Goal: Task Accomplishment & Management: Complete application form

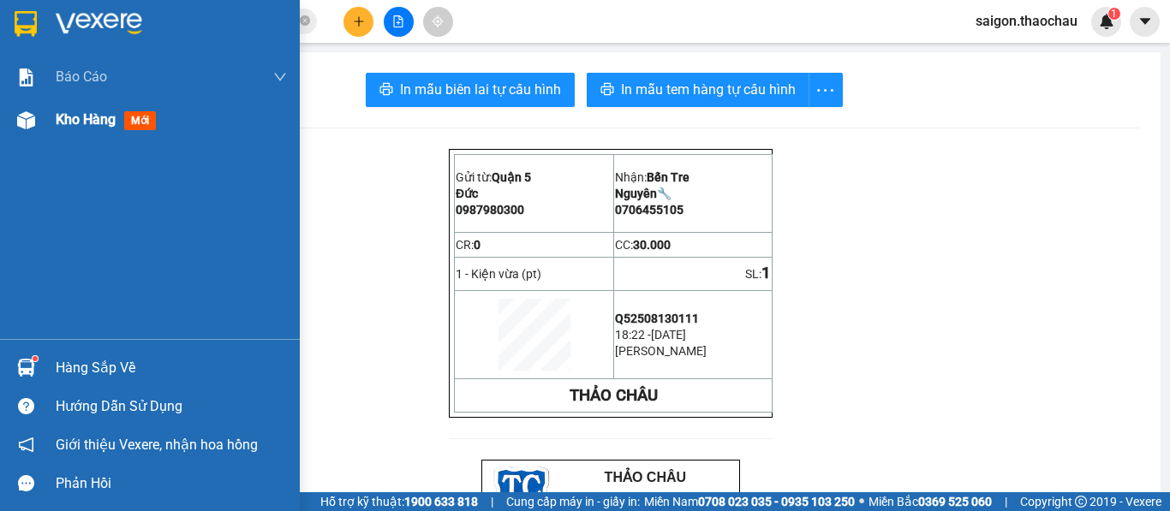
click at [29, 132] on div "Báo cáo Báo cáo dòng tiền (nhân viên) Kho hàng mới" at bounding box center [150, 198] width 300 height 284
click at [71, 113] on span "Kho hàng" at bounding box center [86, 119] width 60 height 16
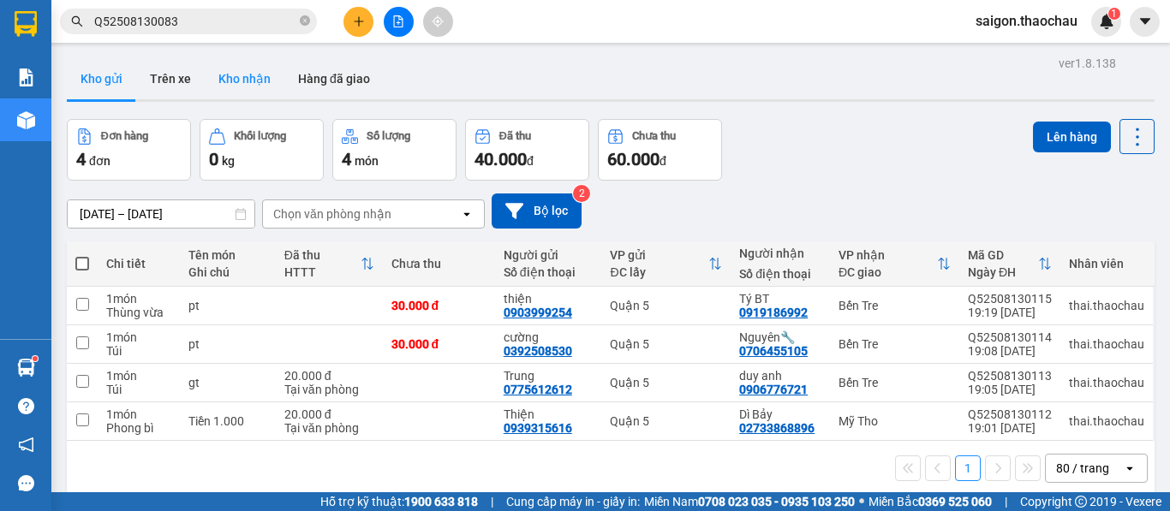
click at [247, 75] on button "Kho nhận" at bounding box center [245, 78] width 80 height 41
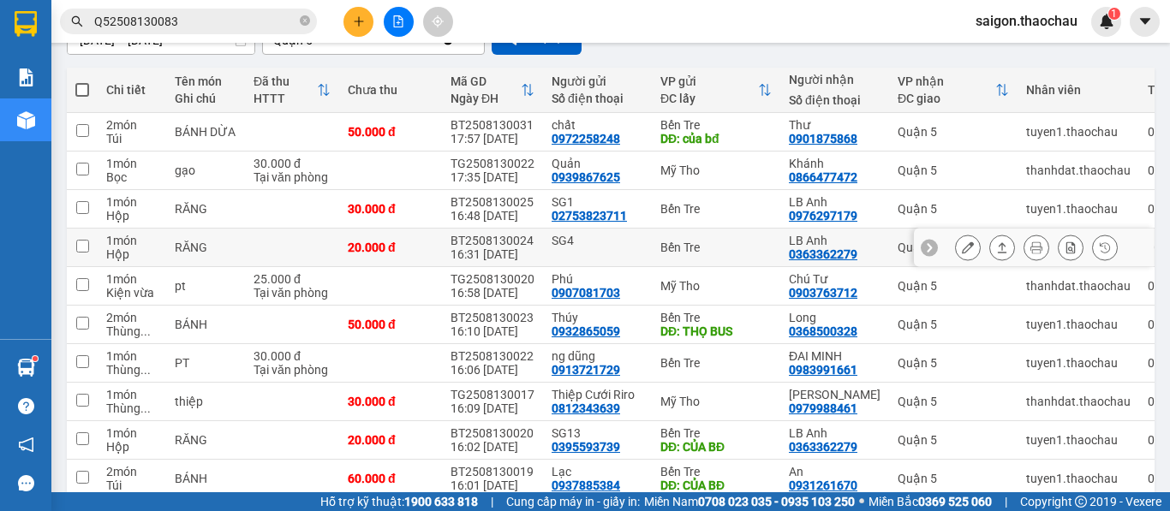
scroll to position [216, 0]
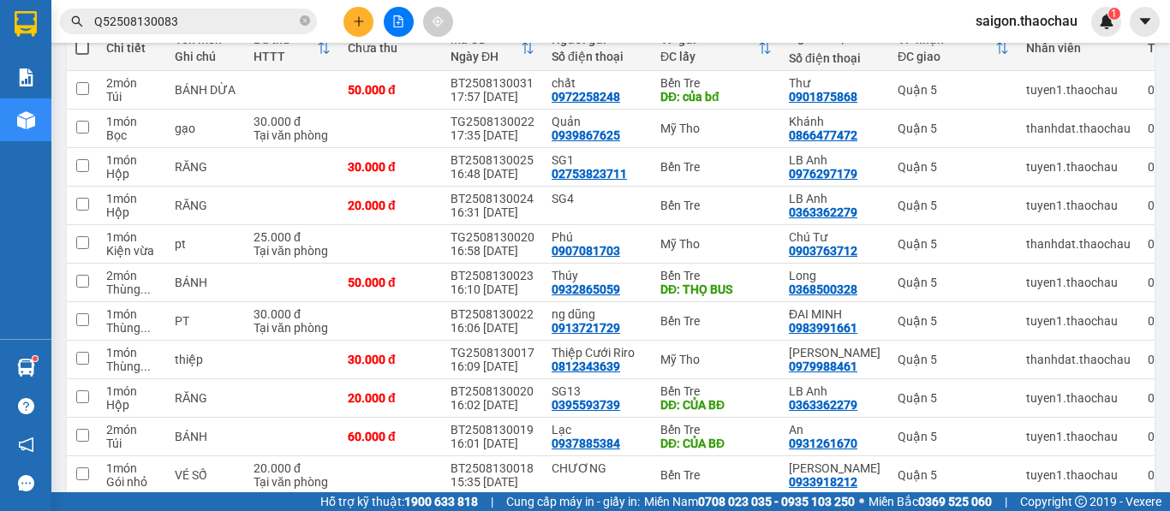
click at [1020, 8] on div "saigon.thaochau 1" at bounding box center [1041, 22] width 159 height 30
click at [1014, 21] on span "saigon.thaochau" at bounding box center [1026, 20] width 129 height 21
click at [1025, 49] on span "Đăng xuất" at bounding box center [1035, 53] width 92 height 19
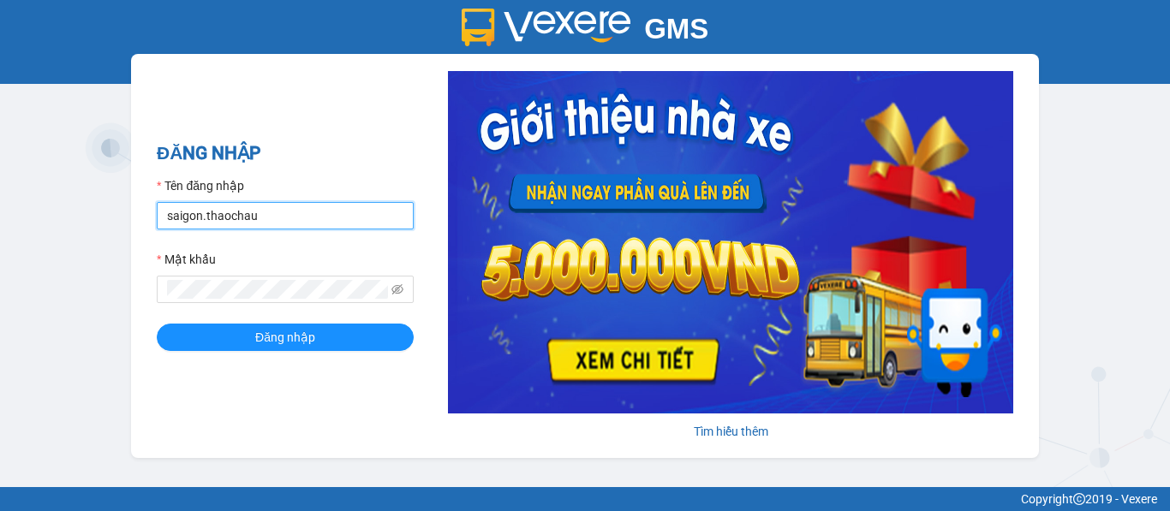
drag, startPoint x: 197, startPoint y: 216, endPoint x: 152, endPoint y: 216, distance: 44.5
click at [152, 216] on div "ĐĂNG NHẬP Tên đăng nhập saigon.thaochau Mật khẩu Đăng nhập Tìm hiểu thêm" at bounding box center [585, 256] width 908 height 404
drag, startPoint x: 200, startPoint y: 211, endPoint x: 145, endPoint y: 219, distance: 56.3
click at [145, 219] on div "ĐĂNG NHẬP Tên đăng nhập saigon.thaochau Mật khẩu Đăng nhập Tìm hiểu thêm" at bounding box center [585, 256] width 908 height 404
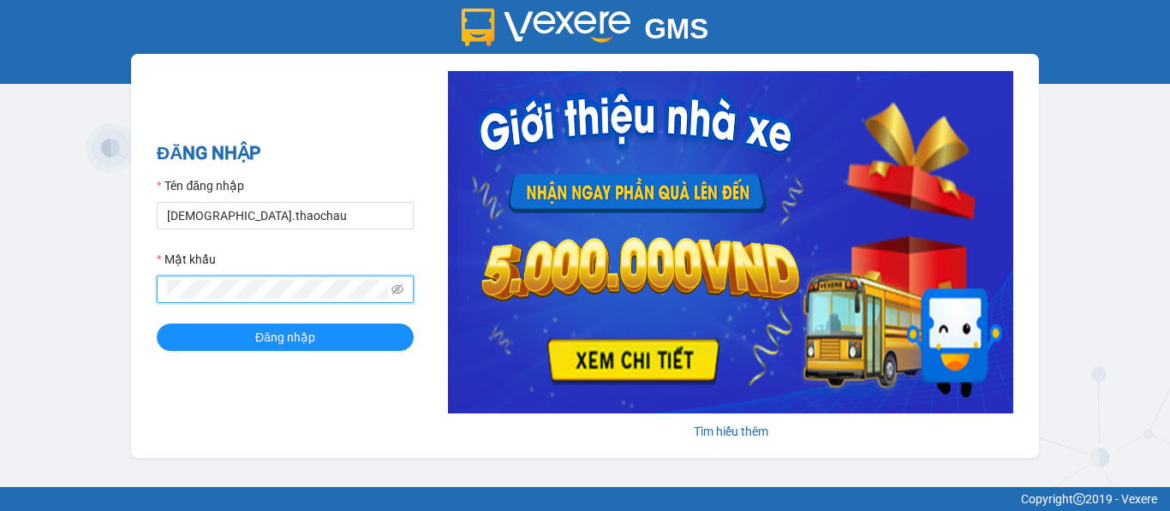
click at [70, 278] on div "GMS Hệ thống quản lý hàng hóa ĐĂNG NHẬP Tên đăng nhập THAI.thaochau Mật khẩu Đă…" at bounding box center [585, 243] width 1170 height 487
click at [157, 324] on button "Đăng nhập" at bounding box center [285, 337] width 257 height 27
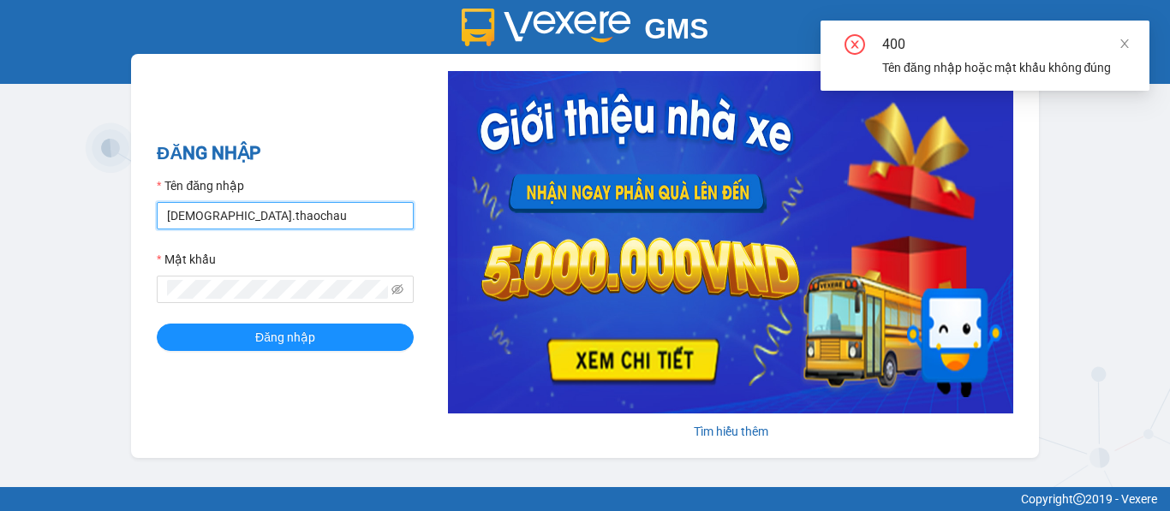
drag, startPoint x: 194, startPoint y: 212, endPoint x: 145, endPoint y: 218, distance: 50.2
click at [145, 218] on div "ĐĂNG NHẬP Tên đăng nhập THAI.thaochau Mật khẩu Đăng nhập Tìm hiểu thêm" at bounding box center [585, 256] width 908 height 404
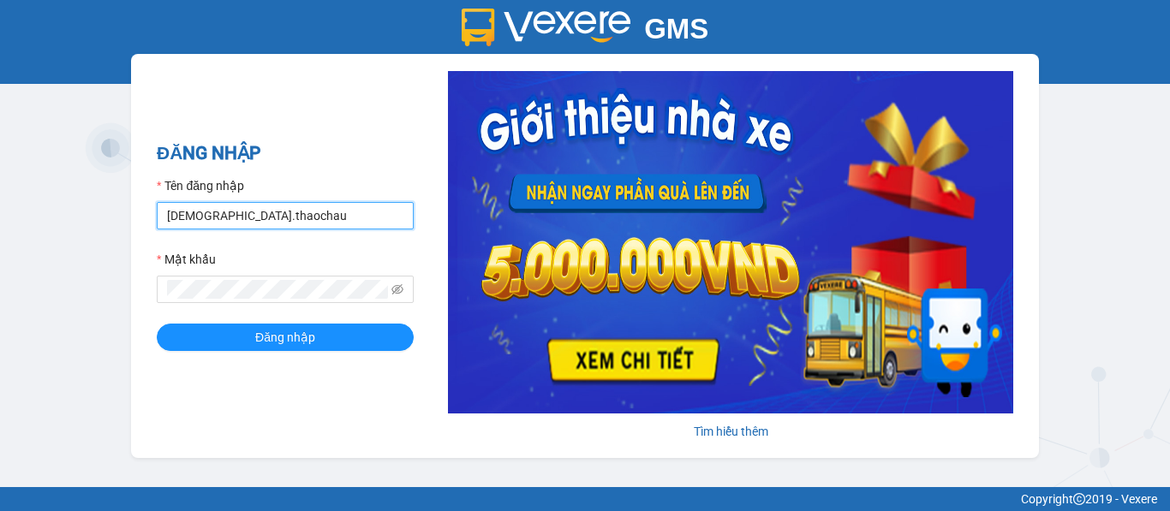
drag, startPoint x: 189, startPoint y: 213, endPoint x: 142, endPoint y: 220, distance: 47.6
click at [142, 220] on div "ĐĂNG NHẬP Tên đăng nhập THAI.thaochau Mật khẩu Đăng nhập Tìm hiểu thêm" at bounding box center [585, 256] width 908 height 404
click at [157, 324] on button "Đăng nhập" at bounding box center [285, 337] width 257 height 27
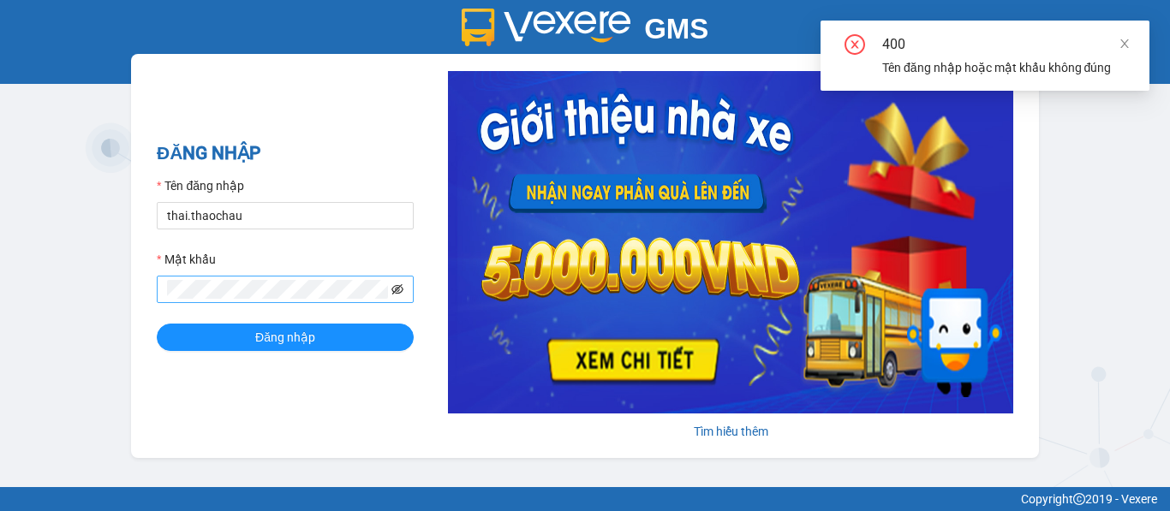
click at [399, 289] on icon "eye-invisible" at bounding box center [397, 290] width 12 height 12
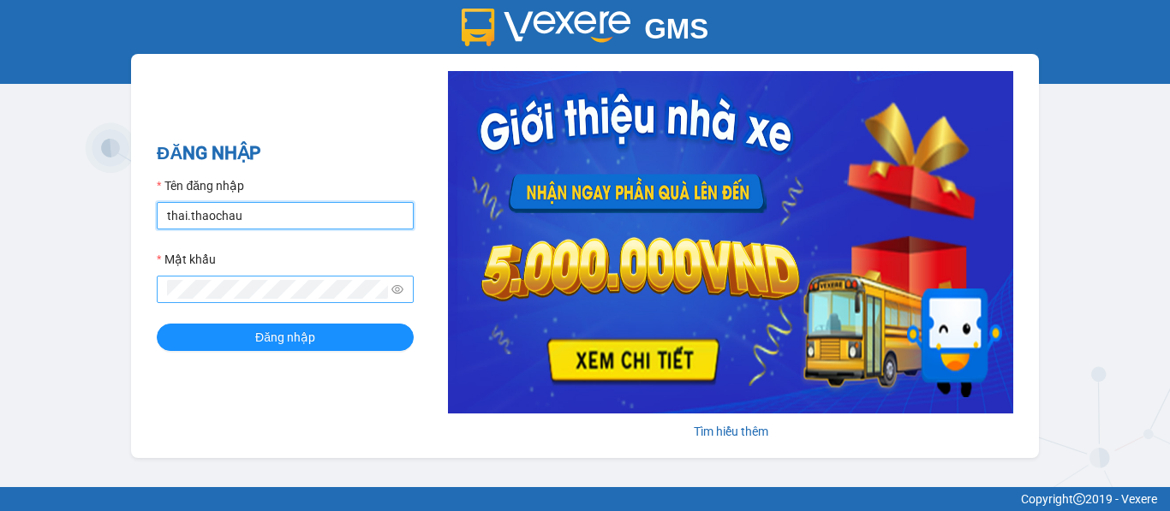
drag, startPoint x: 187, startPoint y: 214, endPoint x: 135, endPoint y: 209, distance: 51.7
click at [135, 209] on div "ĐĂNG NHẬP Tên đăng nhập thai.thaochau Mật khẩu Đăng nhập Tìm hiểu thêm" at bounding box center [585, 256] width 908 height 404
drag, startPoint x: 134, startPoint y: 209, endPoint x: 196, endPoint y: 224, distance: 63.6
click at [188, 222] on div "ĐĂNG NHẬP Tên đăng nhập thai.thaochau Mật khẩu Đăng nhập Tìm hiểu thêm" at bounding box center [585, 256] width 908 height 404
drag, startPoint x: 206, startPoint y: 227, endPoint x: 124, endPoint y: 214, distance: 82.4
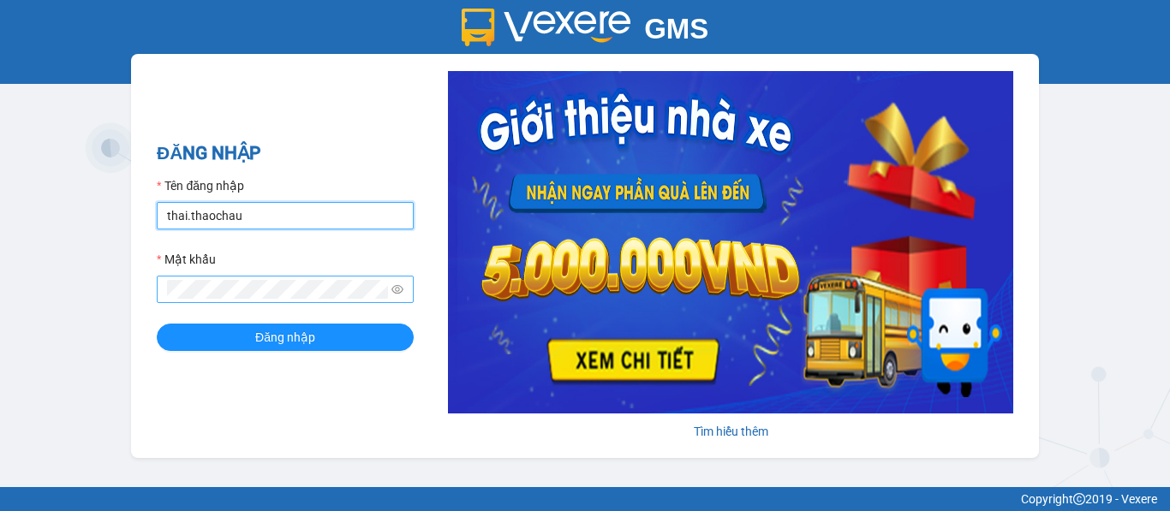
click at [124, 222] on div "GMS Hệ thống quản lý hàng hóa ĐĂNG NHẬP Tên đăng nhập thai.thaochau Mật khẩu Đă…" at bounding box center [585, 243] width 1170 height 487
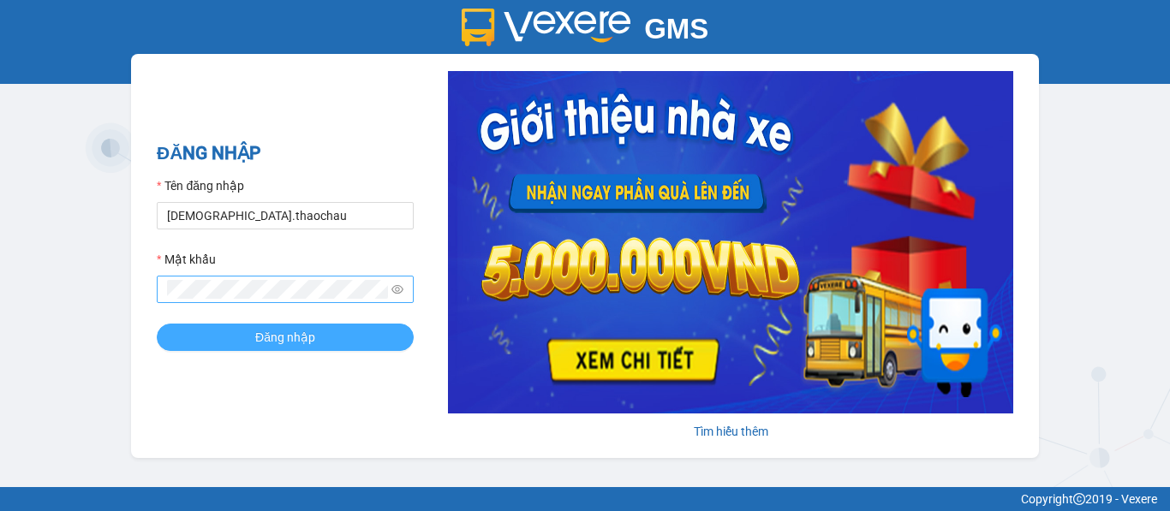
click at [276, 336] on span "Đăng nhập" at bounding box center [285, 337] width 60 height 19
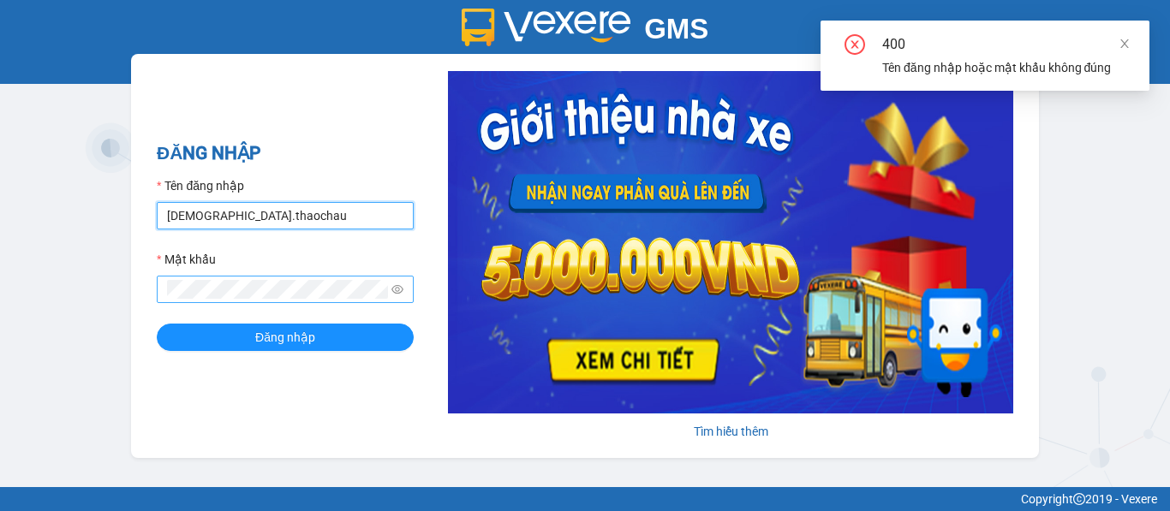
drag, startPoint x: 190, startPoint y: 216, endPoint x: 158, endPoint y: 214, distance: 31.7
click at [158, 214] on input "[DEMOGRAPHIC_DATA].thaochau" at bounding box center [285, 215] width 257 height 27
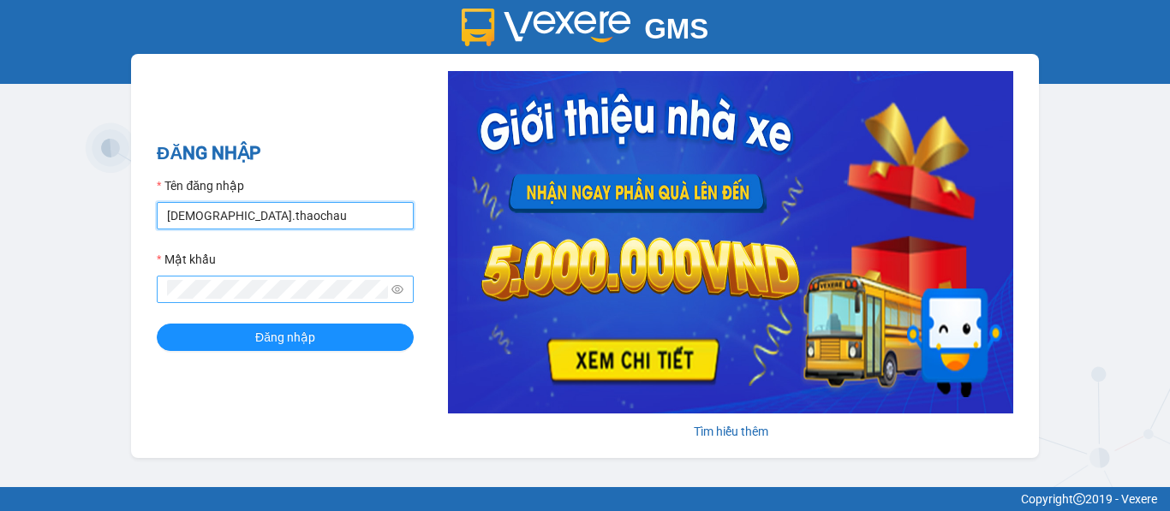
click at [263, 212] on input "[DEMOGRAPHIC_DATA].thaochau" at bounding box center [285, 215] width 257 height 27
drag, startPoint x: 191, startPoint y: 213, endPoint x: 116, endPoint y: 224, distance: 76.2
click at [116, 224] on div "GMS Hệ thống quản lý hàng hóa ĐĂNG NHẬP Tên đăng nhập THAI.thaochau Mật khẩu Đă…" at bounding box center [585, 243] width 1170 height 487
click at [218, 218] on input "[DEMOGRAPHIC_DATA].thaochau" at bounding box center [285, 215] width 257 height 27
drag, startPoint x: 191, startPoint y: 214, endPoint x: 129, endPoint y: 203, distance: 62.7
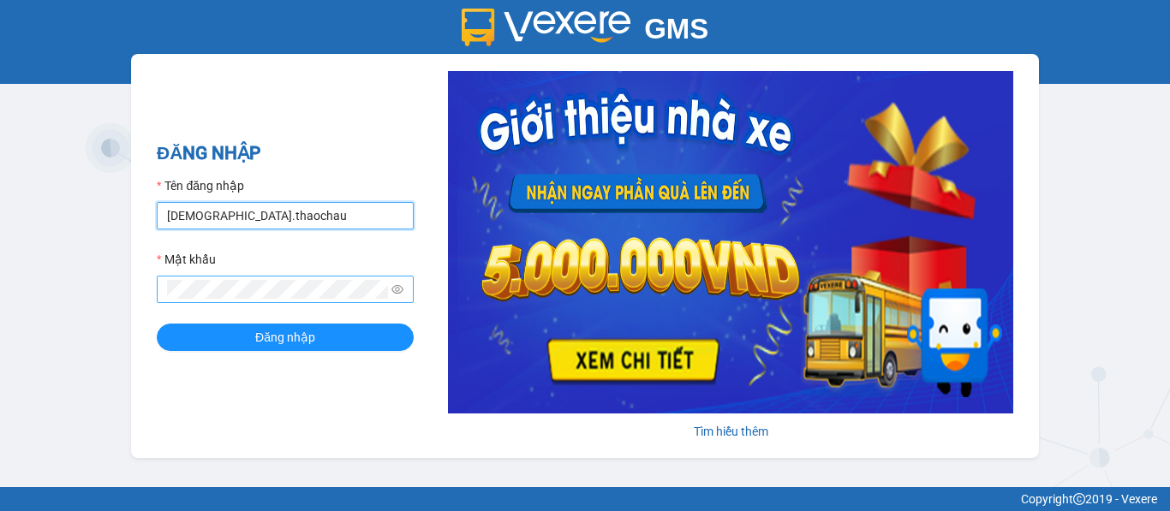
click at [129, 203] on div "GMS Hệ thống quản lý hàng hóa ĐĂNG NHẬP Tên đăng nhập THAI.thaochau Mật khẩu Đă…" at bounding box center [585, 243] width 1170 height 487
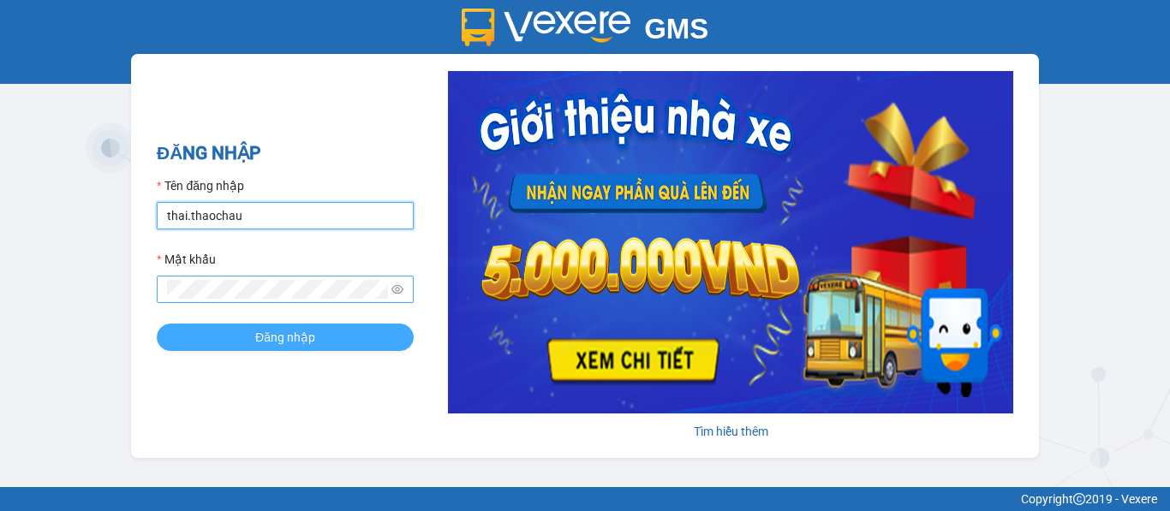
type input "thai.thaochau"
click at [232, 332] on button "Đăng nhập" at bounding box center [285, 337] width 257 height 27
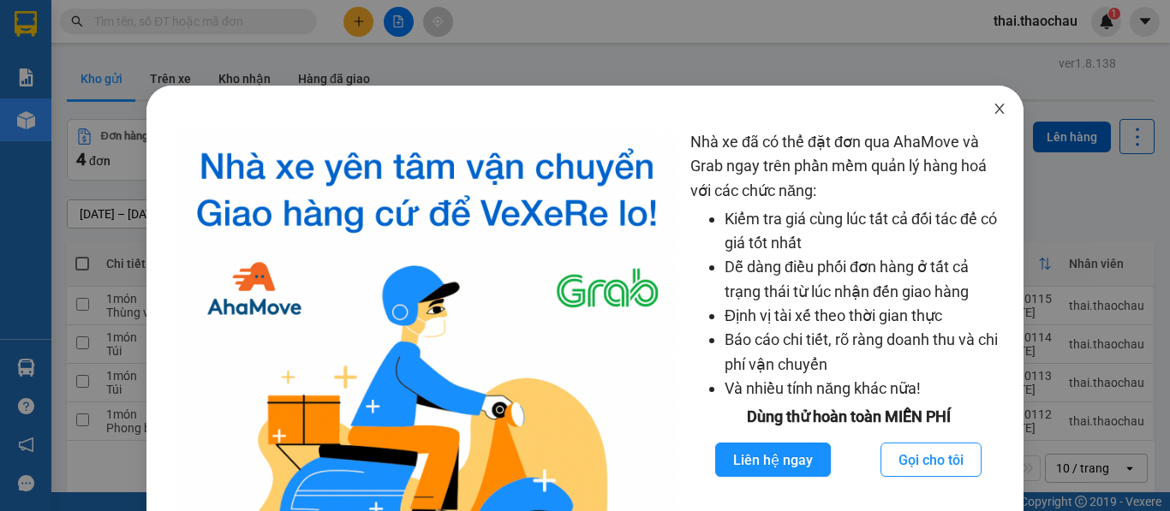
click at [995, 108] on icon "close" at bounding box center [999, 109] width 9 height 10
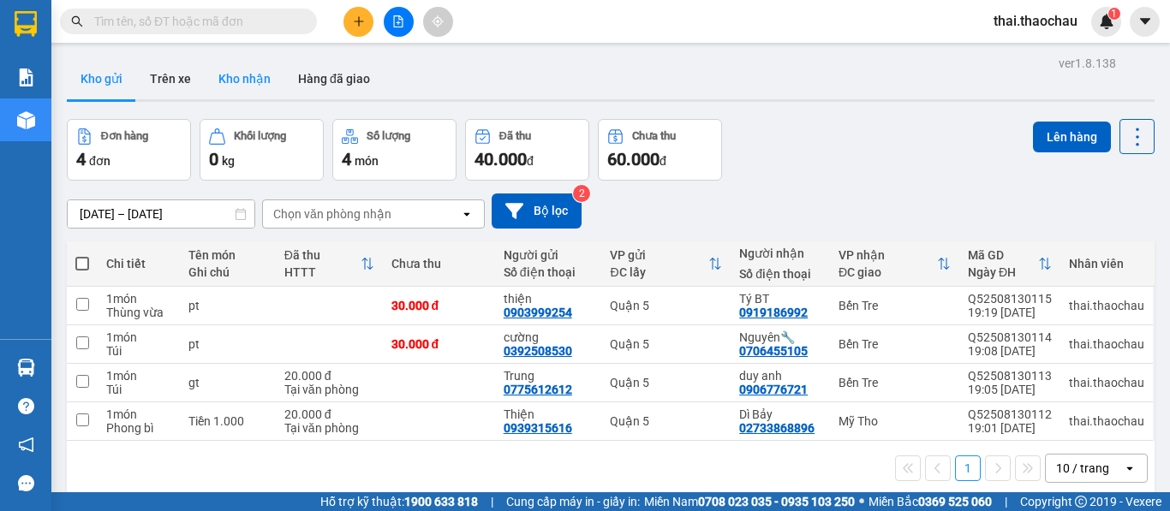
click at [254, 75] on button "Kho nhận" at bounding box center [245, 78] width 80 height 41
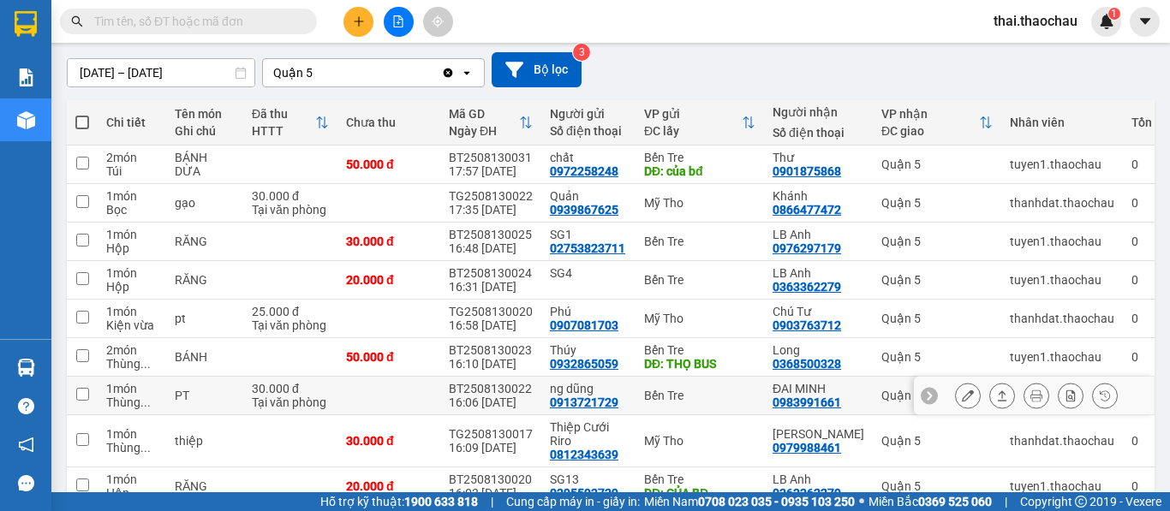
scroll to position [171, 0]
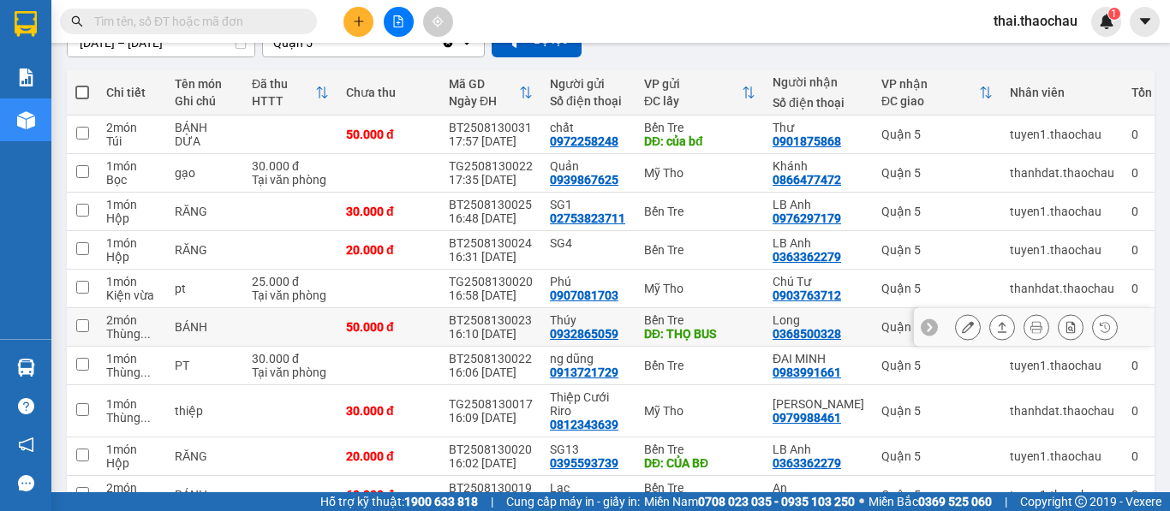
click at [996, 325] on icon at bounding box center [1002, 327] width 12 height 12
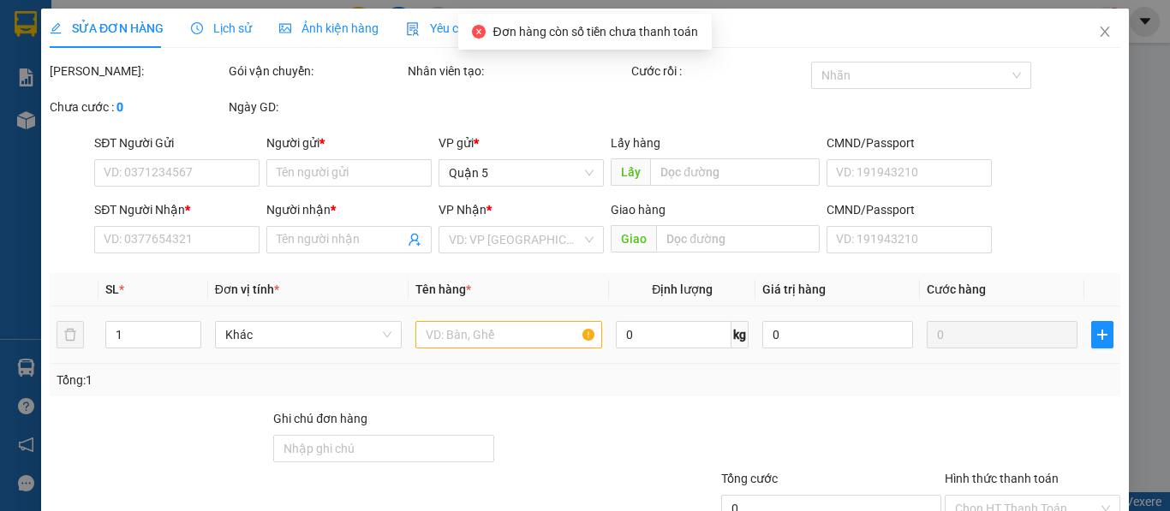
type input "0932865059"
type input "Thúy"
type input "THỌ BUS"
type input "0368500328"
type input "Long"
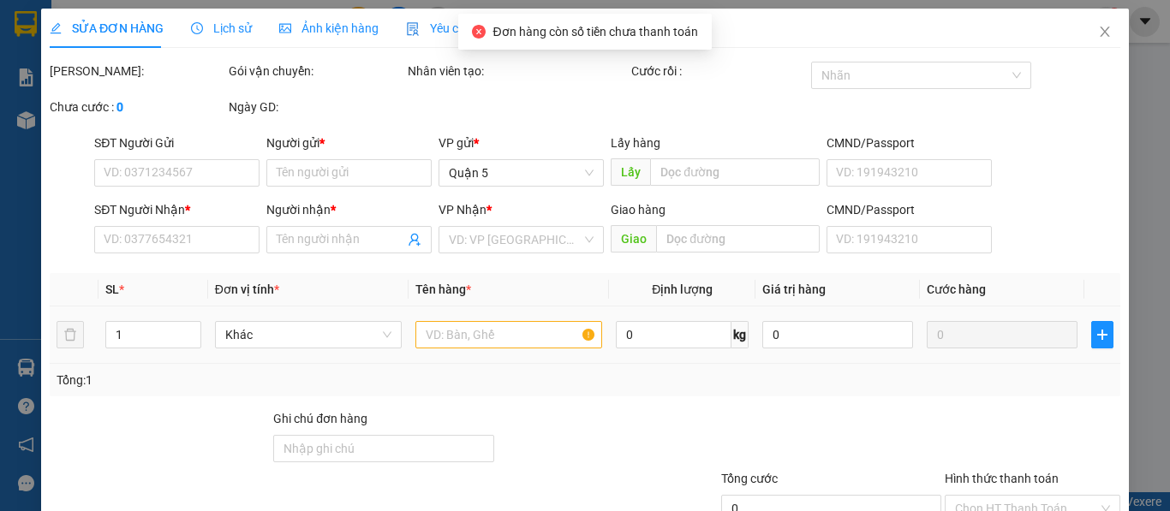
type input "50.000"
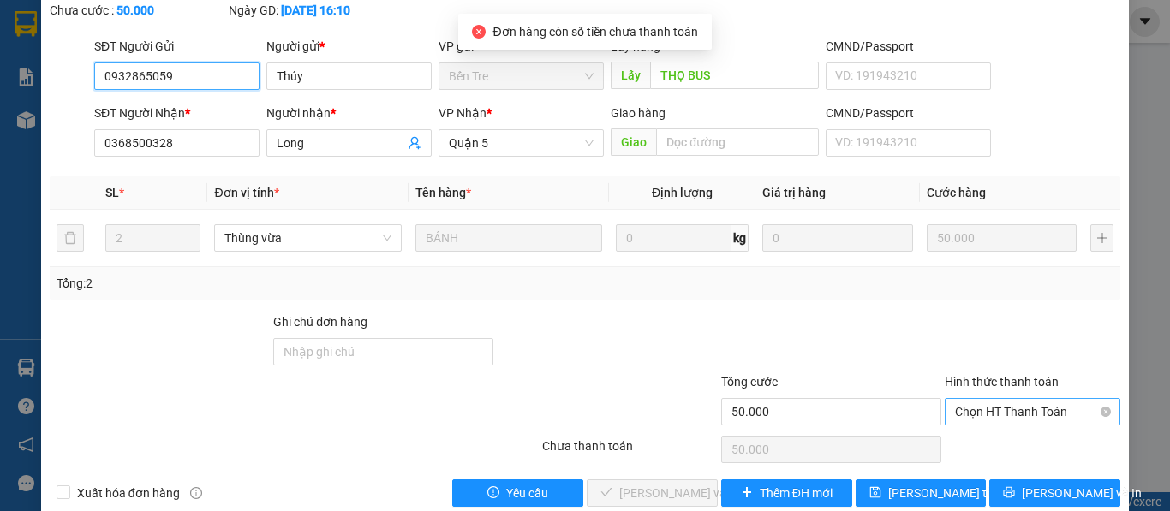
scroll to position [126, 0]
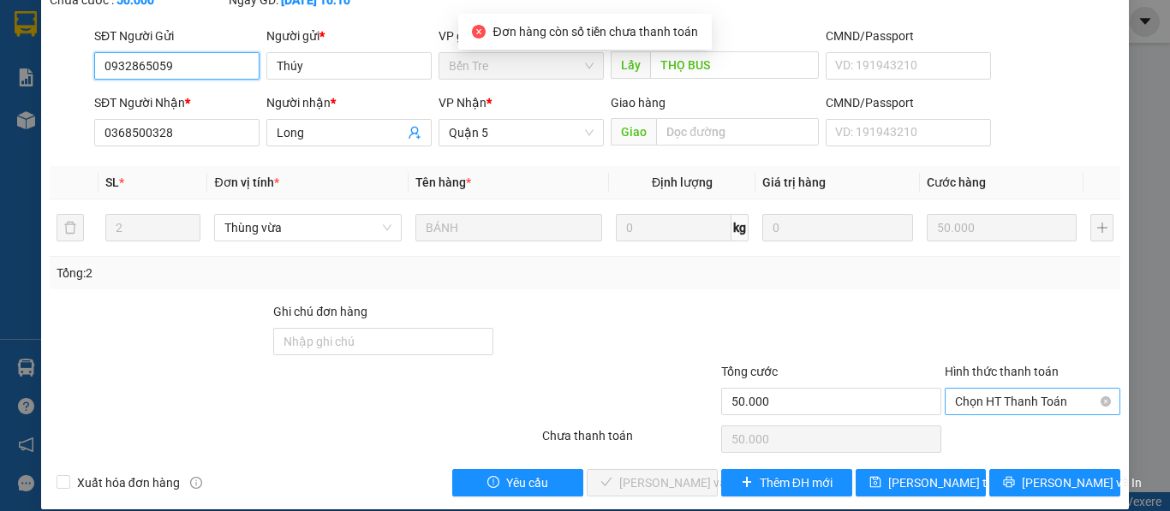
click at [1010, 389] on span "Chọn HT Thanh Toán" at bounding box center [1032, 402] width 155 height 26
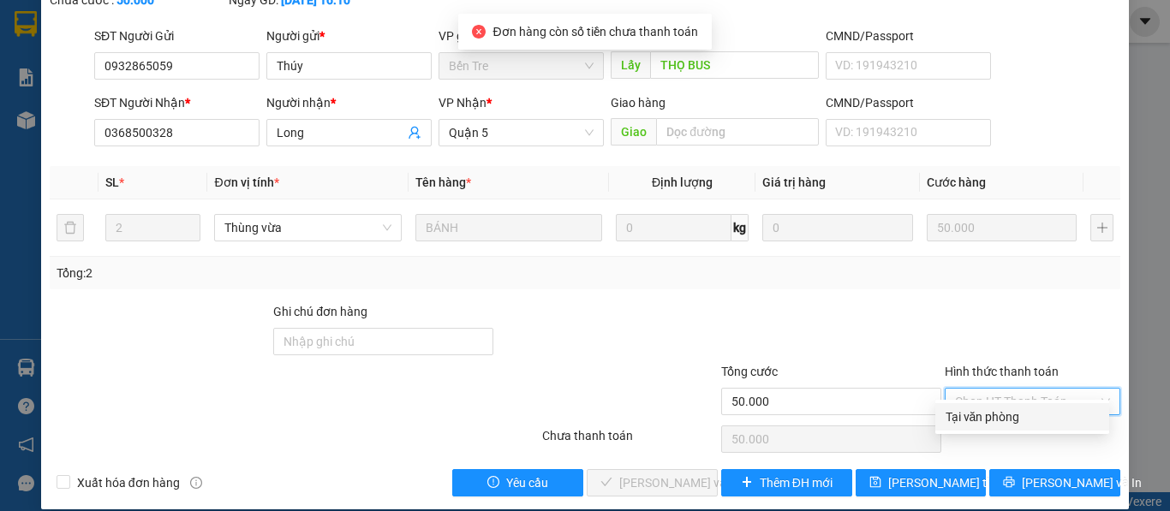
click at [977, 418] on div "Tại văn phòng" at bounding box center [1022, 417] width 153 height 19
type input "0"
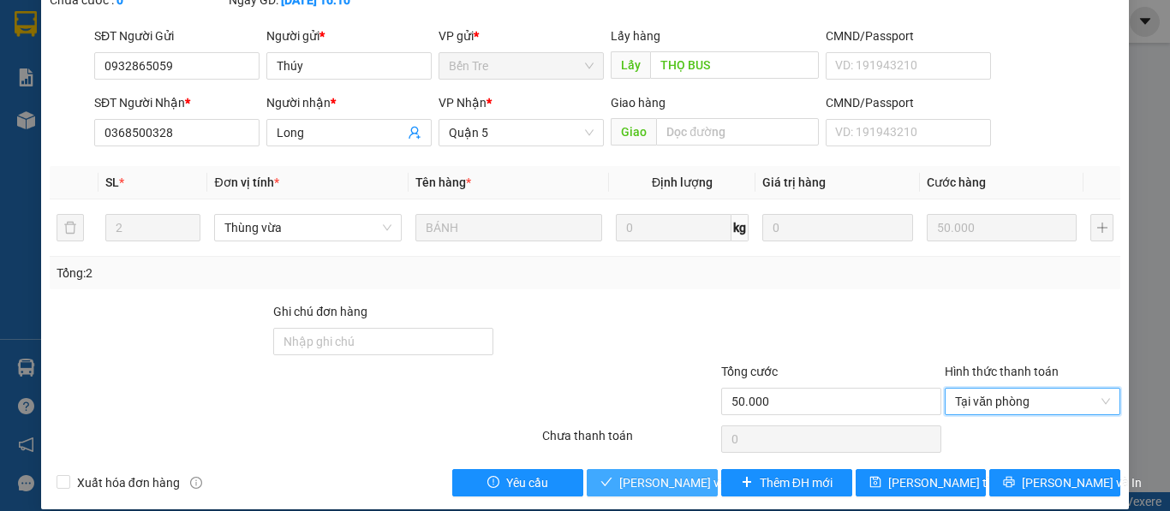
click at [666, 474] on span "[PERSON_NAME] và Giao hàng" at bounding box center [701, 483] width 164 height 19
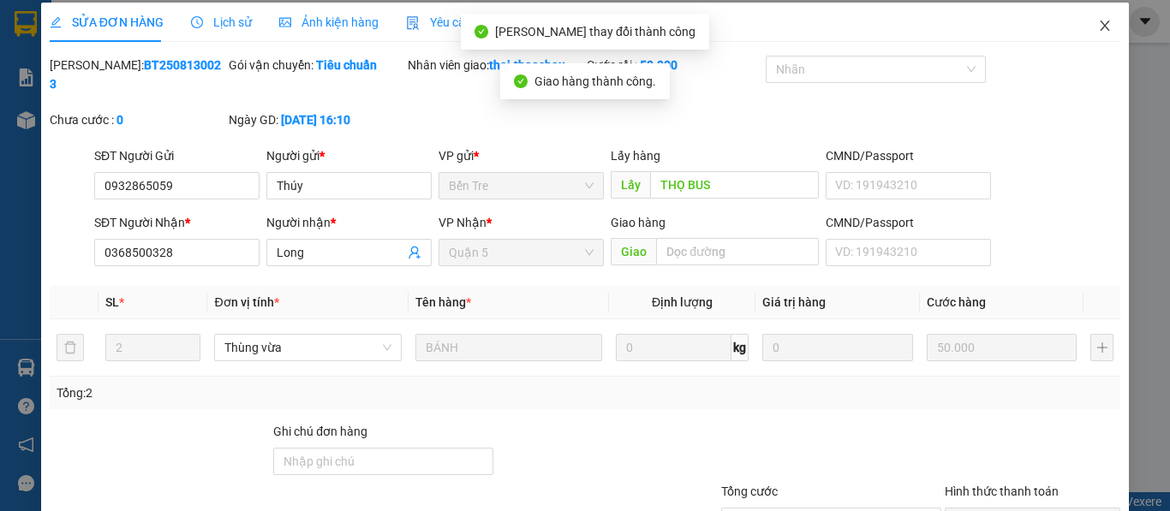
scroll to position [0, 0]
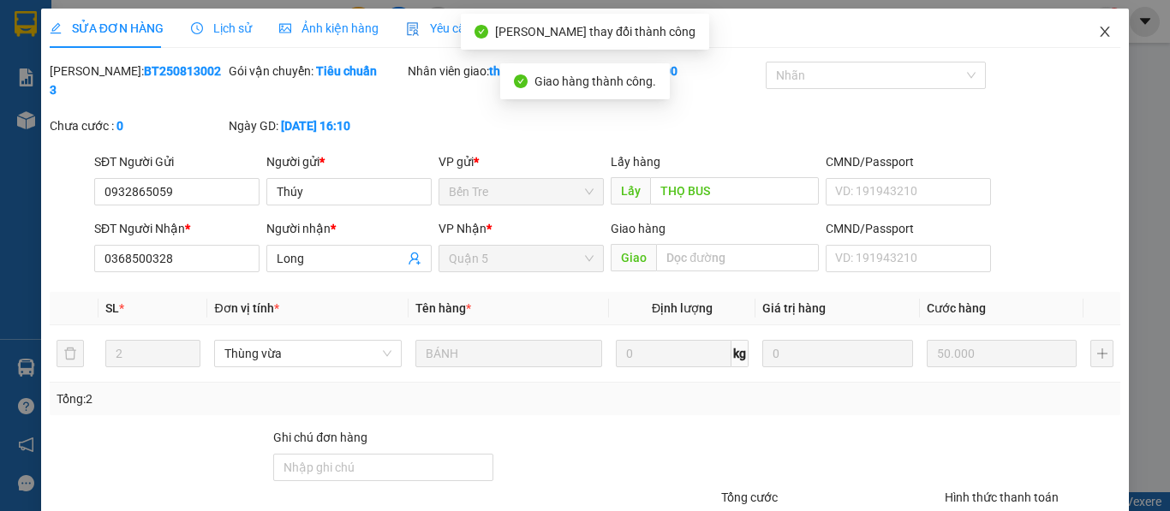
click at [1101, 30] on icon "close" at bounding box center [1105, 32] width 9 height 10
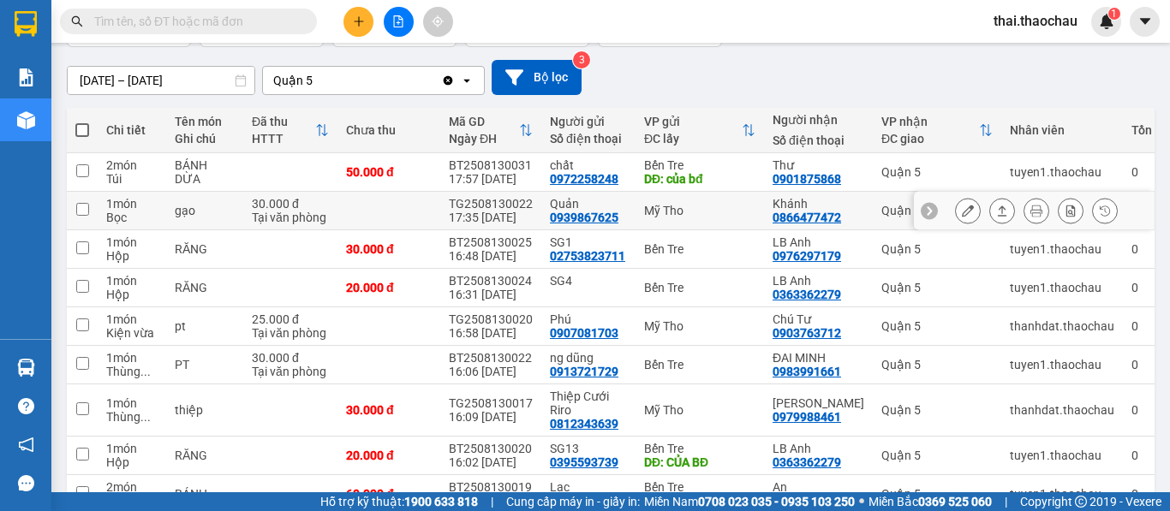
scroll to position [257, 0]
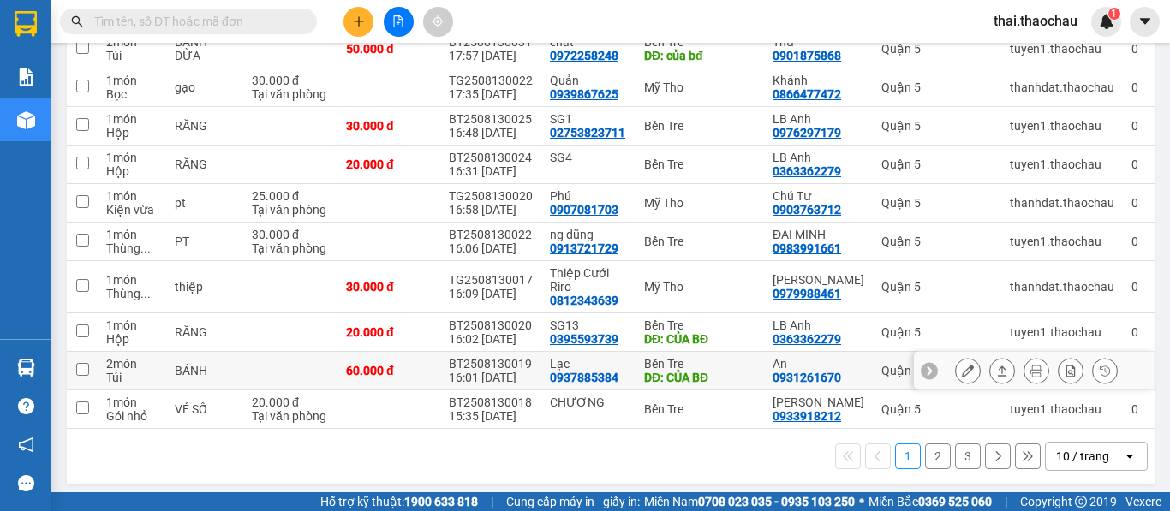
click at [996, 370] on icon at bounding box center [1002, 371] width 12 height 12
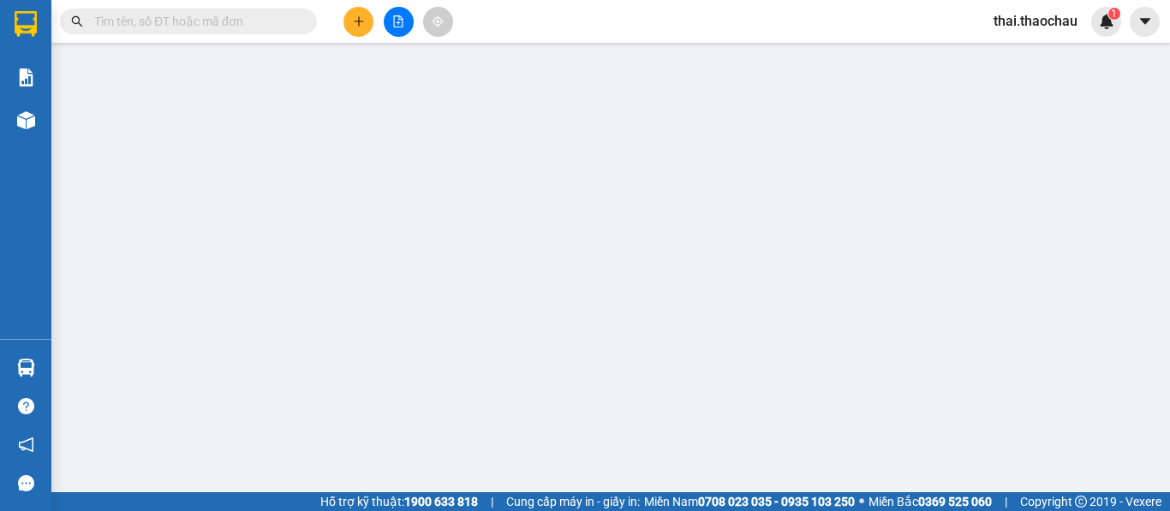
type input "0937885384"
type input "Lạc"
type input "CỦA BĐ"
type input "0931261670"
type input "An"
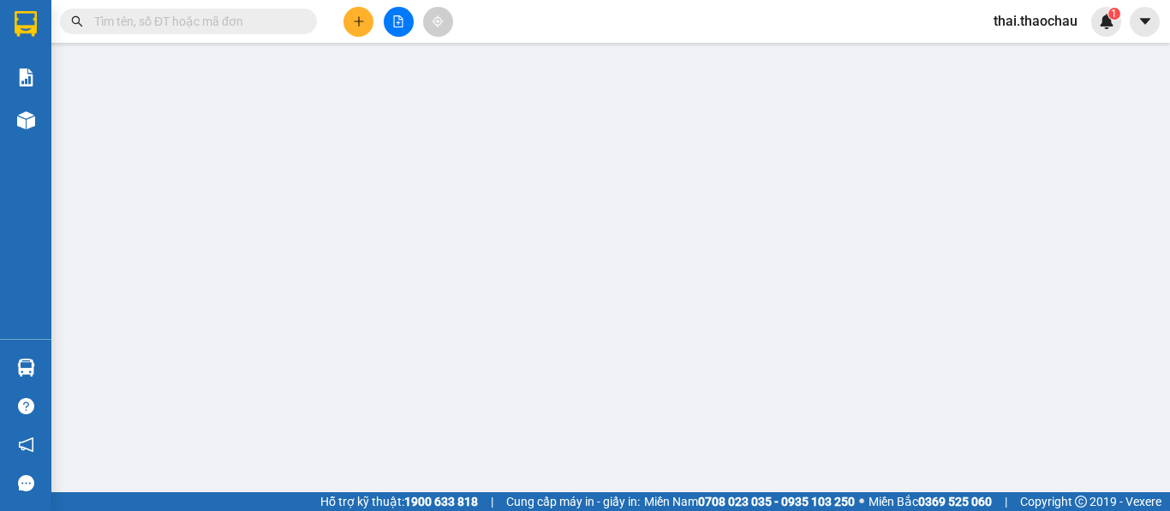
type input "60.000"
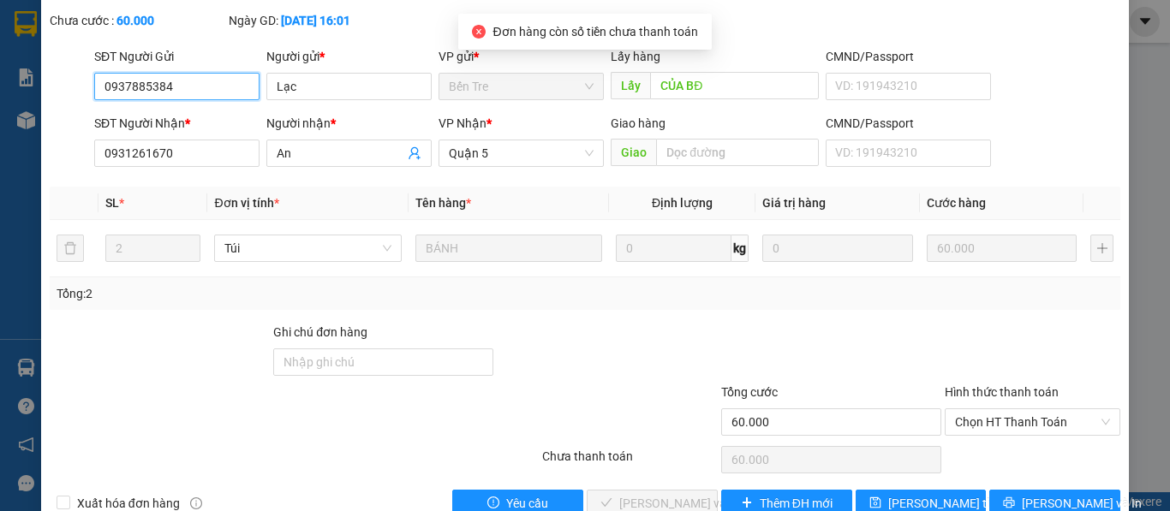
scroll to position [126, 0]
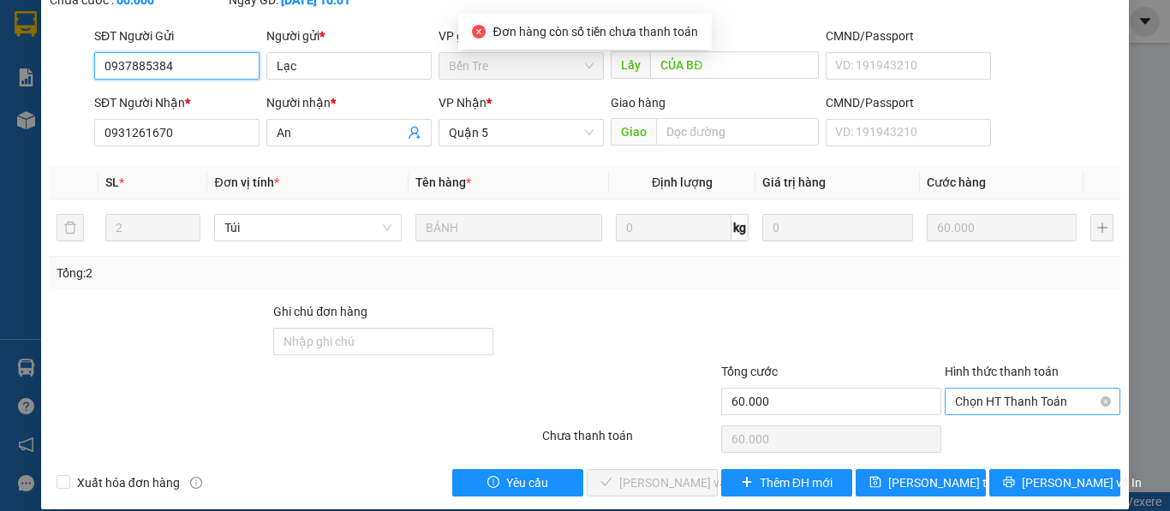
click at [996, 389] on span "Chọn HT Thanh Toán" at bounding box center [1032, 402] width 155 height 26
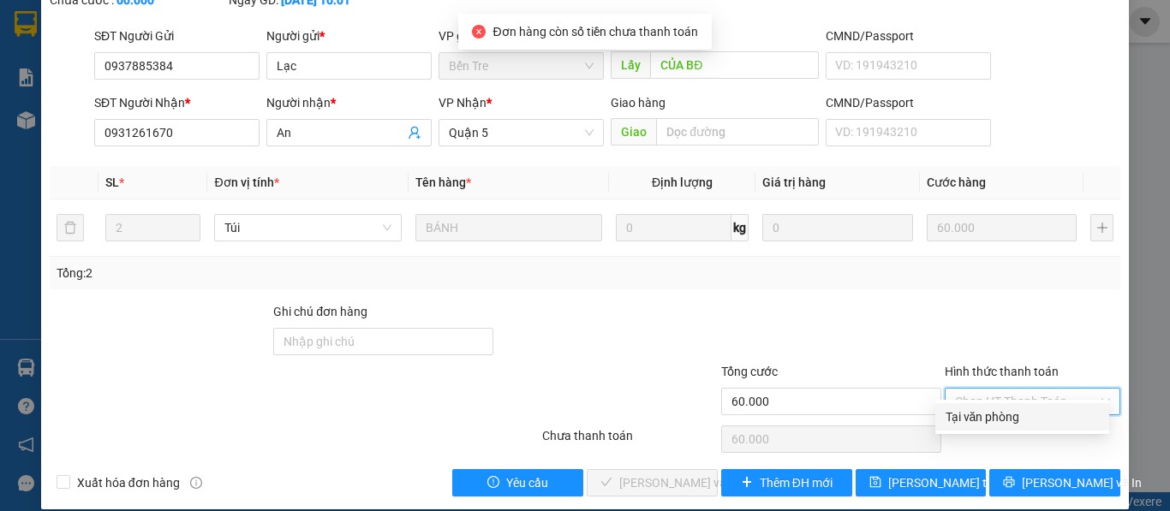
click at [1001, 422] on div "Tại văn phòng" at bounding box center [1022, 417] width 153 height 19
type input "0"
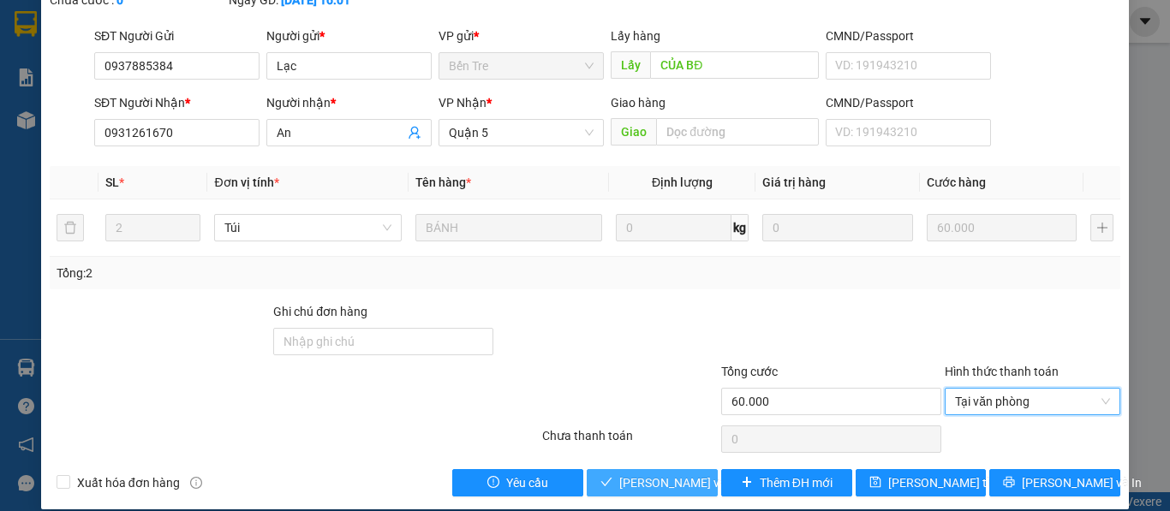
click at [690, 474] on span "[PERSON_NAME] và Giao hàng" at bounding box center [701, 483] width 164 height 19
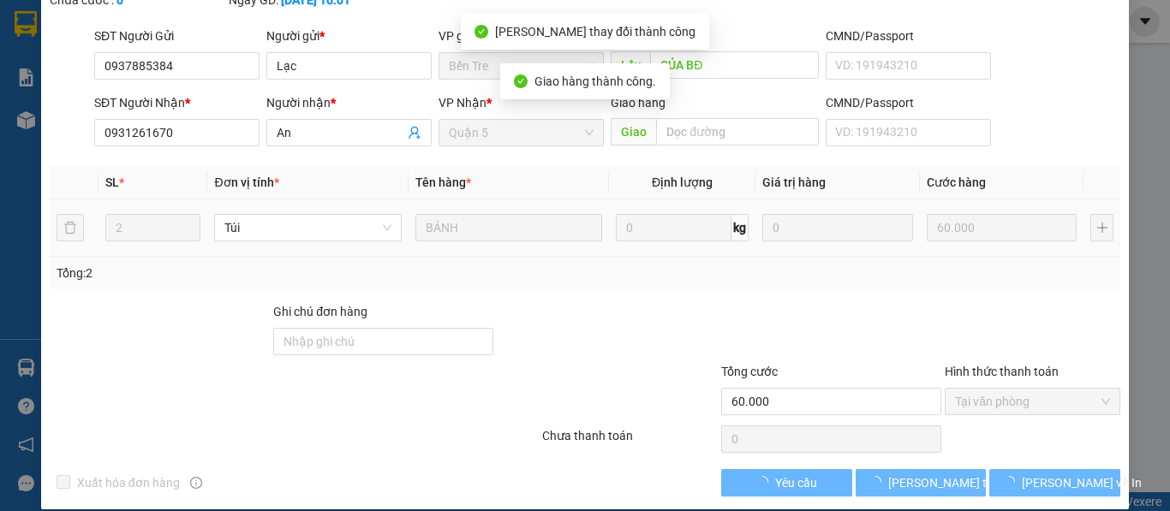
scroll to position [0, 0]
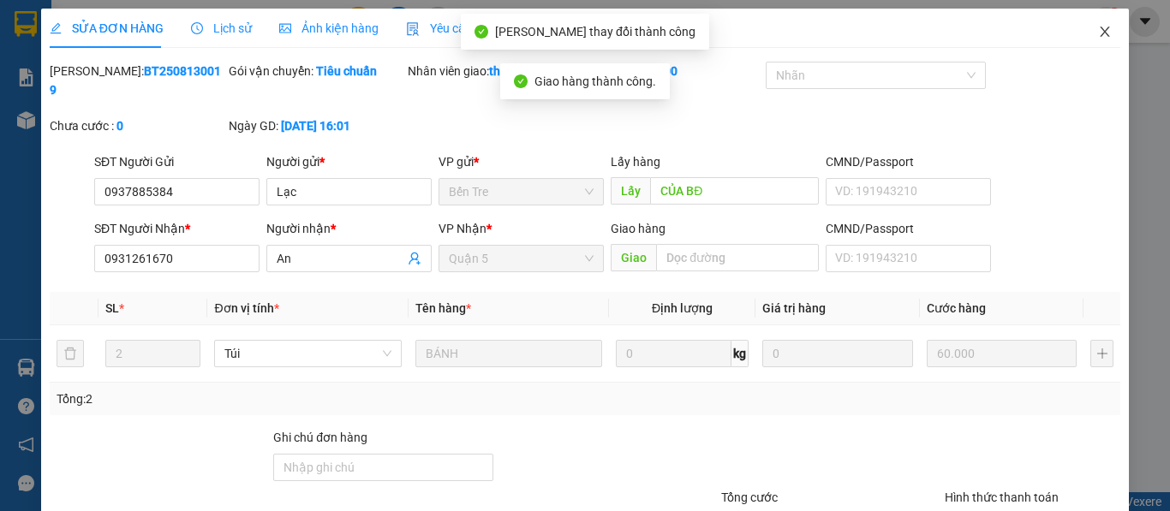
click at [1098, 29] on icon "close" at bounding box center [1105, 32] width 14 height 14
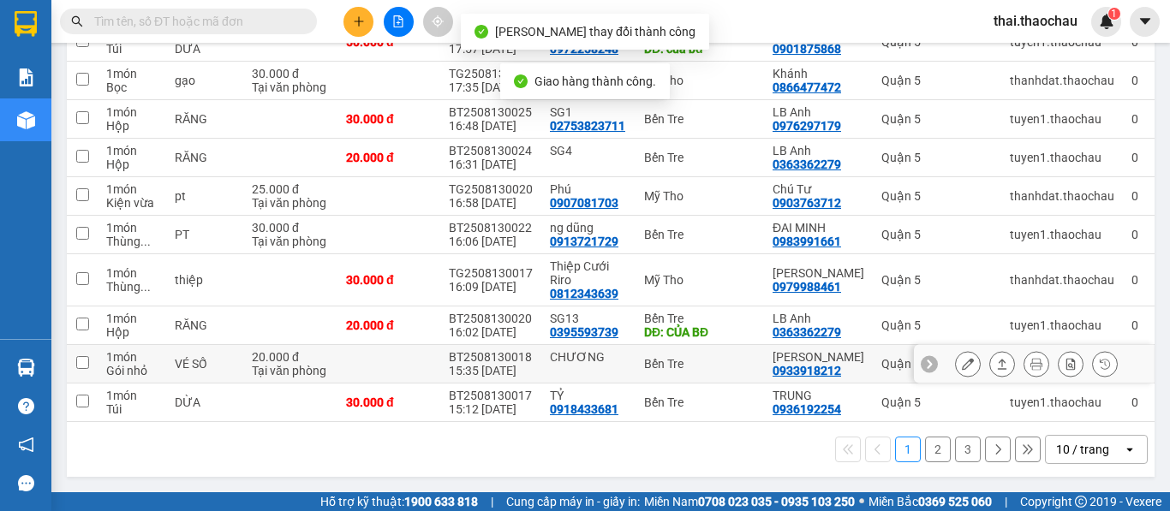
scroll to position [271, 0]
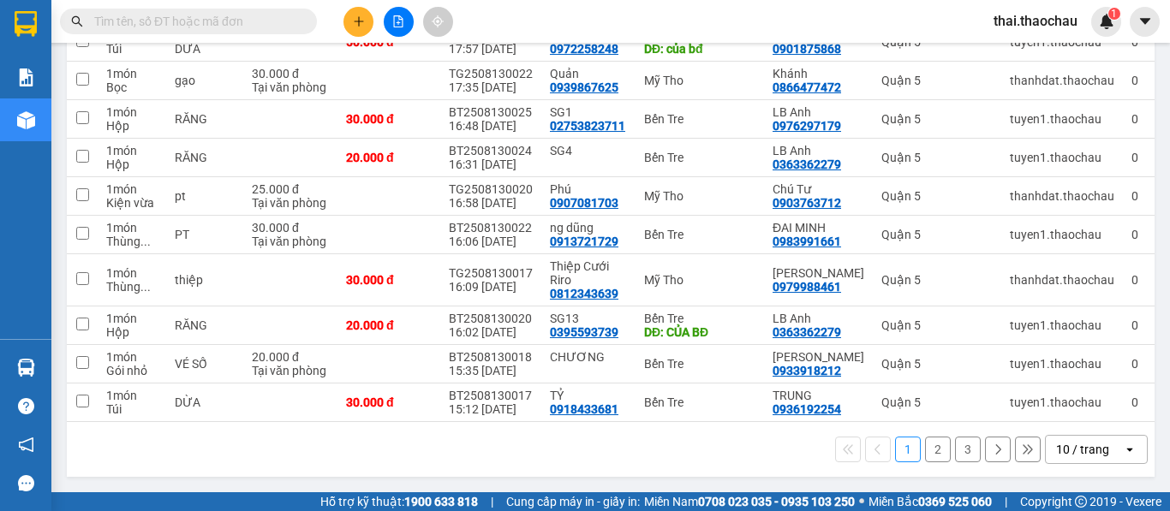
click at [1065, 450] on div "10 / trang" at bounding box center [1082, 449] width 53 height 17
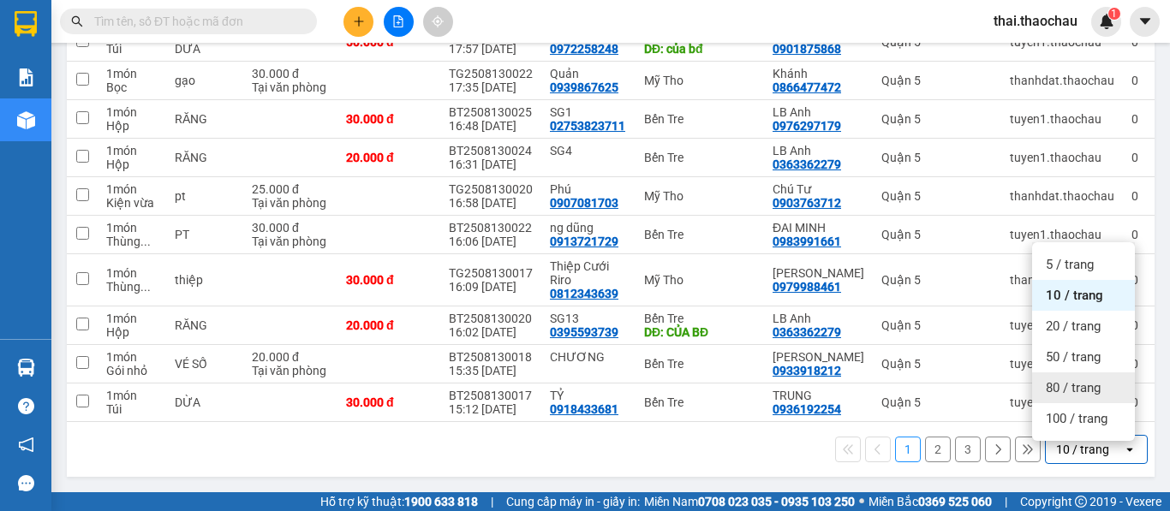
click at [1062, 386] on span "80 / trang" at bounding box center [1073, 387] width 55 height 17
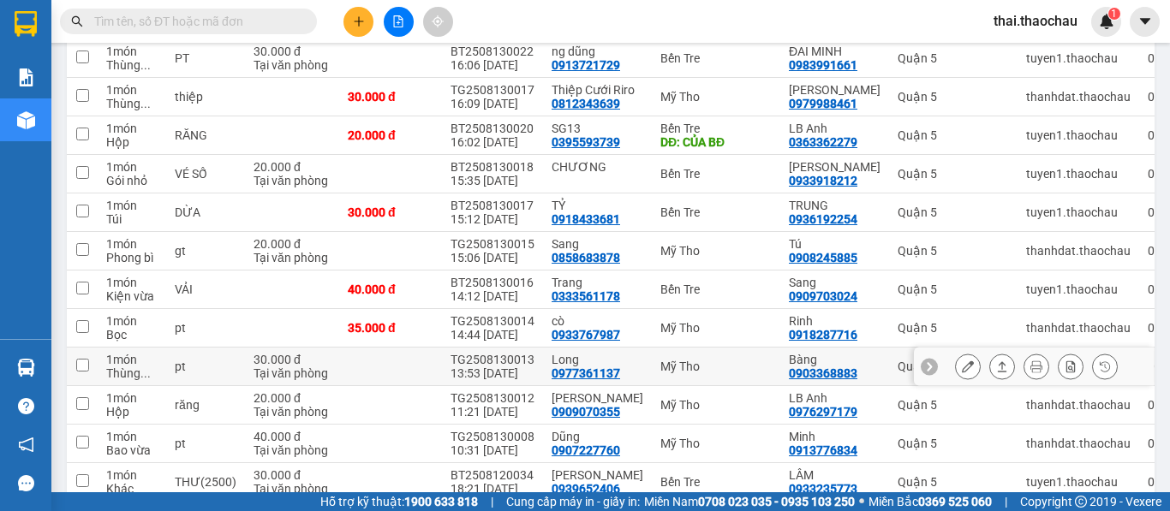
scroll to position [442, 0]
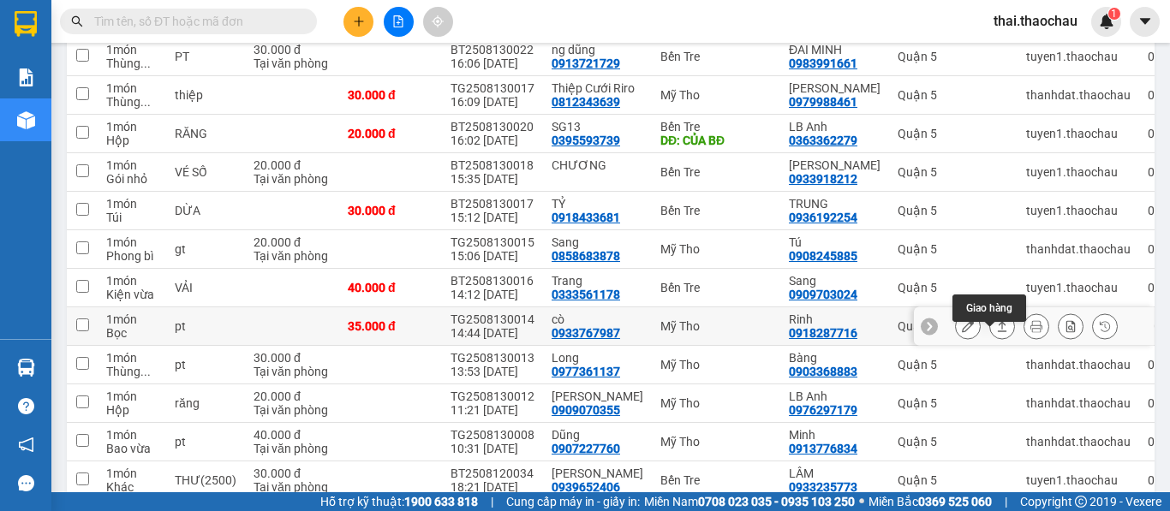
click at [990, 338] on button at bounding box center [1002, 327] width 24 height 30
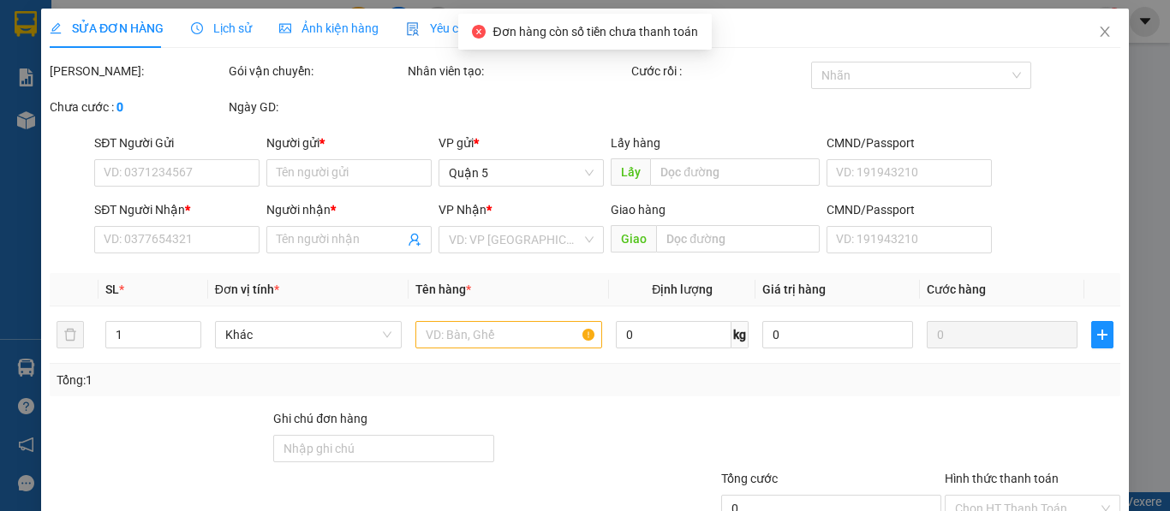
type input "0933767987"
type input "cò"
type input "0918287716"
type input "Rinh"
type input "35.000"
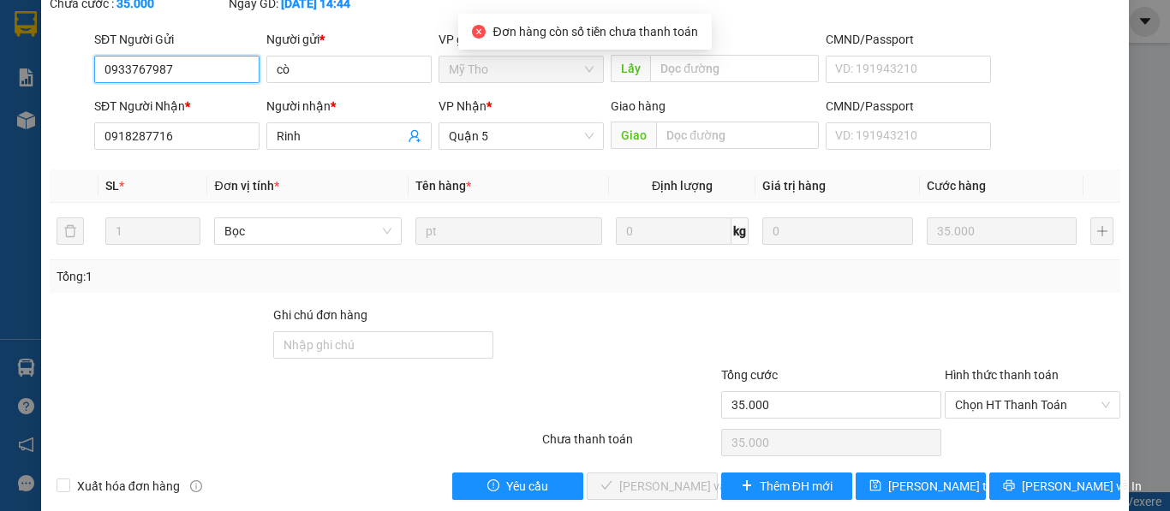
scroll to position [126, 0]
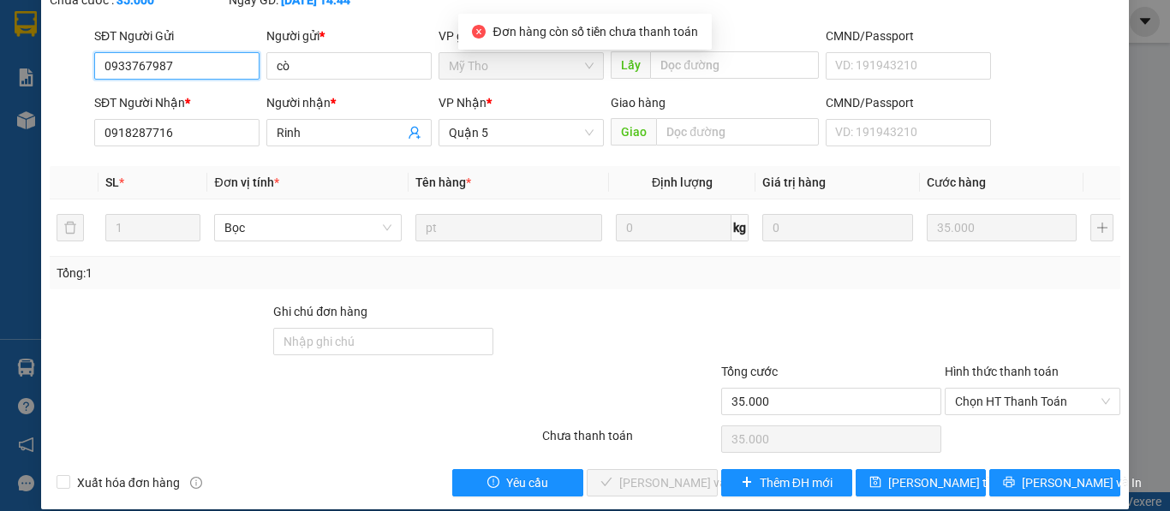
drag, startPoint x: 1000, startPoint y: 377, endPoint x: 991, endPoint y: 397, distance: 21.5
click at [999, 389] on span "Chọn HT Thanh Toán" at bounding box center [1032, 402] width 155 height 26
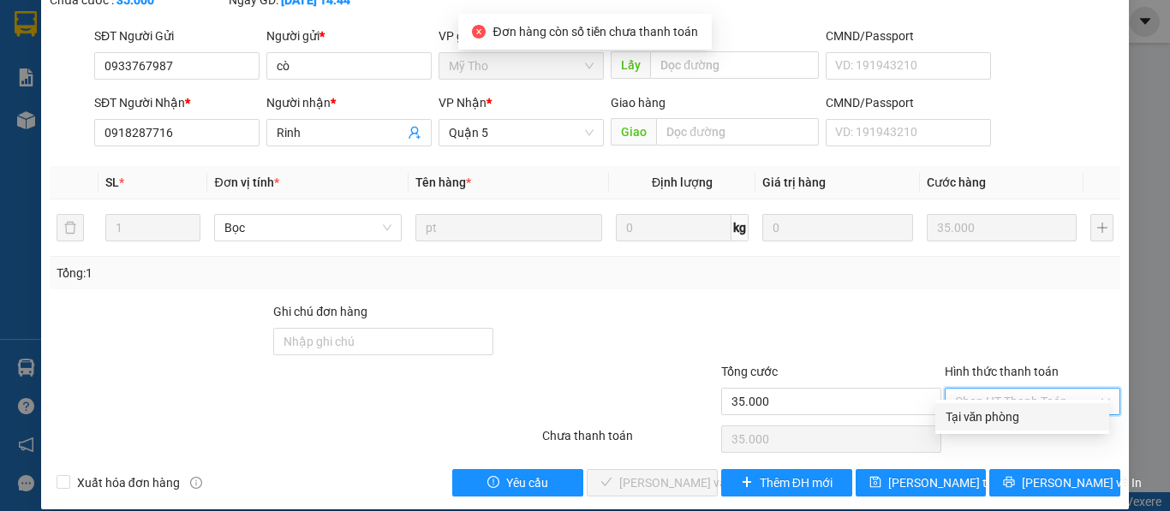
click at [986, 420] on div "Tại văn phòng" at bounding box center [1022, 417] width 153 height 19
type input "0"
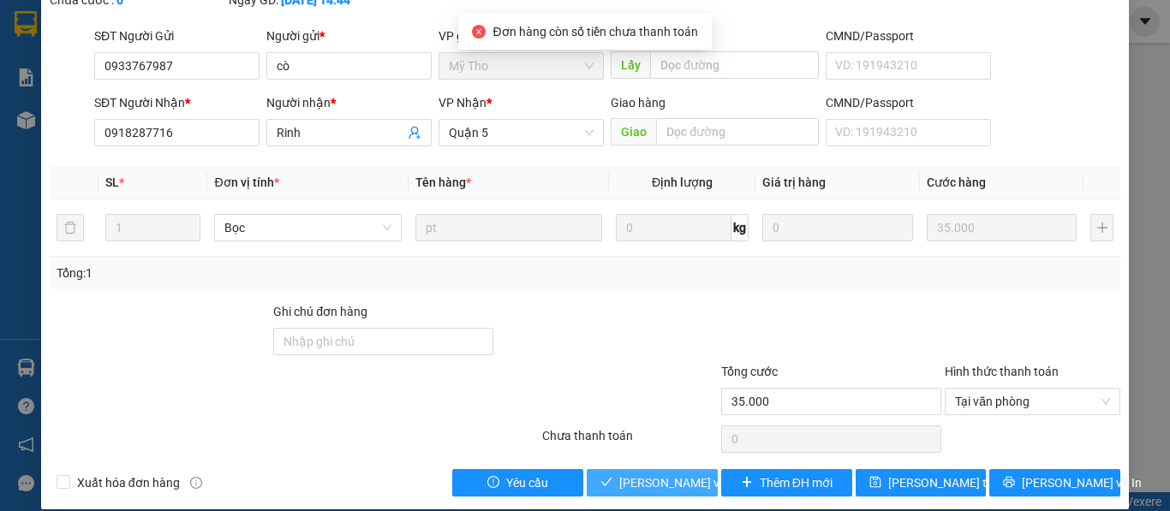
click at [652, 474] on span "[PERSON_NAME] và Giao hàng" at bounding box center [701, 483] width 164 height 19
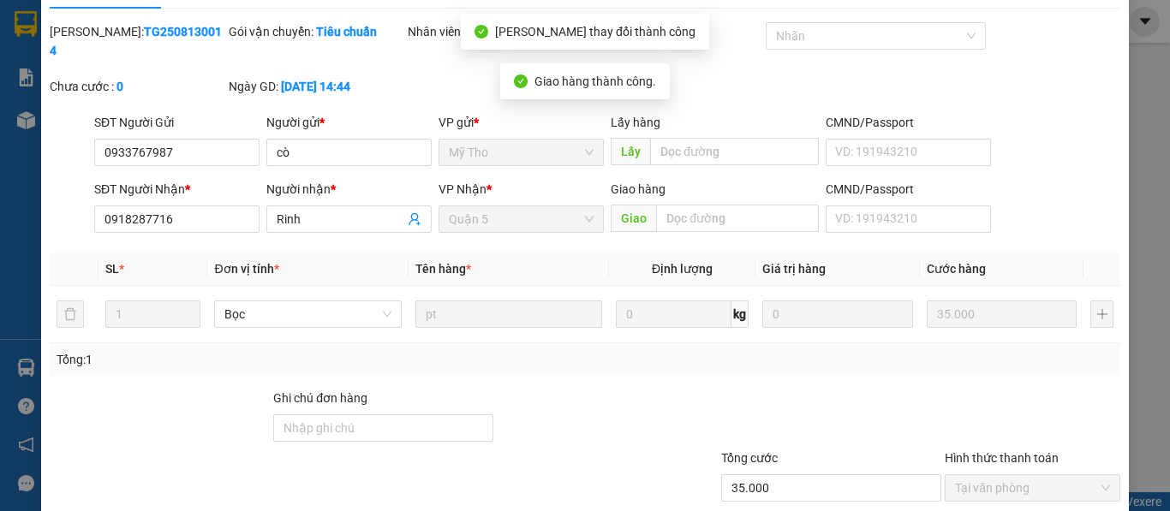
scroll to position [0, 0]
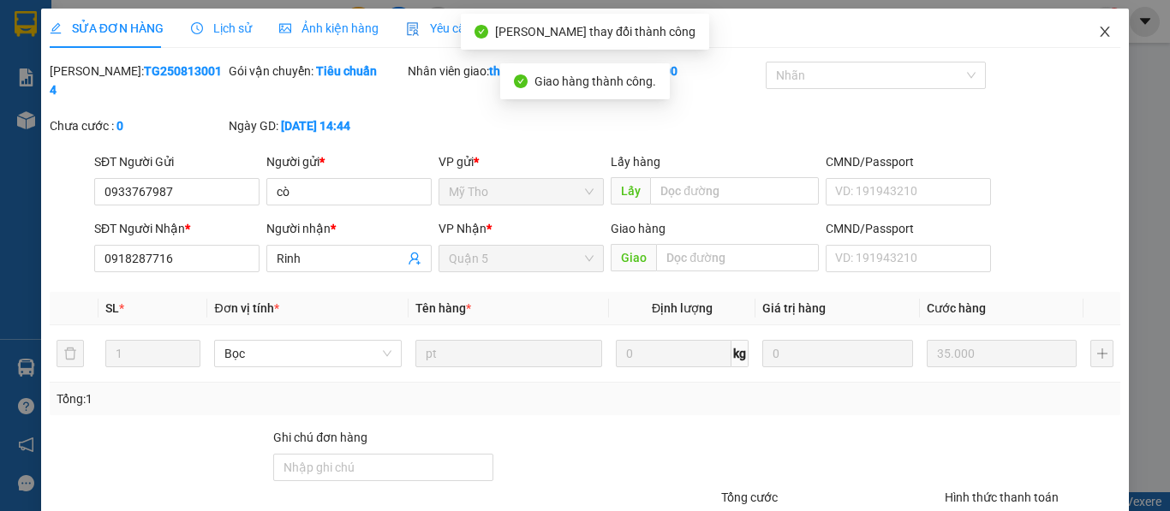
click at [1098, 33] on icon "close" at bounding box center [1105, 32] width 14 height 14
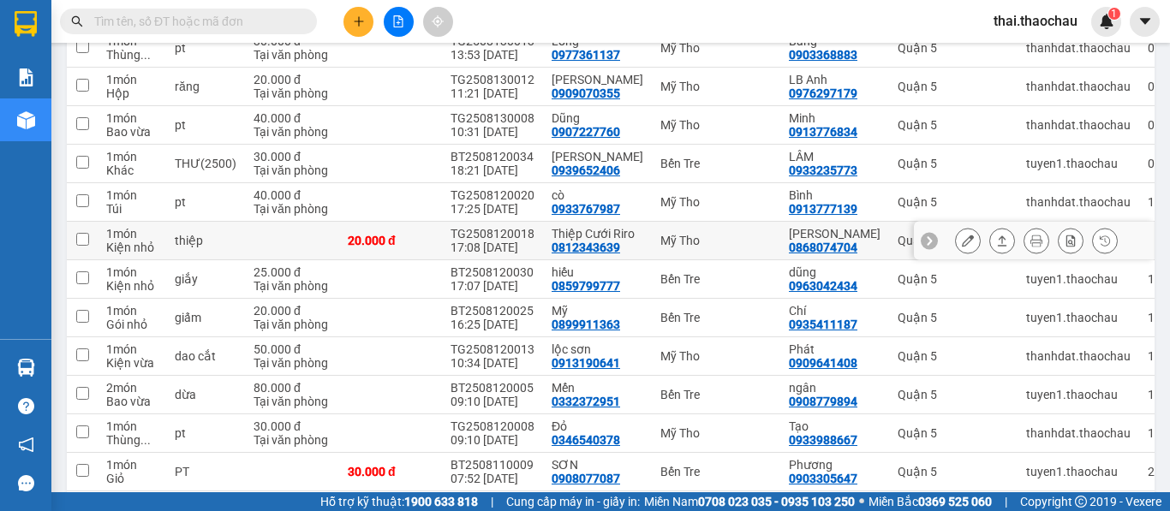
scroll to position [901, 0]
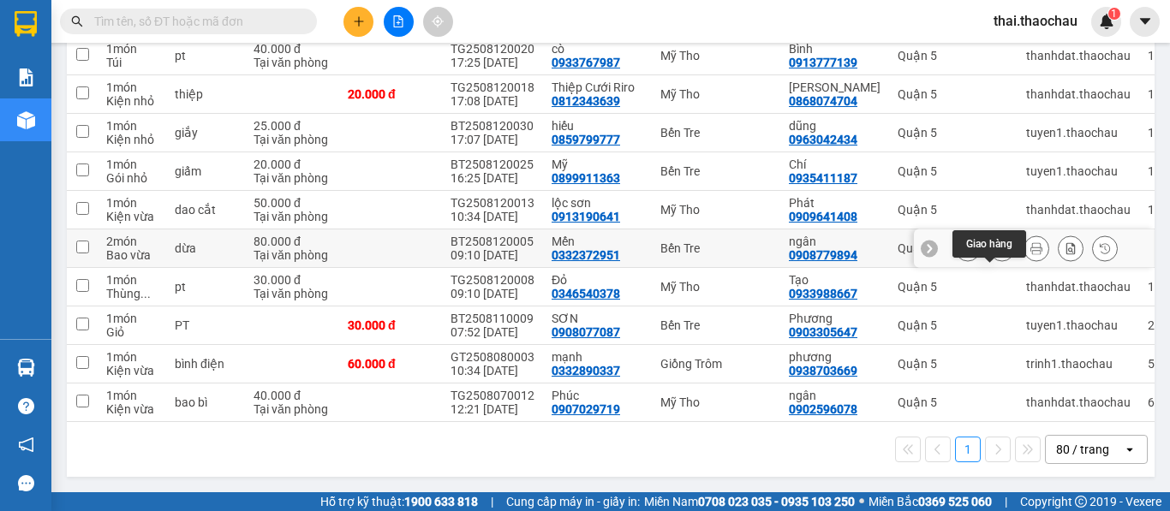
click at [996, 242] on icon at bounding box center [1002, 248] width 12 height 12
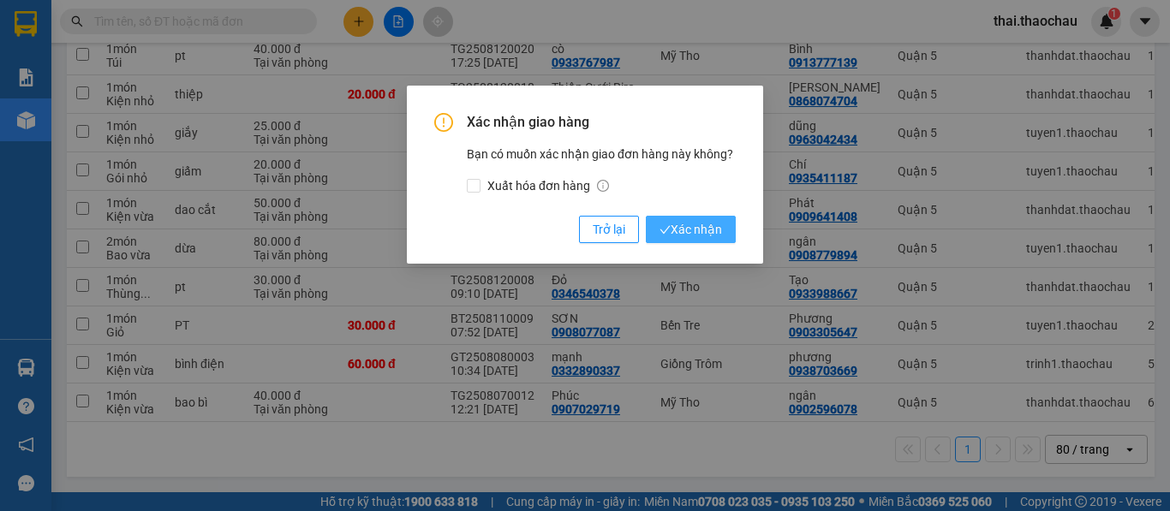
click at [672, 223] on span "Xác nhận" at bounding box center [691, 229] width 63 height 19
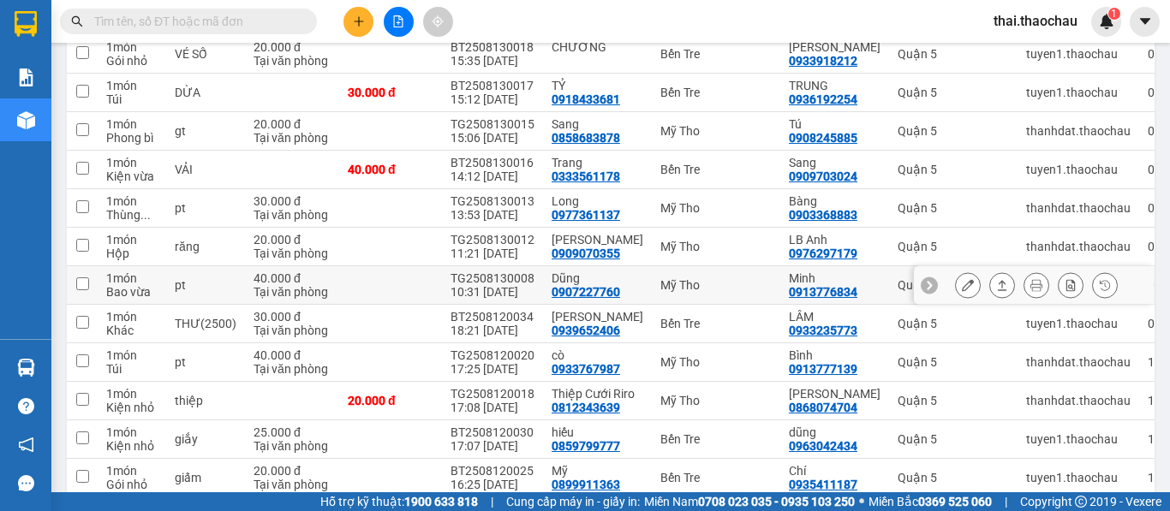
scroll to position [520, 0]
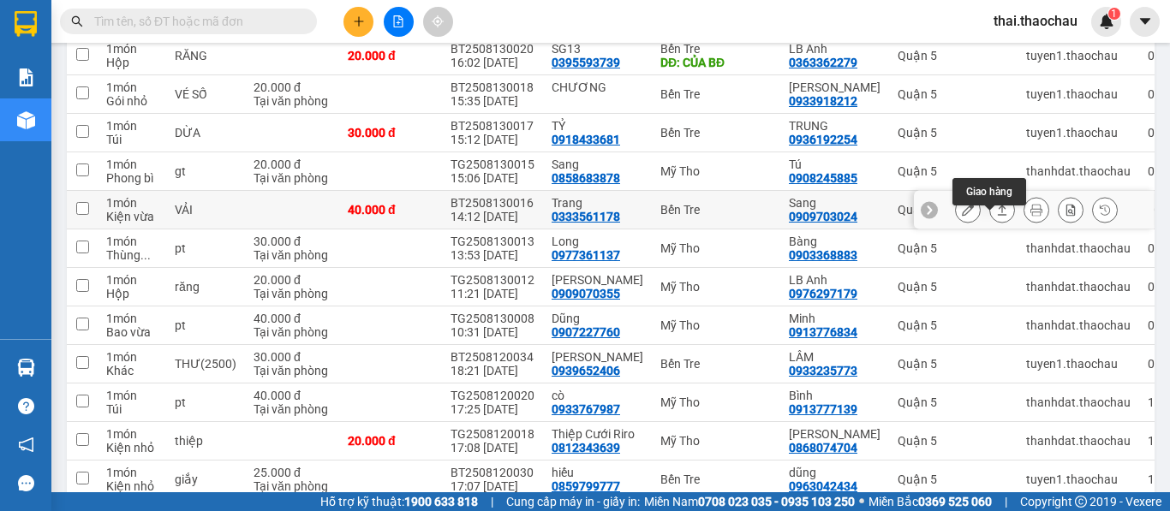
click at [996, 216] on icon at bounding box center [1002, 210] width 12 height 12
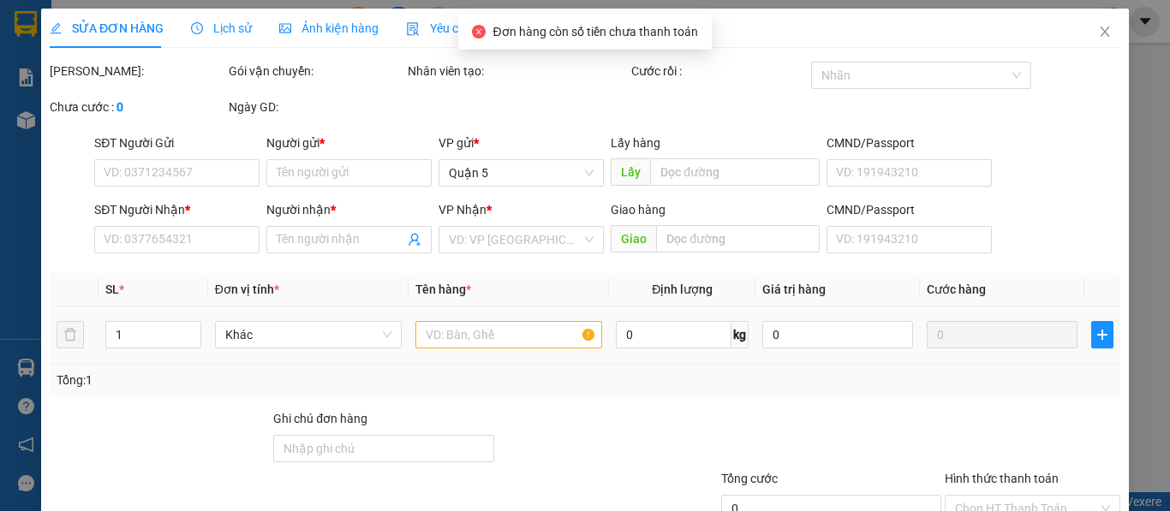
type input "0333561178"
type input "Trang"
type input "0909703024"
type input "Sang"
type input "40.000"
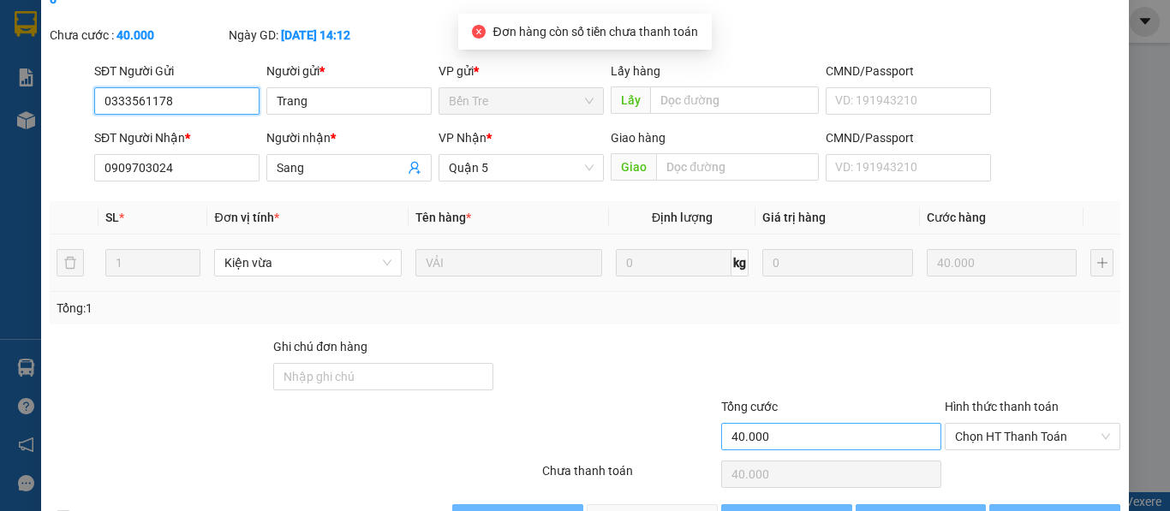
scroll to position [121, 0]
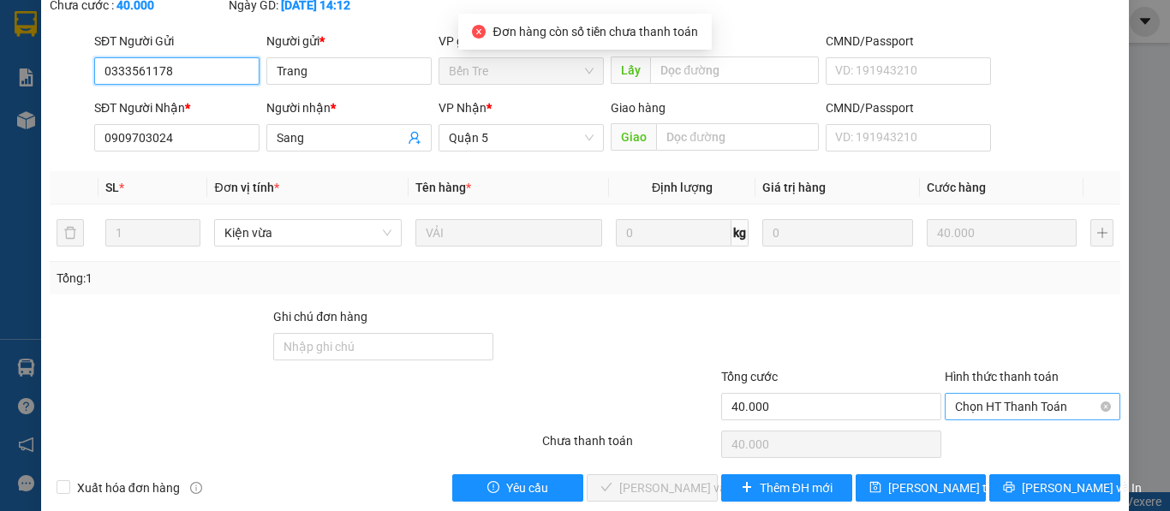
click at [970, 394] on span "Chọn HT Thanh Toán" at bounding box center [1032, 407] width 155 height 26
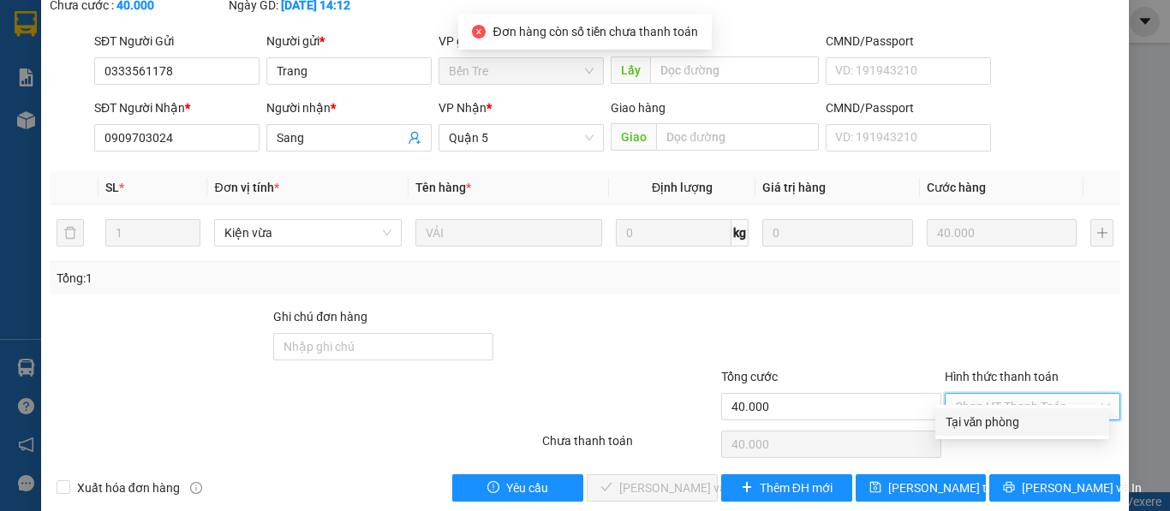
click at [959, 421] on div "Tại văn phòng" at bounding box center [1022, 422] width 153 height 19
type input "0"
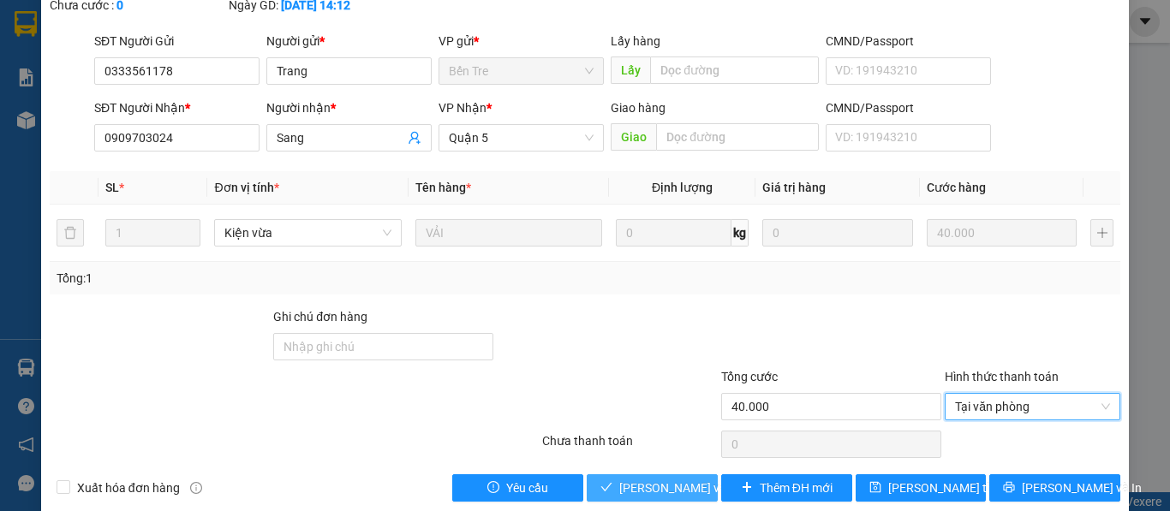
click at [636, 479] on span "[PERSON_NAME] và Giao hàng" at bounding box center [701, 488] width 164 height 19
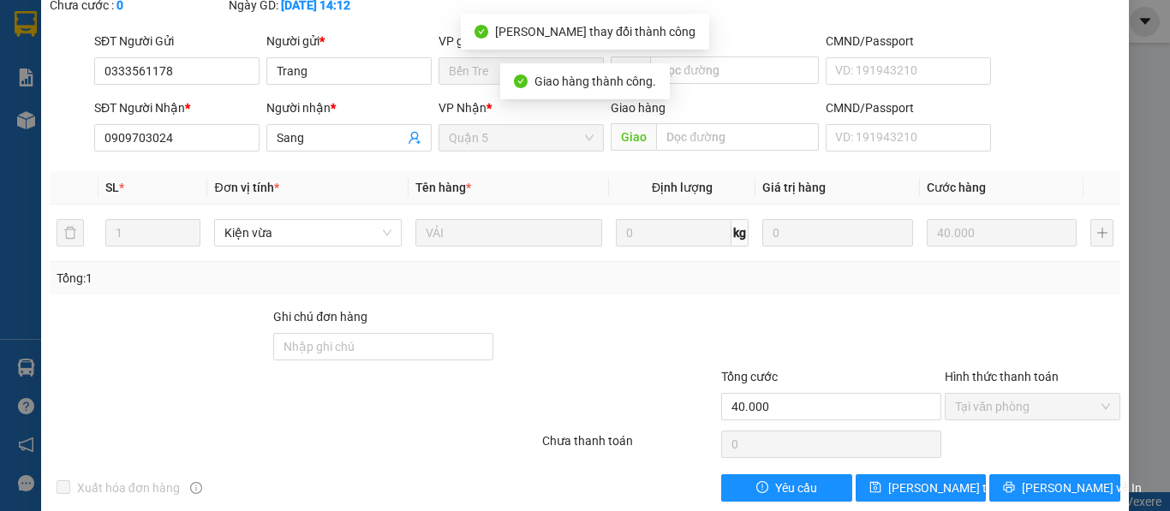
scroll to position [0, 0]
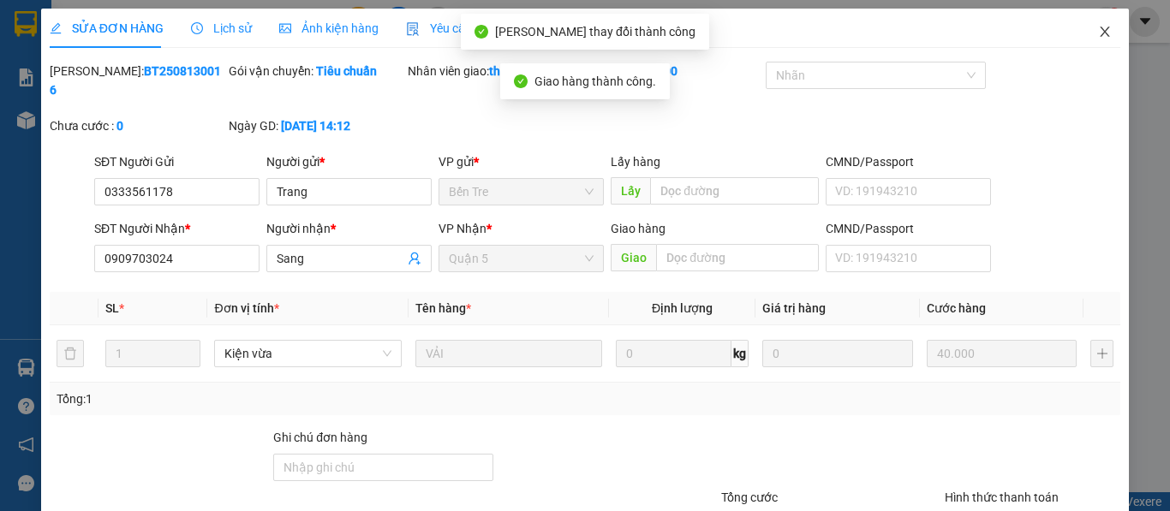
click at [1098, 35] on icon "close" at bounding box center [1105, 32] width 14 height 14
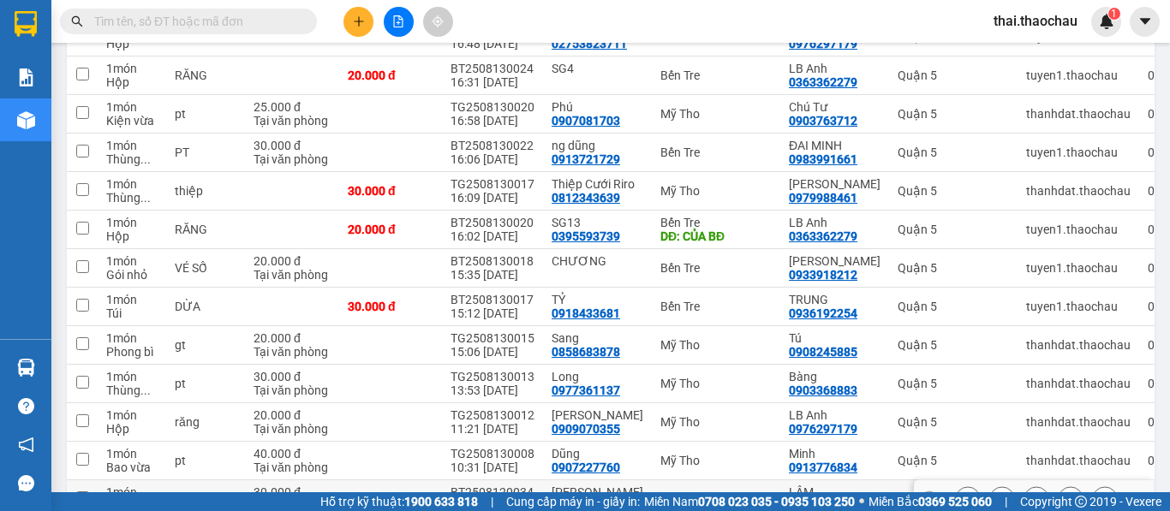
scroll to position [514, 0]
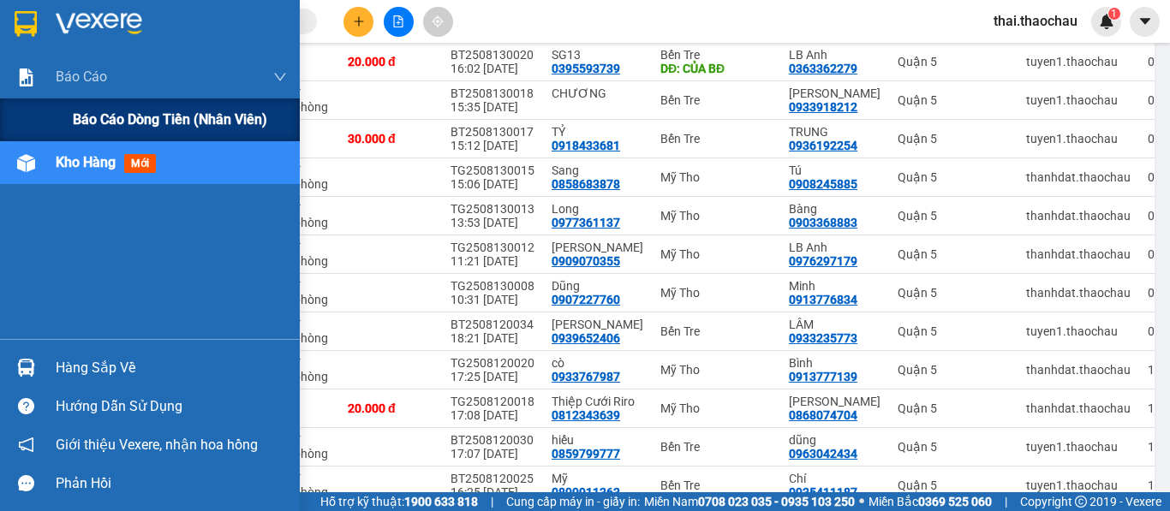
click at [58, 111] on div "Báo cáo dòng tiền (nhân viên)" at bounding box center [150, 120] width 300 height 43
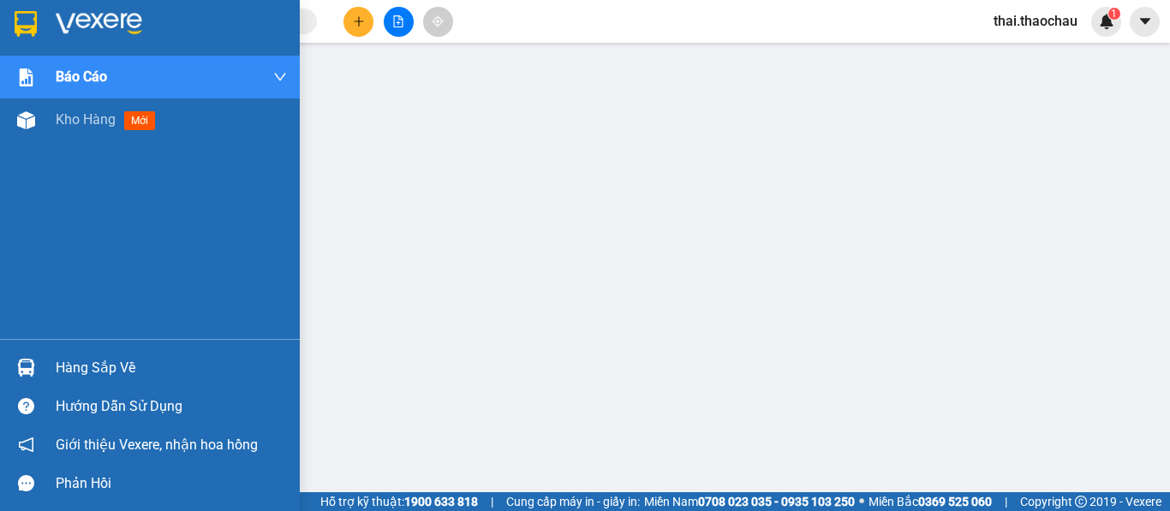
click at [91, 366] on div "Hàng sắp về" at bounding box center [171, 369] width 231 height 26
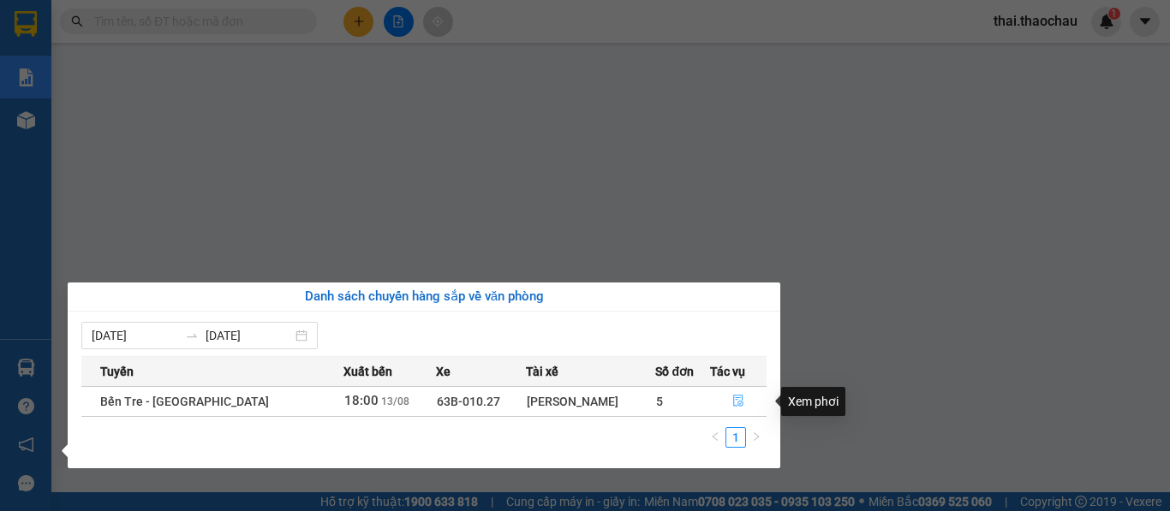
click at [735, 401] on button "button" at bounding box center [739, 401] width 56 height 27
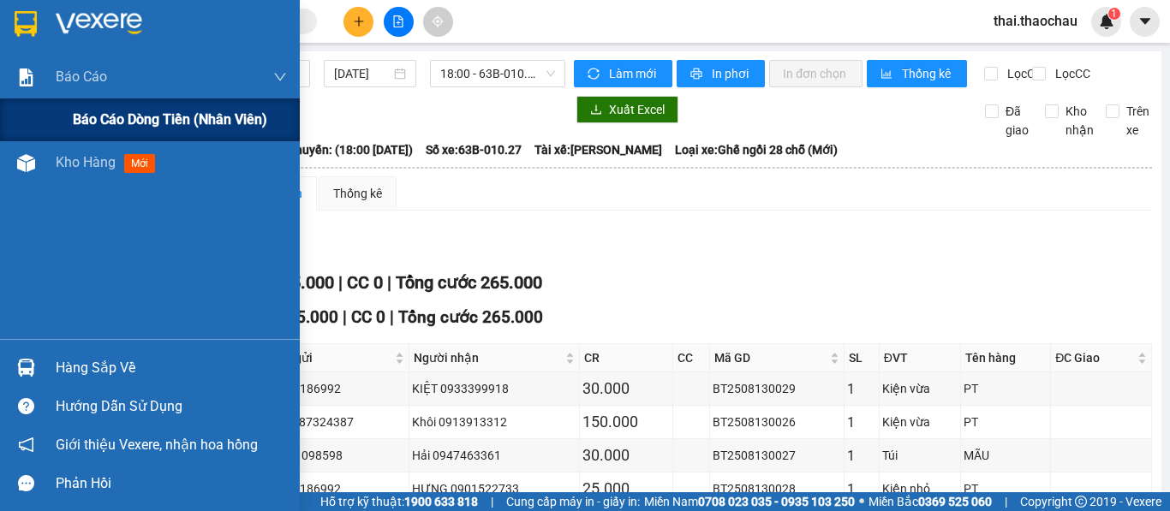
click at [142, 123] on span "Báo cáo dòng tiền (nhân viên)" at bounding box center [170, 119] width 194 height 21
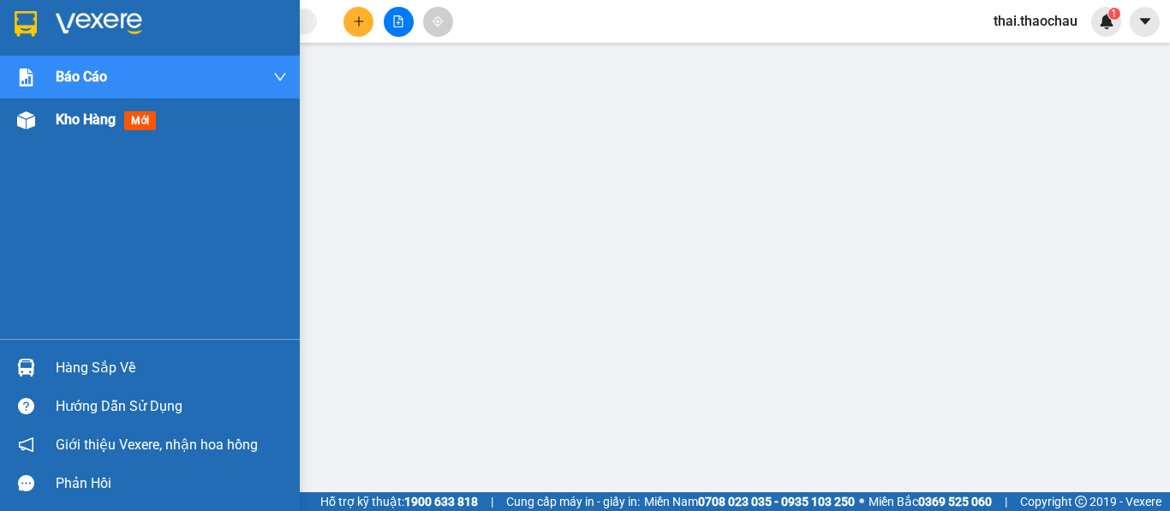
click at [74, 123] on span "Kho hàng" at bounding box center [86, 119] width 60 height 16
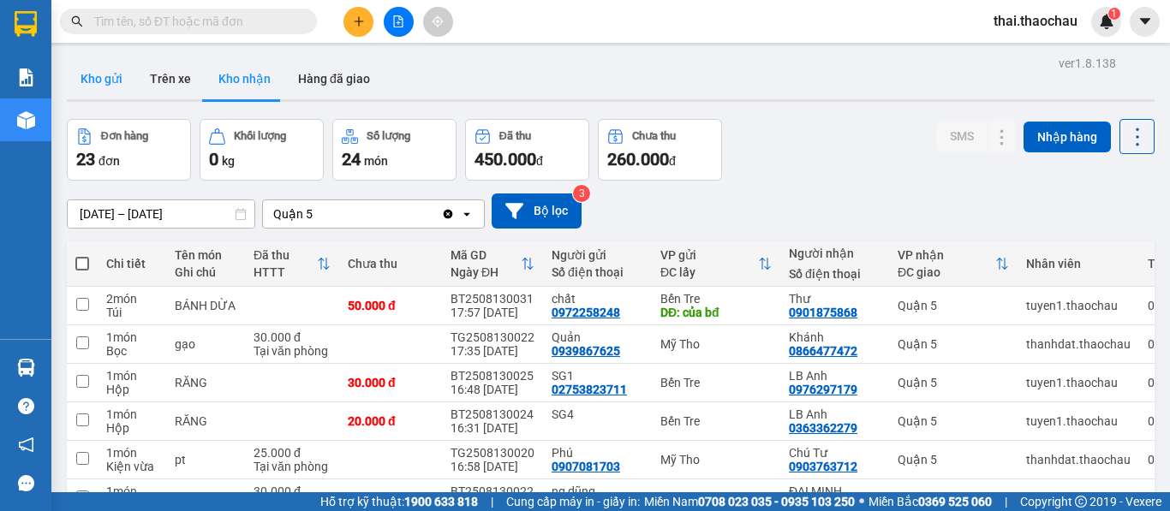
click at [123, 69] on button "Kho gửi" at bounding box center [101, 78] width 69 height 41
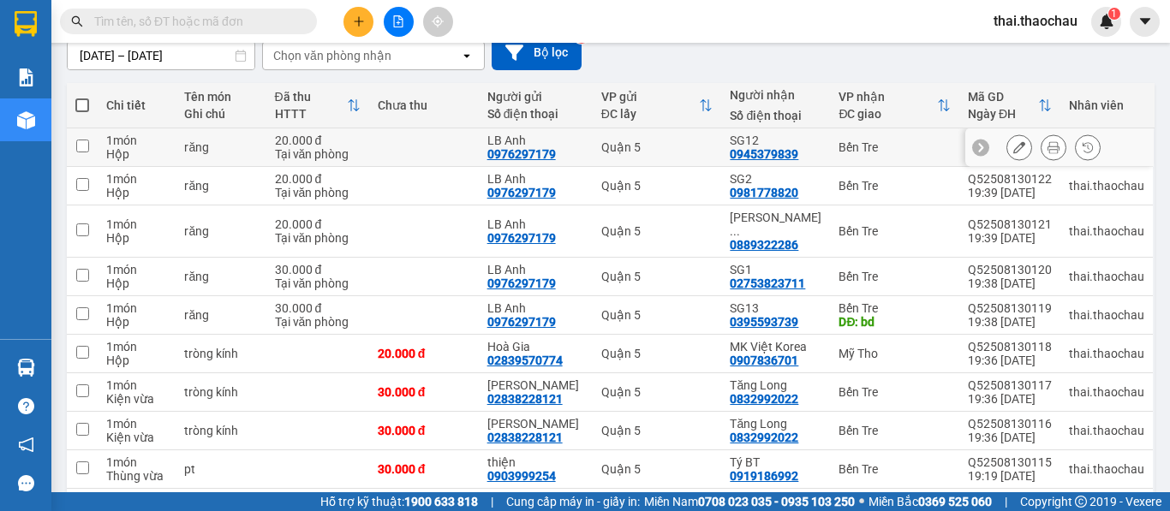
scroll to position [171, 0]
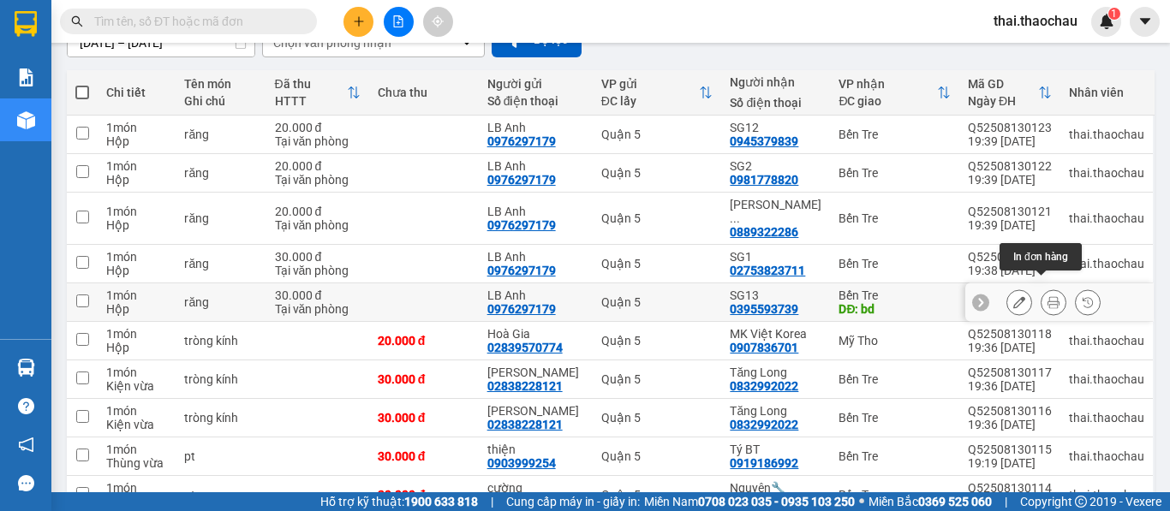
click at [1048, 296] on icon at bounding box center [1054, 302] width 12 height 12
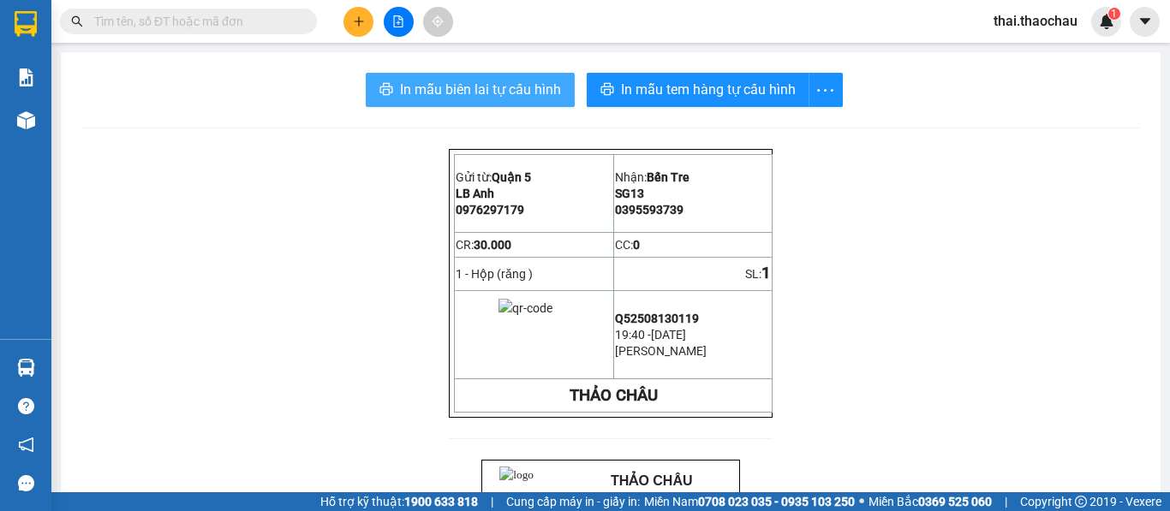
click at [523, 85] on span "In mẫu biên lai tự cấu hình" at bounding box center [480, 89] width 161 height 21
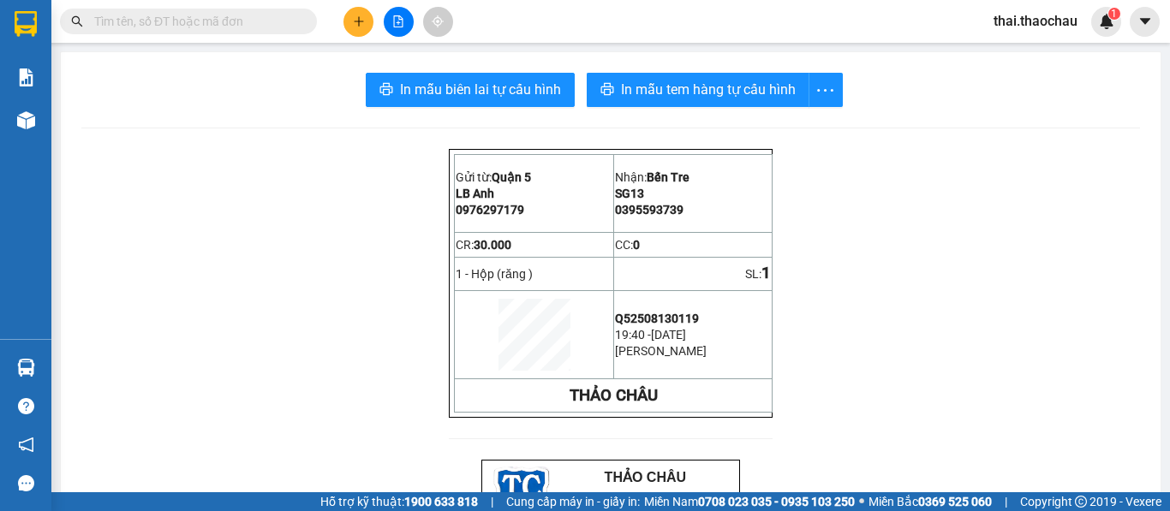
click at [738, 79] on span "In mẫu tem hàng tự cấu hình" at bounding box center [708, 89] width 175 height 21
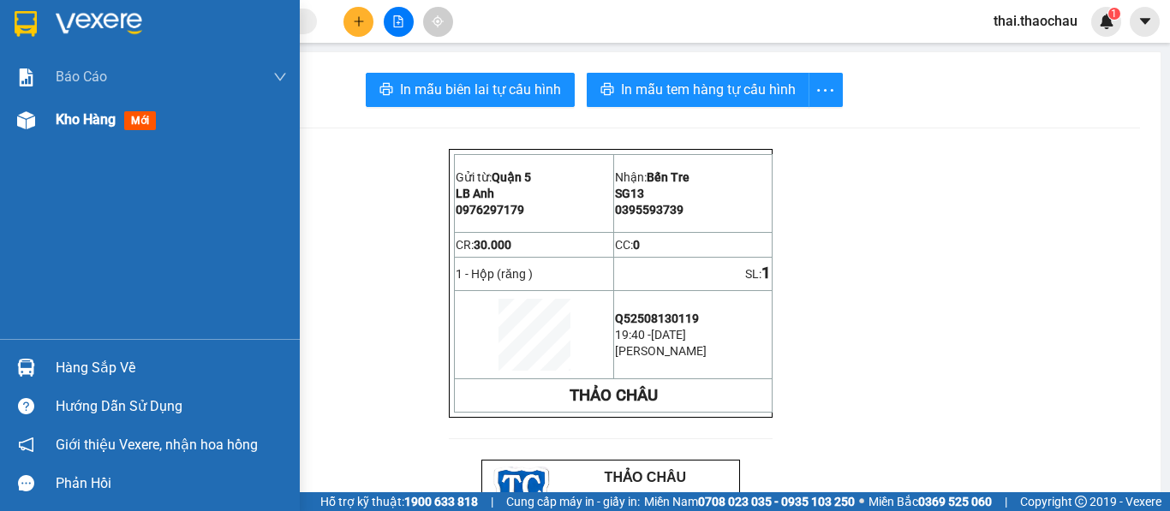
click at [54, 120] on div "Kho hàng mới" at bounding box center [150, 120] width 300 height 43
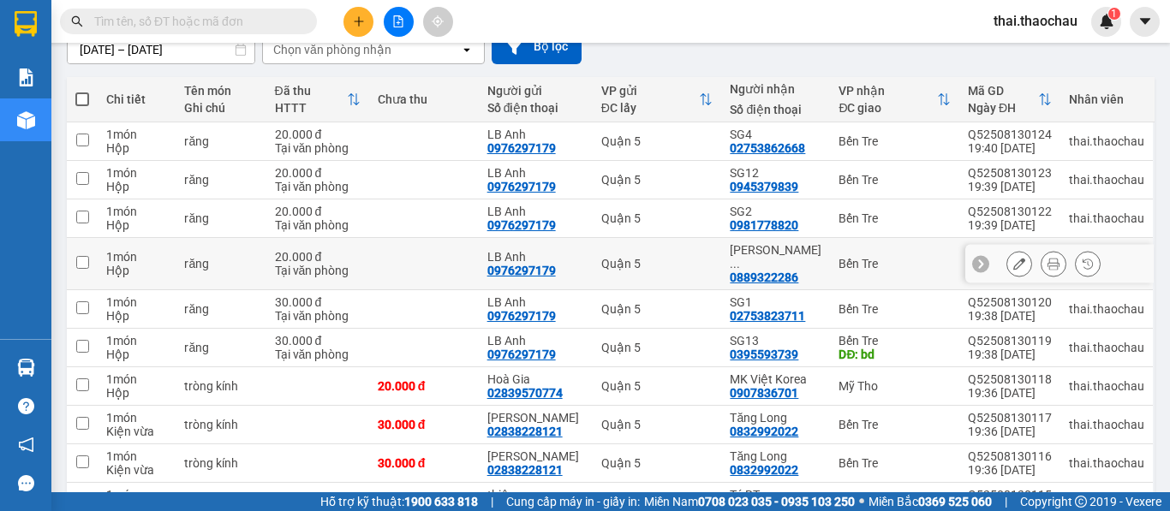
scroll to position [171, 0]
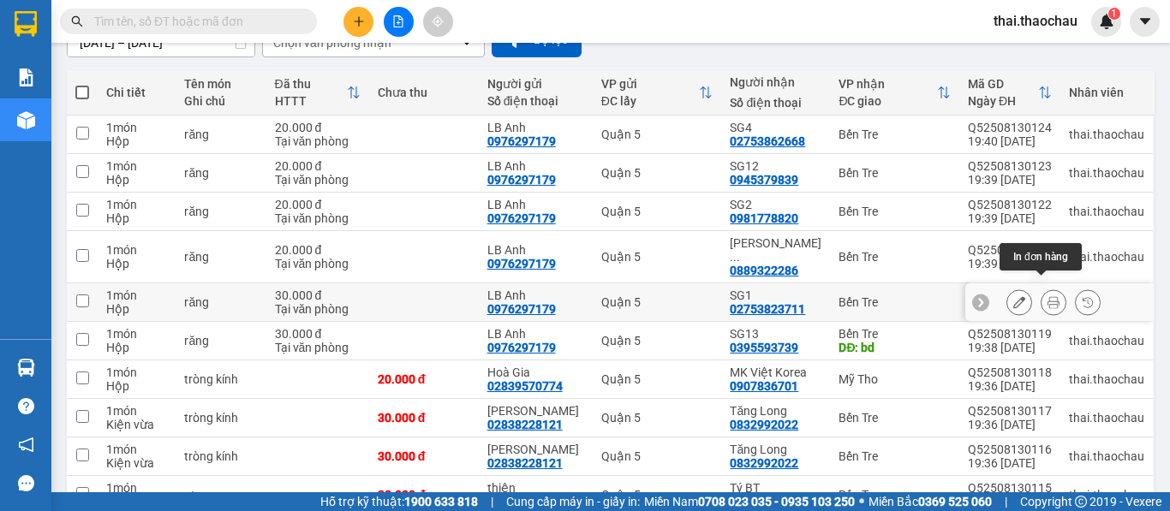
click at [1048, 296] on icon at bounding box center [1054, 302] width 12 height 12
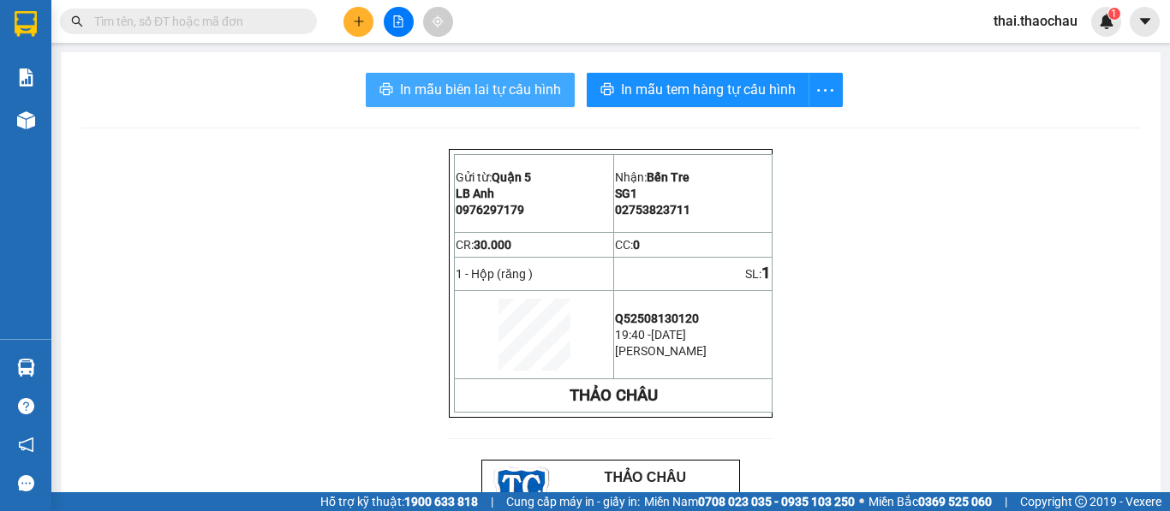
click at [532, 90] on span "In mẫu biên lai tự cấu hình" at bounding box center [480, 89] width 161 height 21
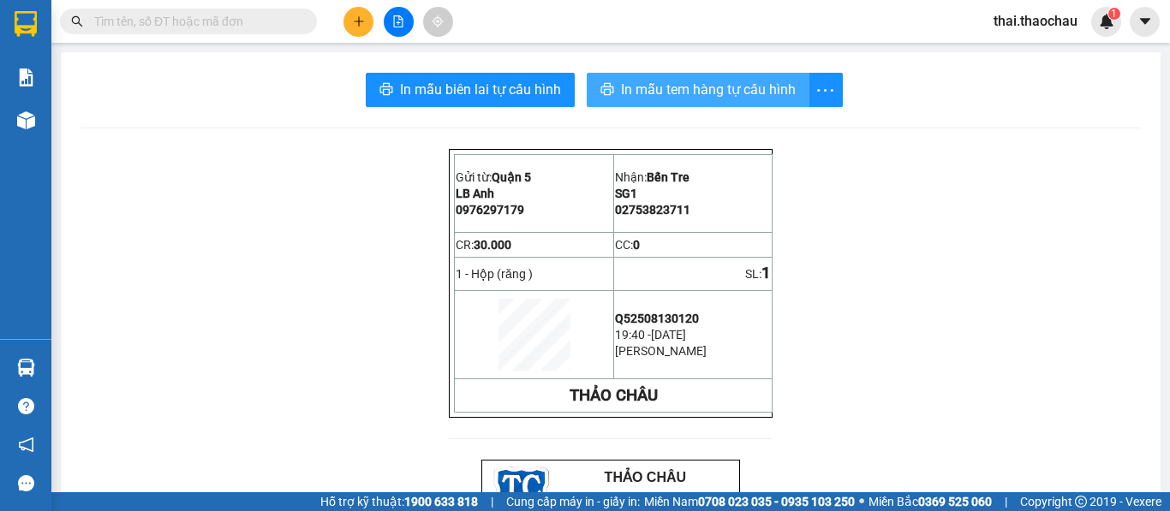
click at [730, 88] on span "In mẫu tem hàng tự cấu hình" at bounding box center [708, 89] width 175 height 21
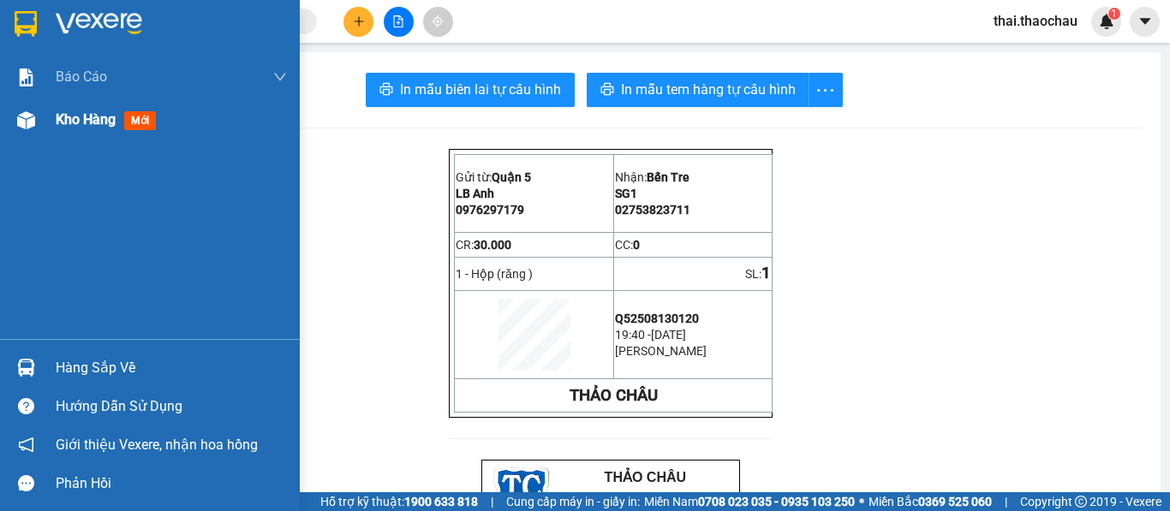
click at [46, 133] on div "Kho hàng mới" at bounding box center [150, 120] width 300 height 43
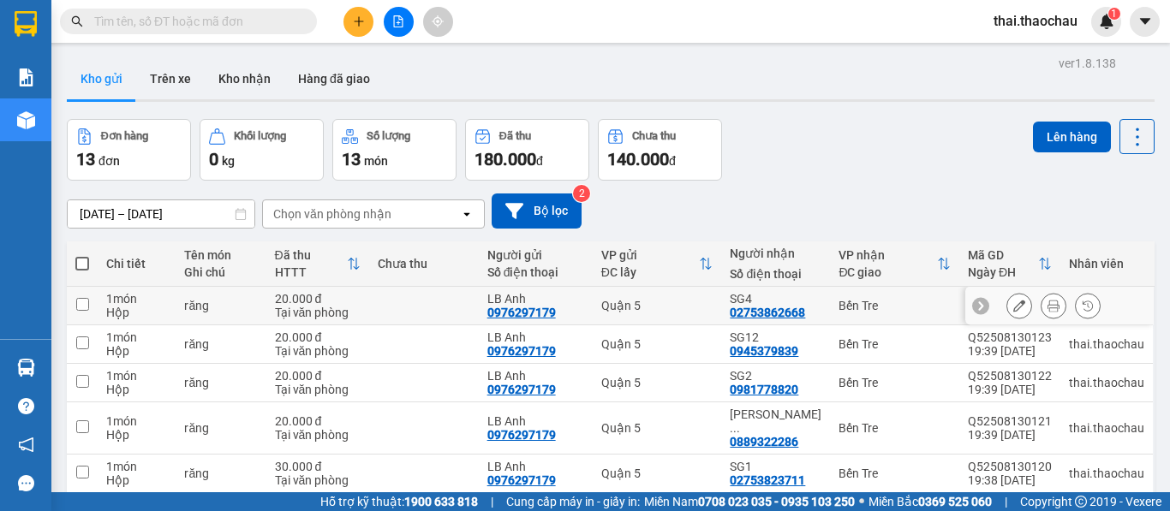
scroll to position [86, 0]
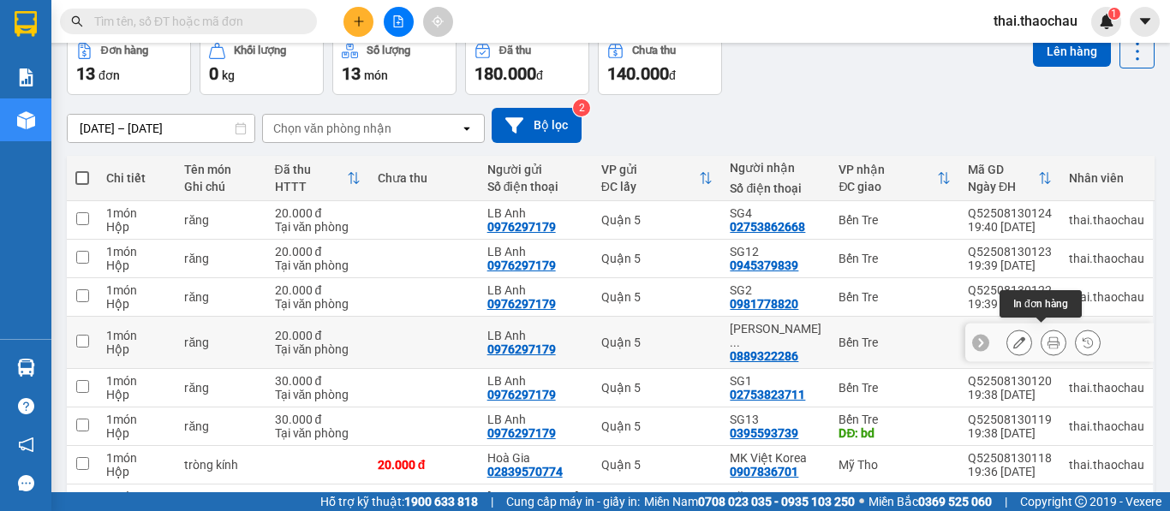
click at [1048, 338] on icon at bounding box center [1054, 343] width 12 height 12
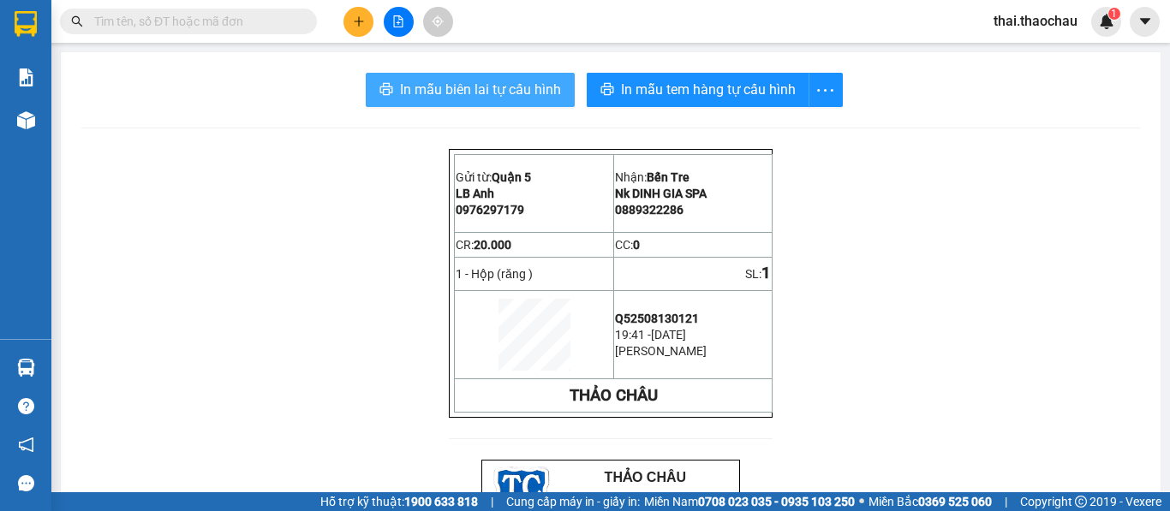
click at [529, 95] on span "In mẫu biên lai tự cấu hình" at bounding box center [480, 89] width 161 height 21
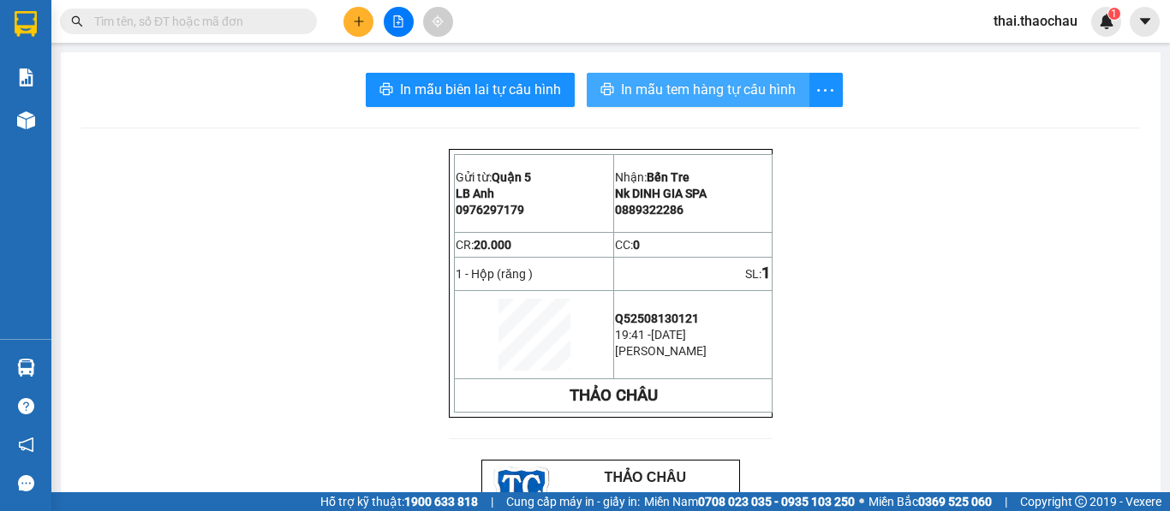
click at [747, 99] on span "In mẫu tem hàng tự cấu hình" at bounding box center [708, 89] width 175 height 21
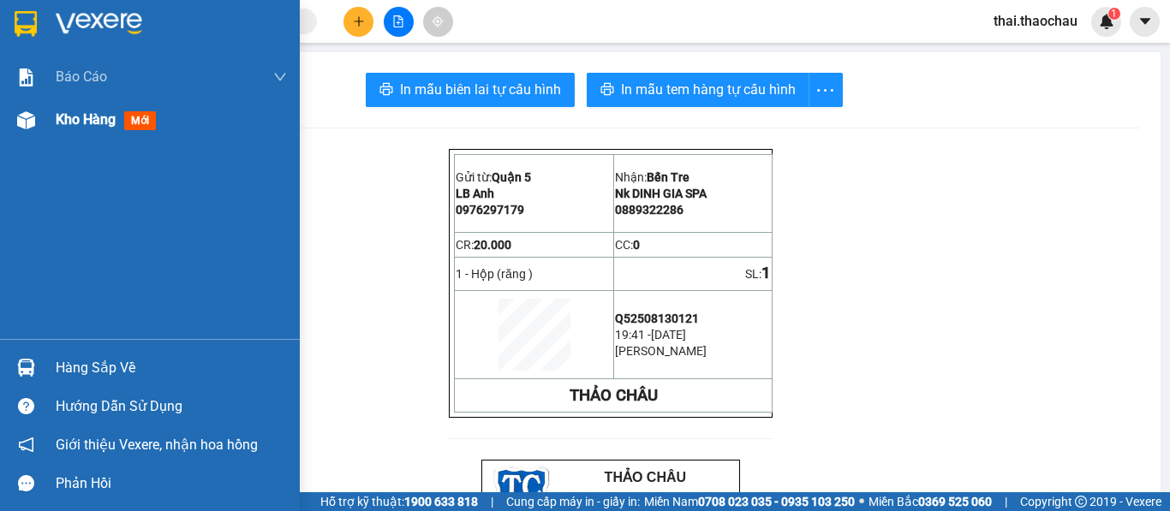
click at [32, 125] on img at bounding box center [26, 120] width 18 height 18
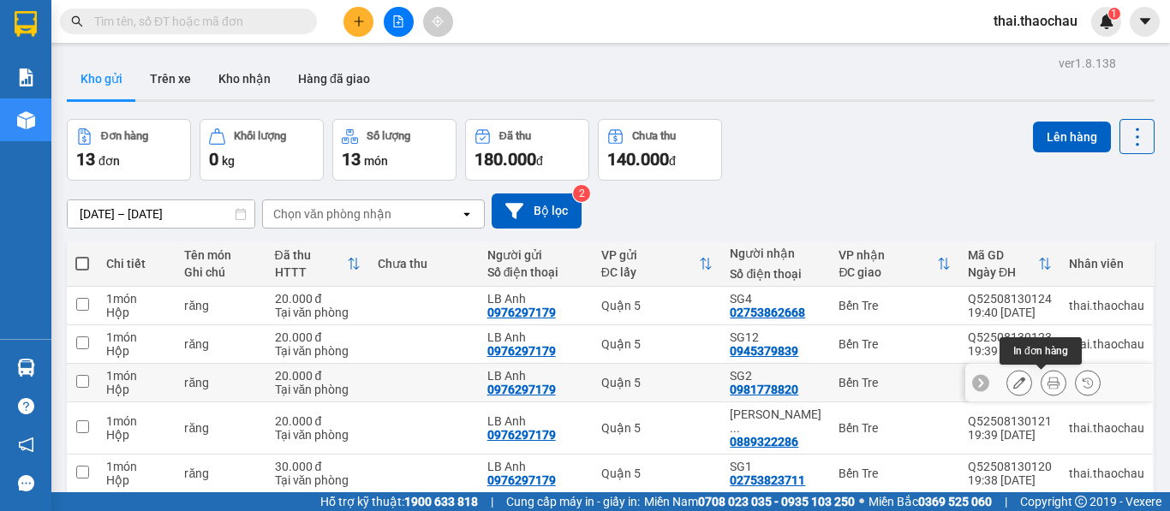
click at [1042, 379] on button at bounding box center [1054, 383] width 24 height 30
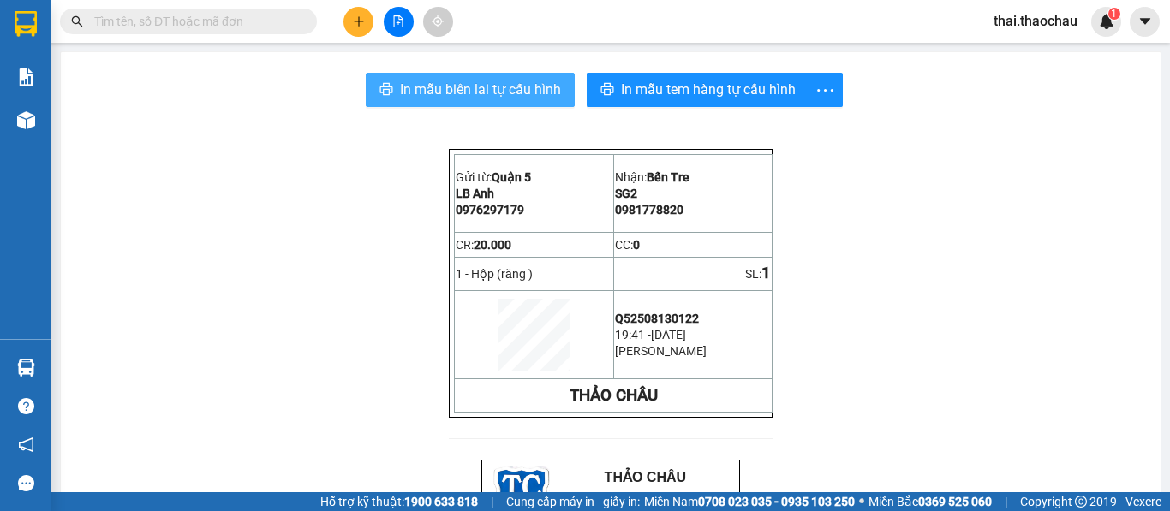
click at [523, 87] on span "In mẫu biên lai tự cấu hình" at bounding box center [480, 89] width 161 height 21
click at [522, 85] on span "In mẫu biên lai tự cấu hình" at bounding box center [480, 89] width 161 height 21
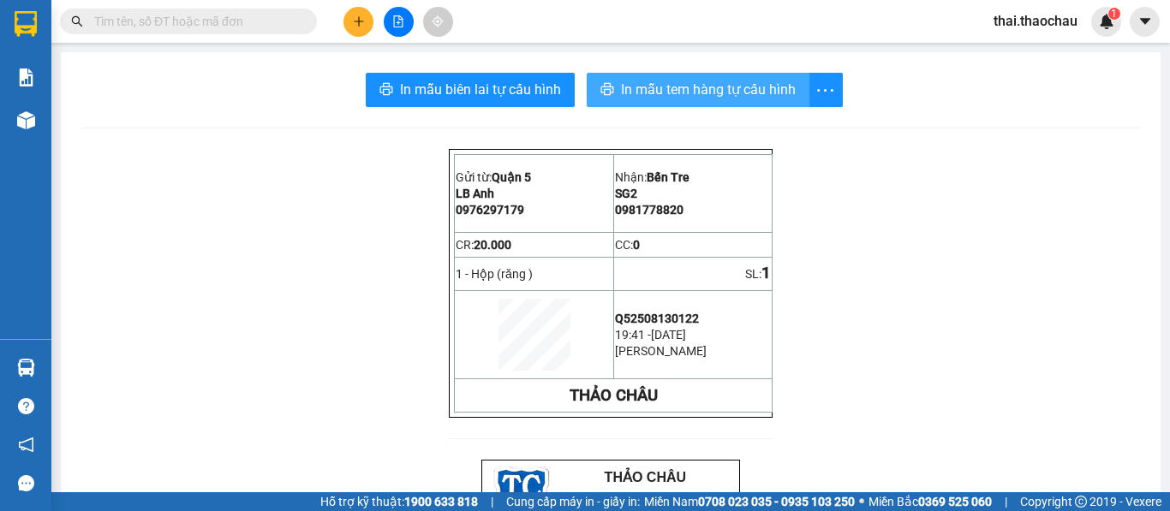
click at [697, 84] on span "In mẫu tem hàng tự cấu hình" at bounding box center [708, 89] width 175 height 21
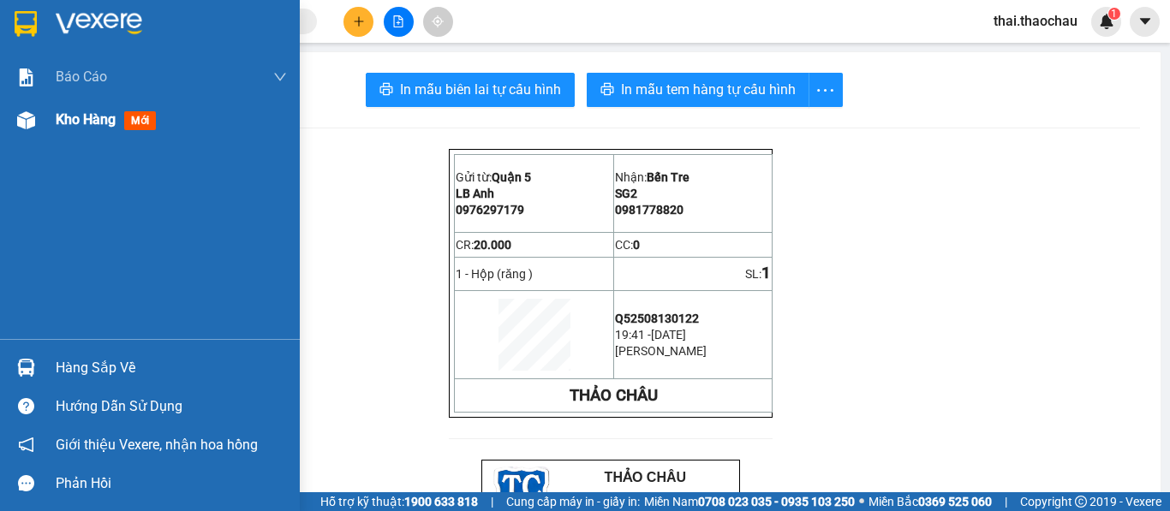
click at [3, 125] on div "Kho hàng mới" at bounding box center [150, 120] width 300 height 43
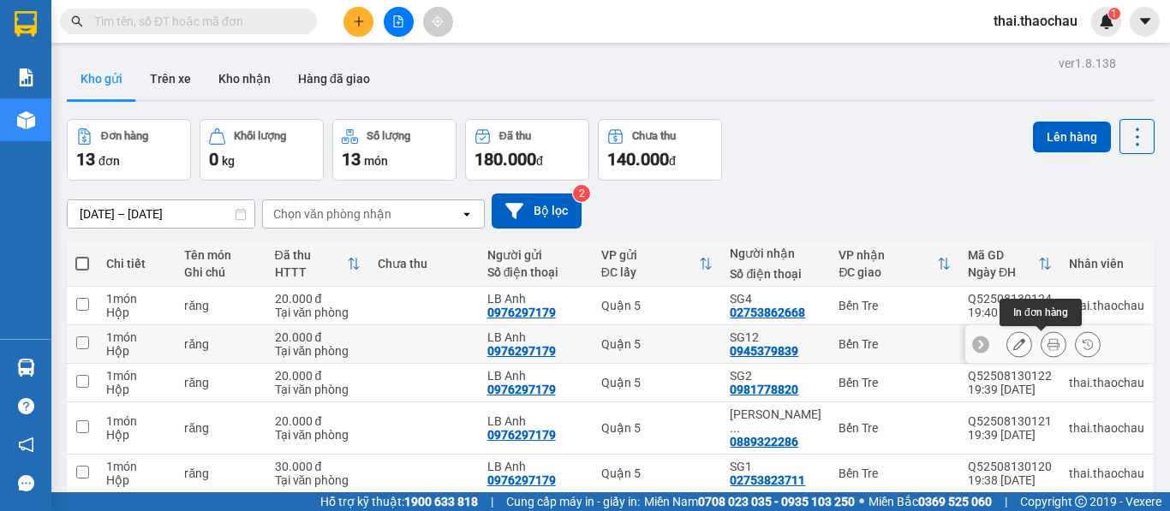
click at [1048, 343] on icon at bounding box center [1054, 344] width 12 height 12
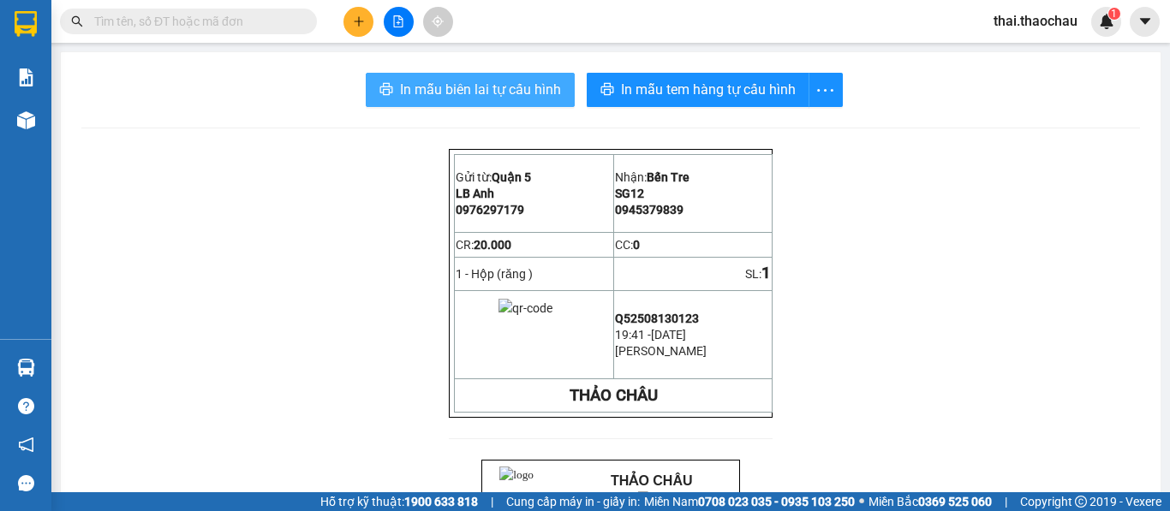
click at [442, 94] on span "In mẫu biên lai tự cấu hình" at bounding box center [480, 89] width 161 height 21
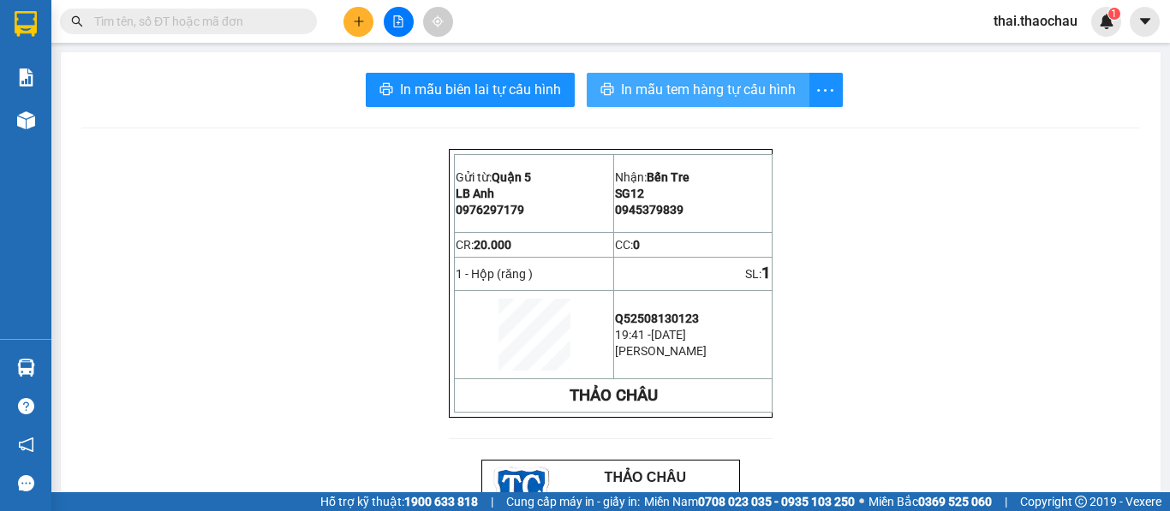
click at [744, 94] on span "In mẫu tem hàng tự cấu hình" at bounding box center [708, 89] width 175 height 21
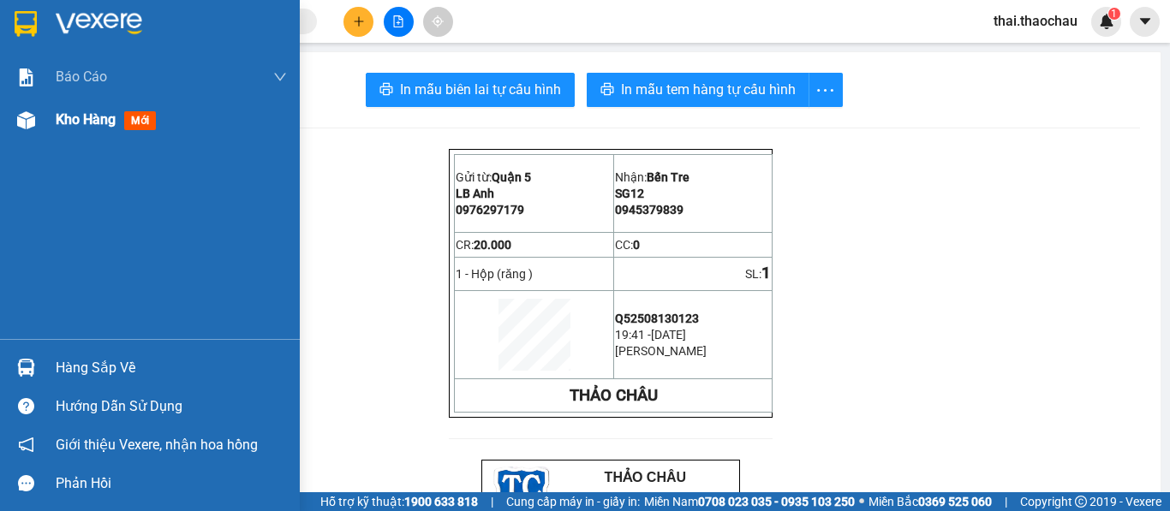
click at [25, 123] on img at bounding box center [26, 120] width 18 height 18
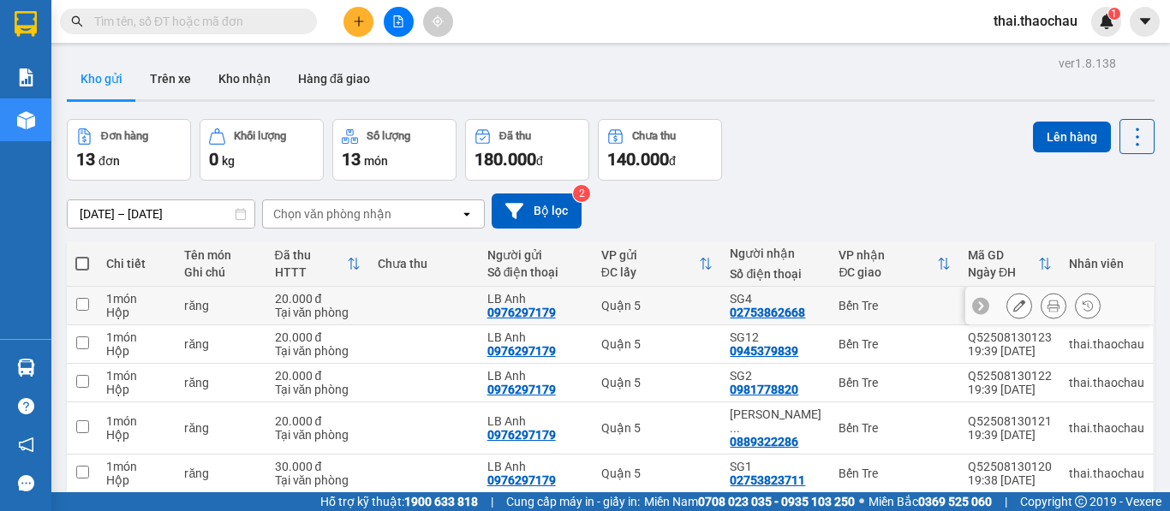
click at [1048, 305] on icon at bounding box center [1054, 306] width 12 height 12
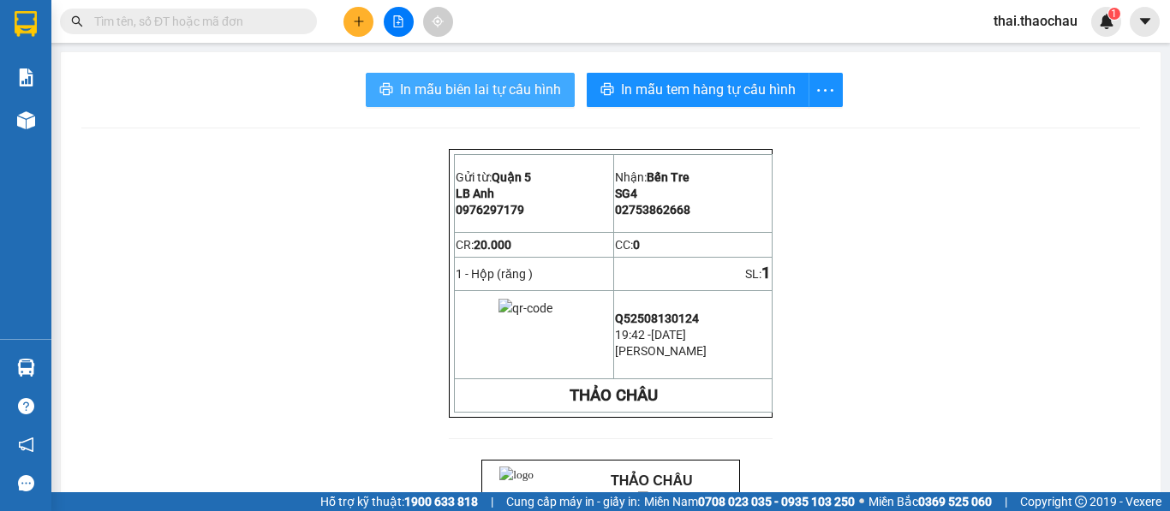
click at [489, 74] on button "In mẫu biên lai tự cấu hình" at bounding box center [470, 90] width 209 height 34
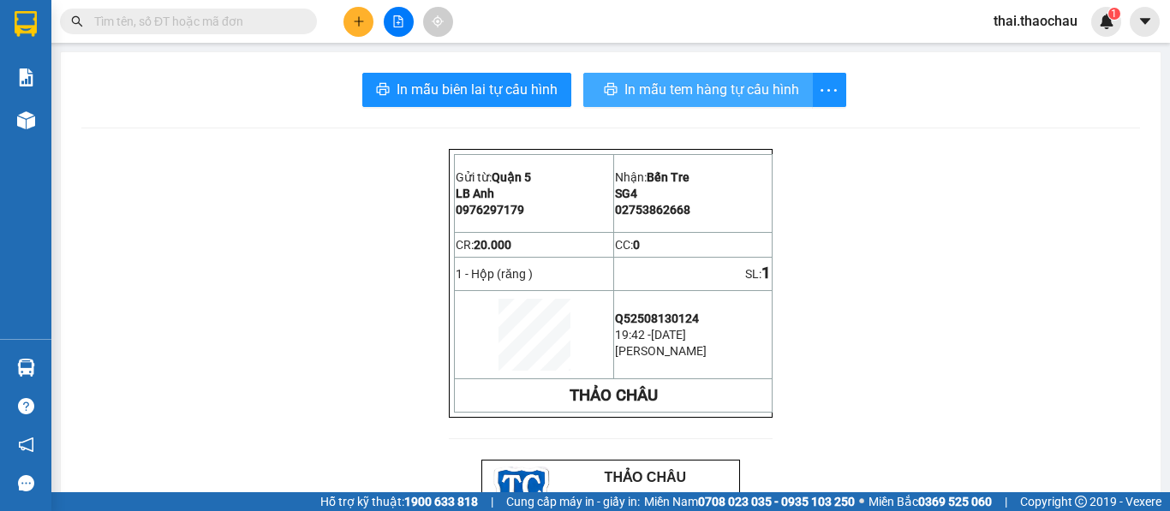
click at [774, 90] on span "In mẫu tem hàng tự cấu hình" at bounding box center [711, 89] width 175 height 21
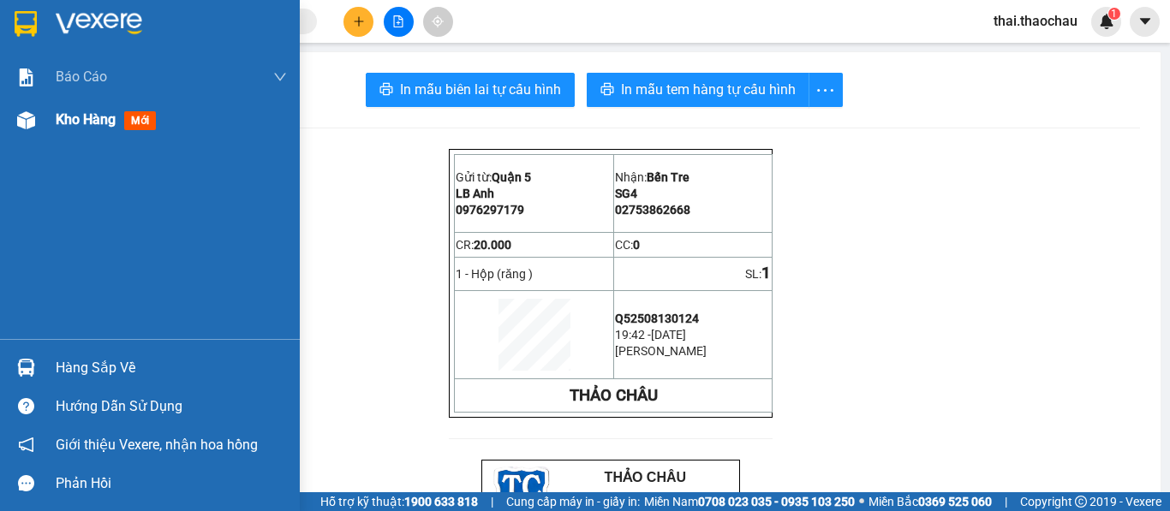
click at [58, 124] on span "Kho hàng" at bounding box center [86, 119] width 60 height 16
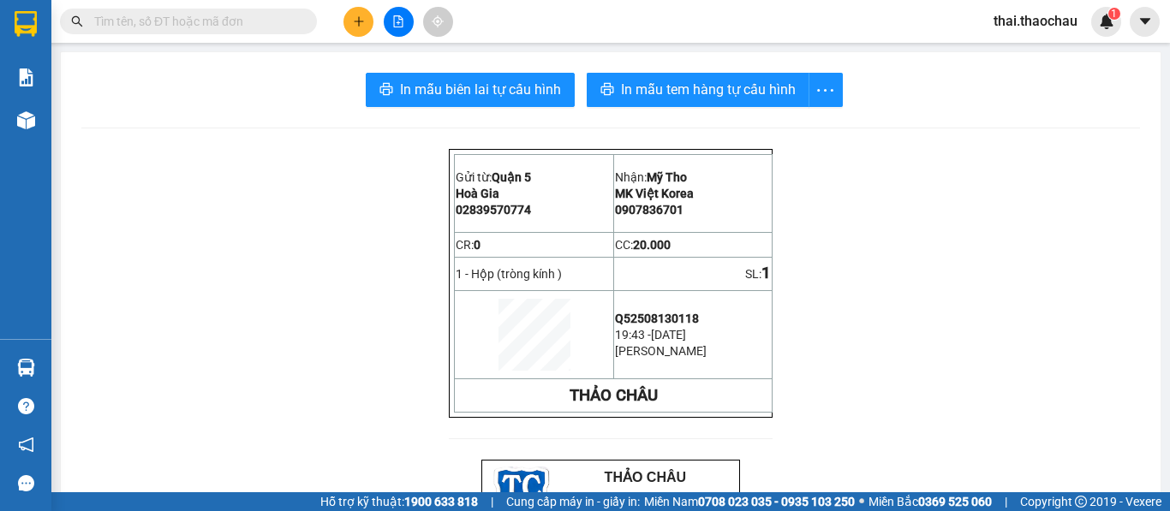
click at [668, 93] on span "In mẫu tem hàng tự cấu hình" at bounding box center [708, 89] width 175 height 21
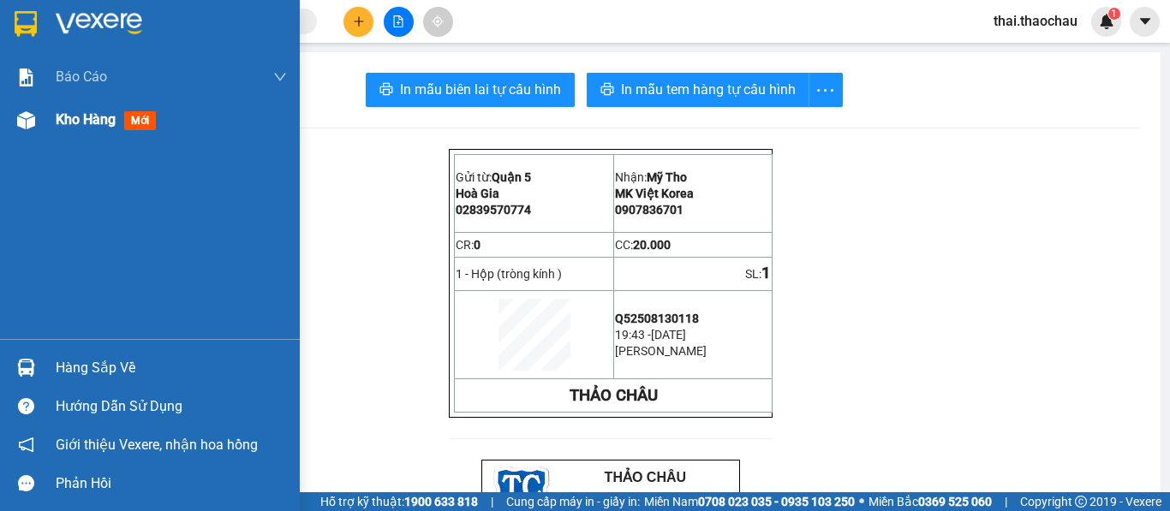
click at [11, 108] on div at bounding box center [26, 120] width 30 height 30
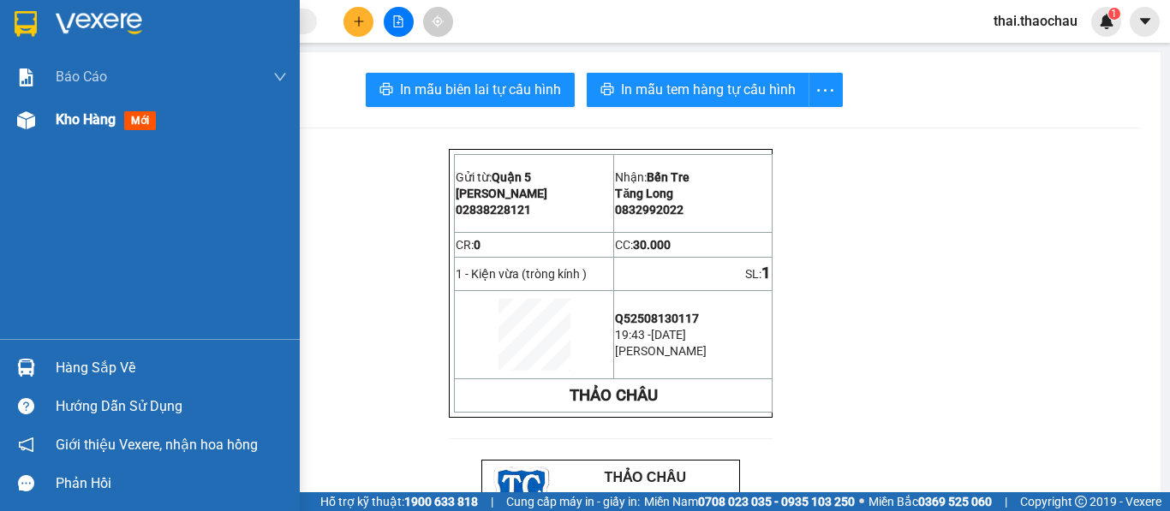
click at [55, 109] on div "Kho hàng mới" at bounding box center [150, 120] width 300 height 43
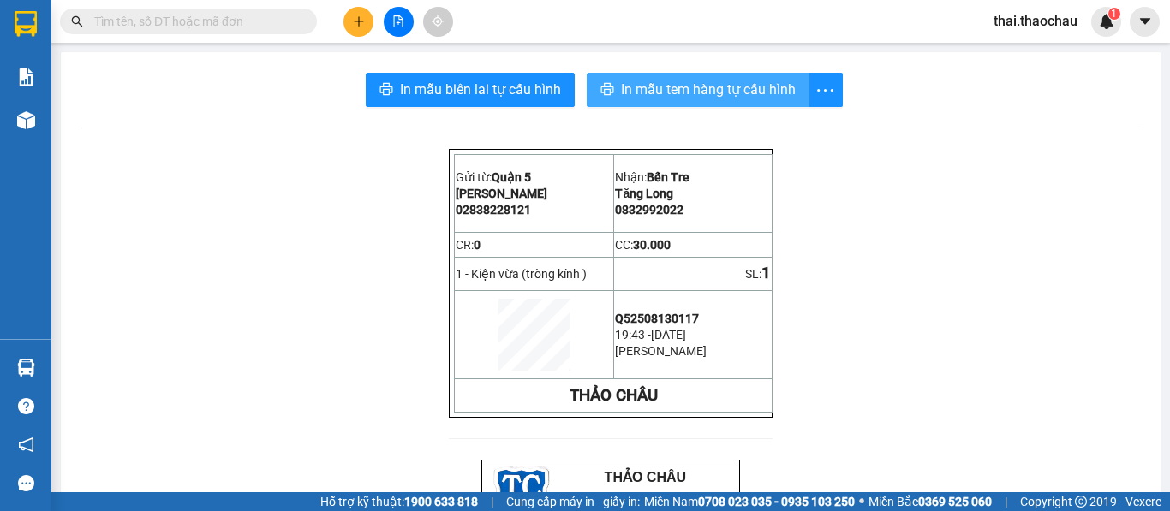
click at [704, 89] on span "In mẫu tem hàng tự cấu hình" at bounding box center [708, 89] width 175 height 21
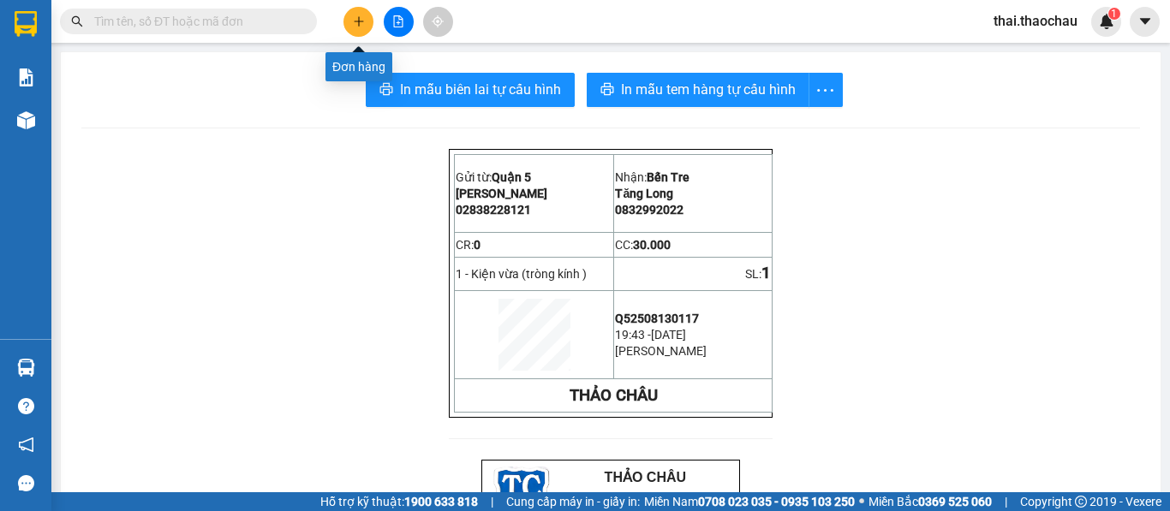
click at [362, 23] on icon "plus" at bounding box center [359, 21] width 12 height 12
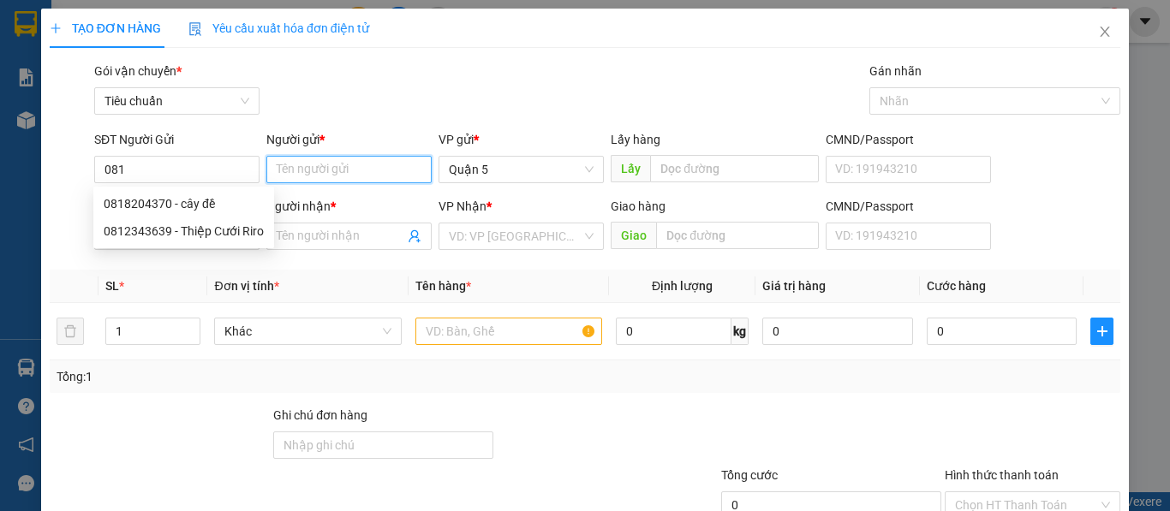
click at [293, 180] on input "Người gửi *" at bounding box center [348, 169] width 165 height 27
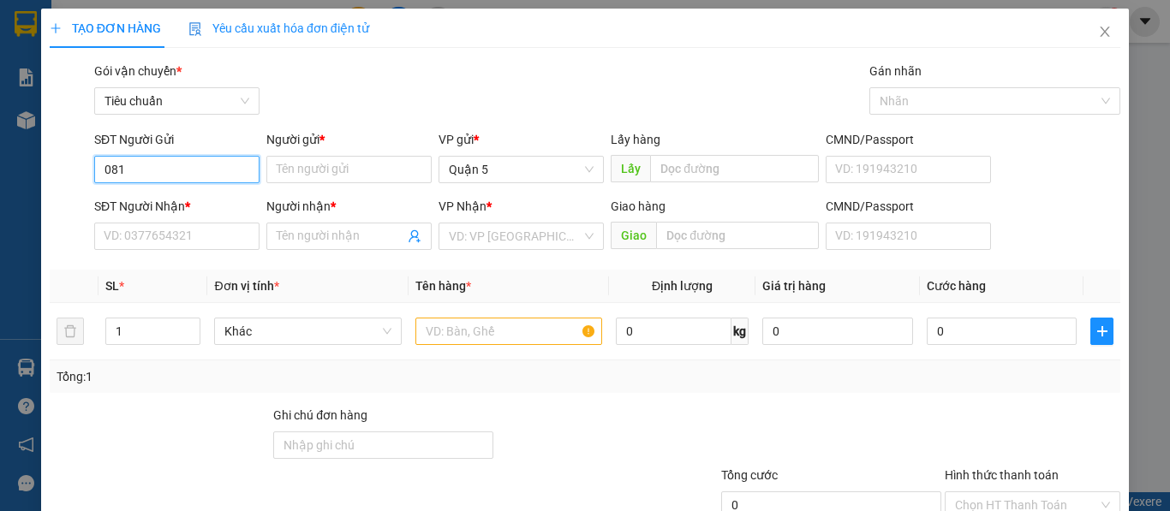
click at [194, 165] on input "081" at bounding box center [176, 169] width 165 height 27
type input "0818686865"
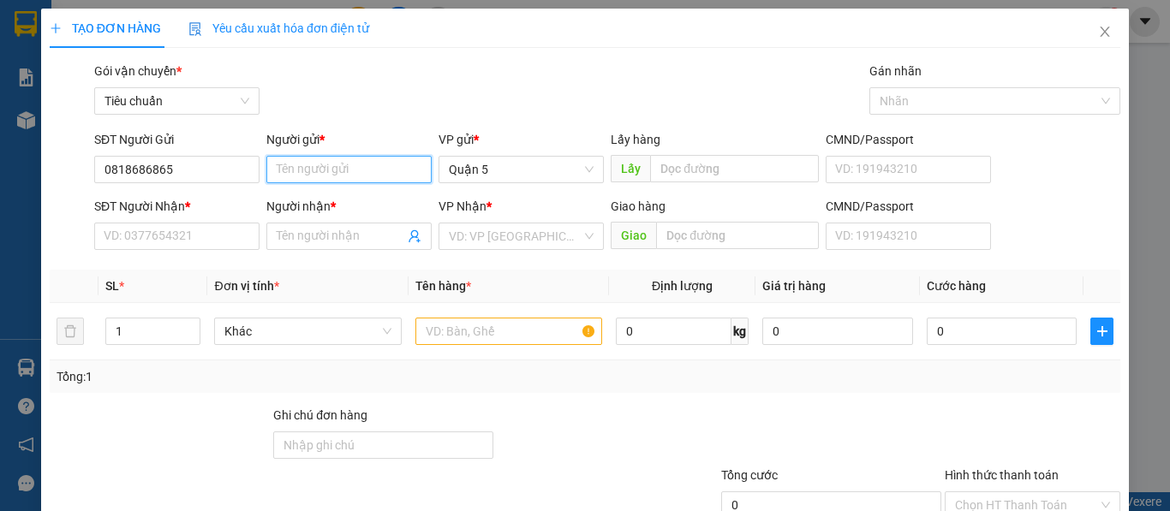
click at [312, 163] on input "Người gửi *" at bounding box center [348, 169] width 165 height 27
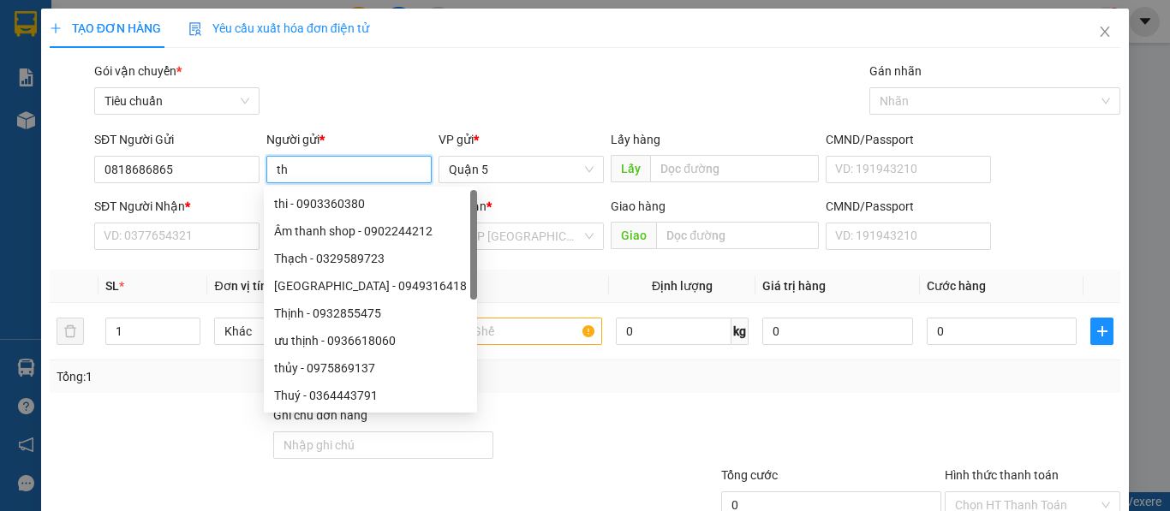
paste input "ạnh"
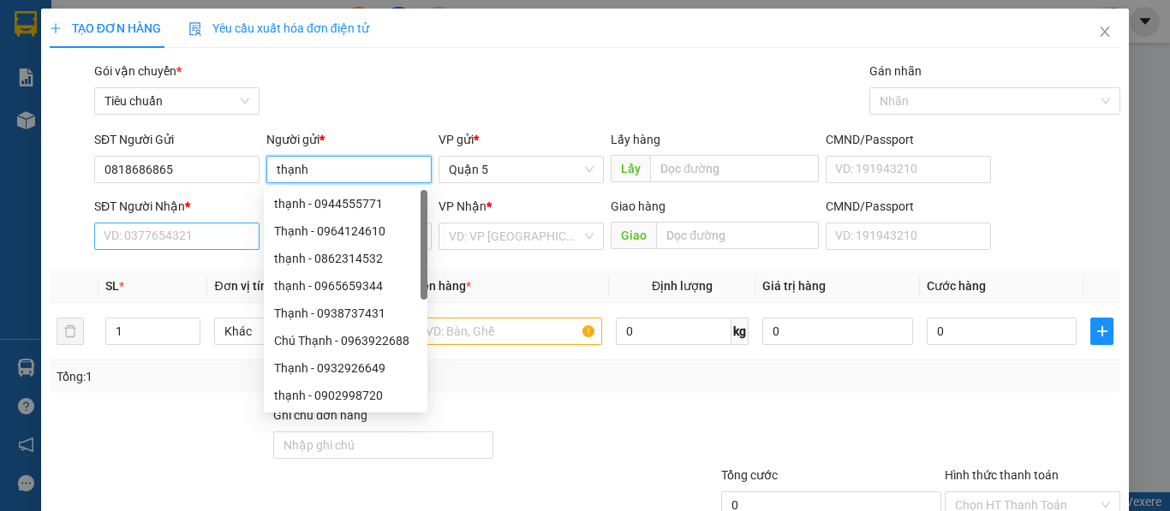
type input "thạnh"
click at [140, 242] on input "SĐT Người Nhận *" at bounding box center [176, 236] width 165 height 27
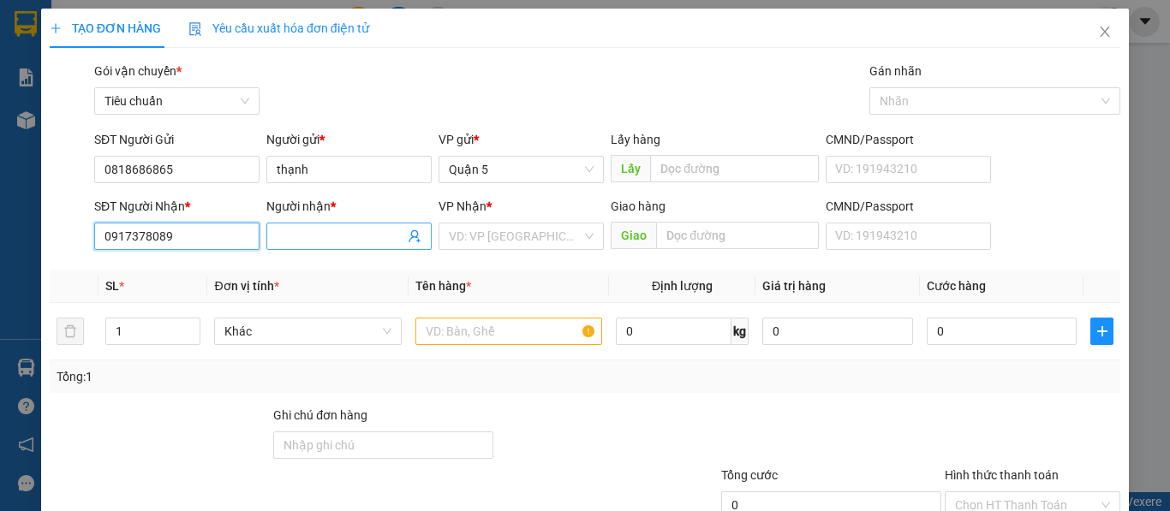
type input "0917378089"
click at [314, 244] on input "Người nhận *" at bounding box center [341, 236] width 128 height 19
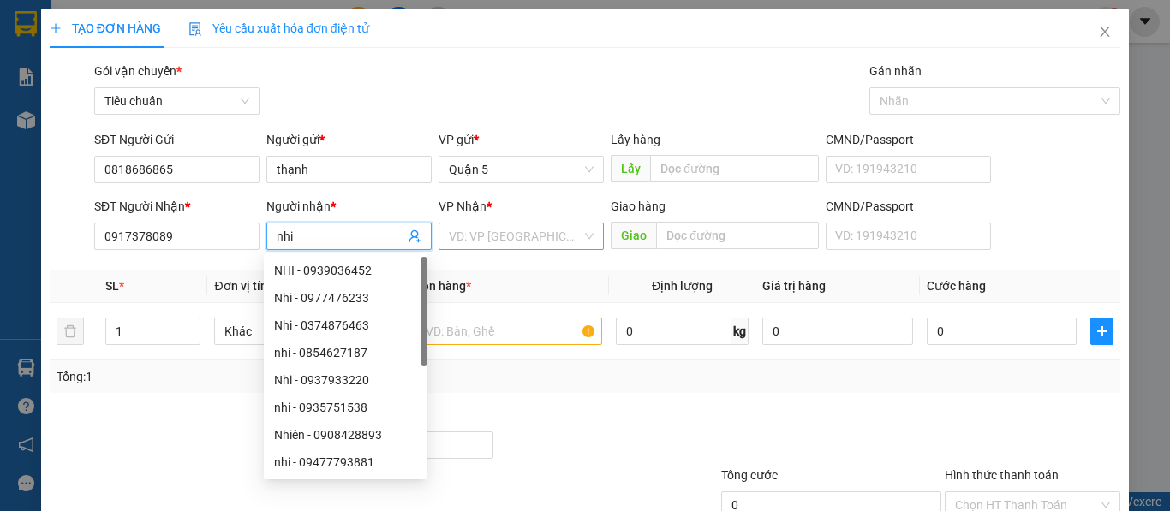
type input "nhi"
click at [470, 225] on input "search" at bounding box center [515, 237] width 133 height 26
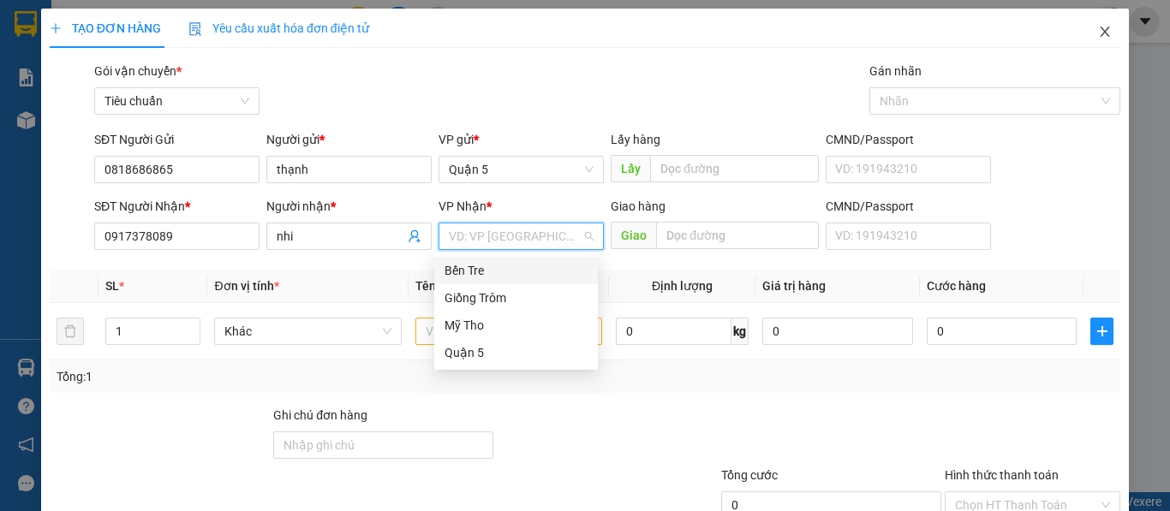
click at [1098, 33] on icon "close" at bounding box center [1105, 32] width 14 height 14
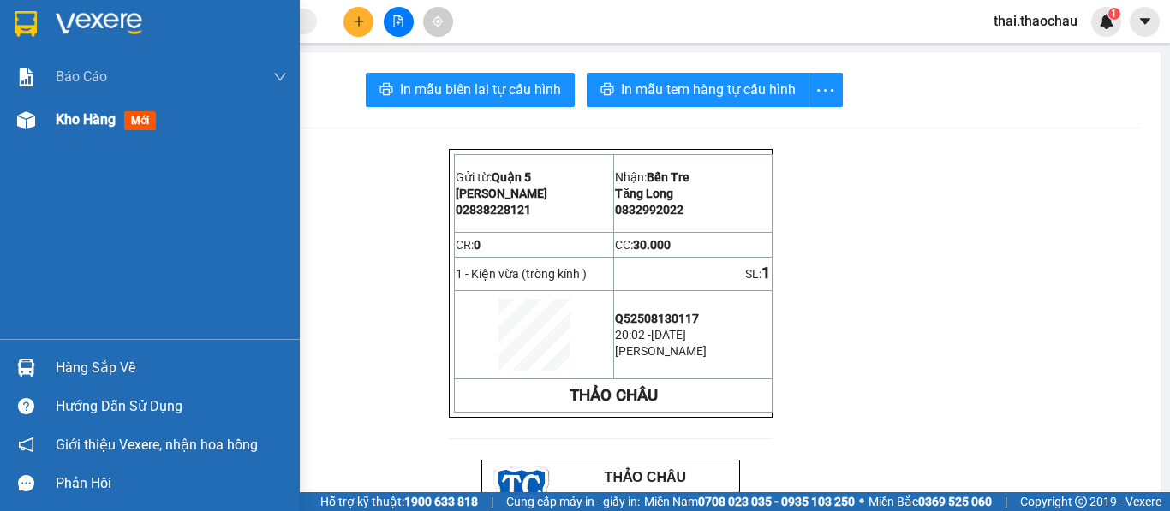
click at [50, 119] on div "Kho hàng mới" at bounding box center [150, 120] width 300 height 43
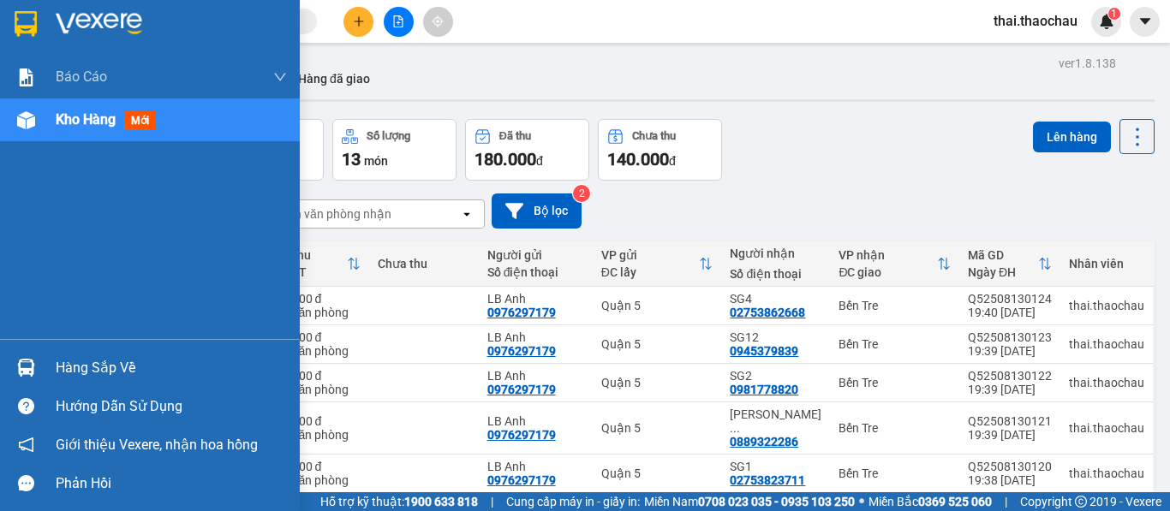
click at [26, 361] on img at bounding box center [26, 368] width 18 height 18
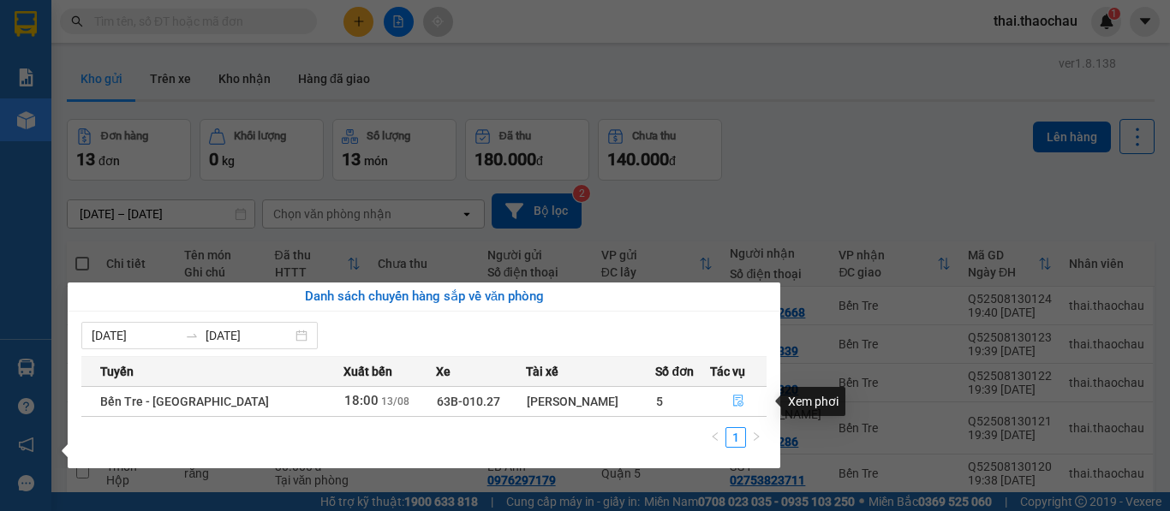
click at [733, 398] on icon "file-done" at bounding box center [738, 402] width 10 height 12
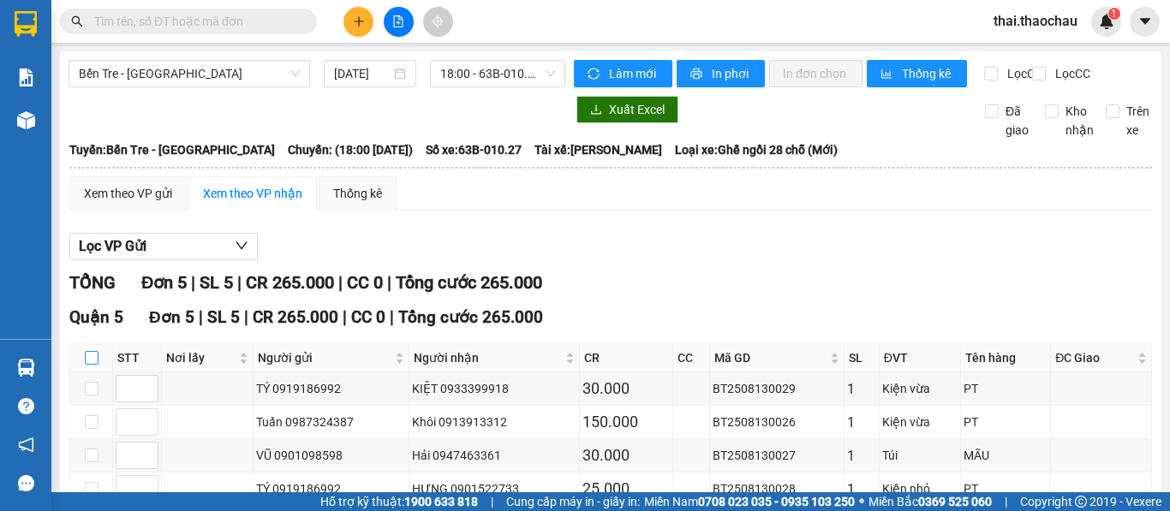
click at [90, 351] on input "checkbox" at bounding box center [92, 358] width 14 height 14
checkbox input "true"
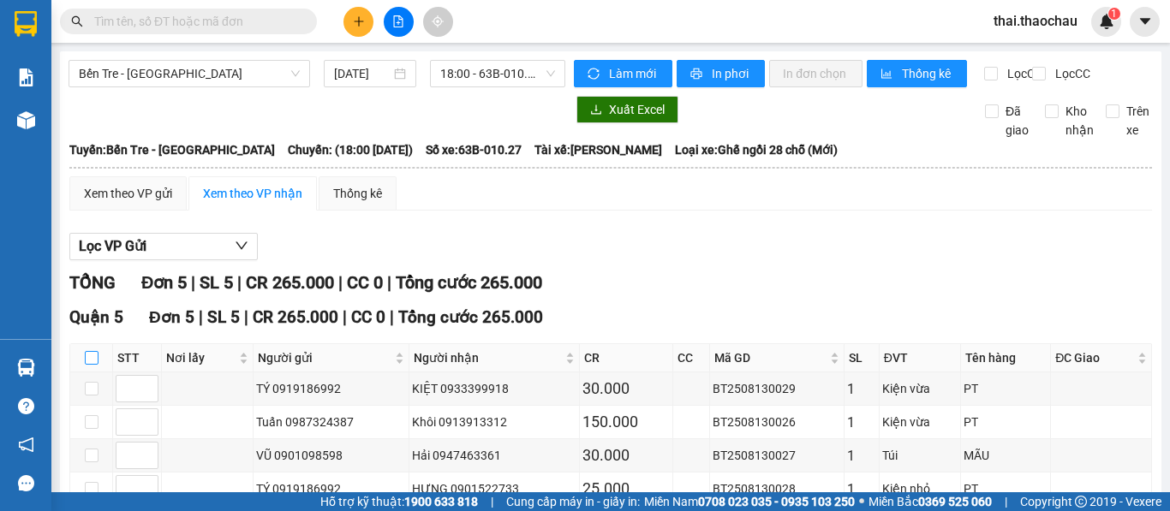
checkbox input "true"
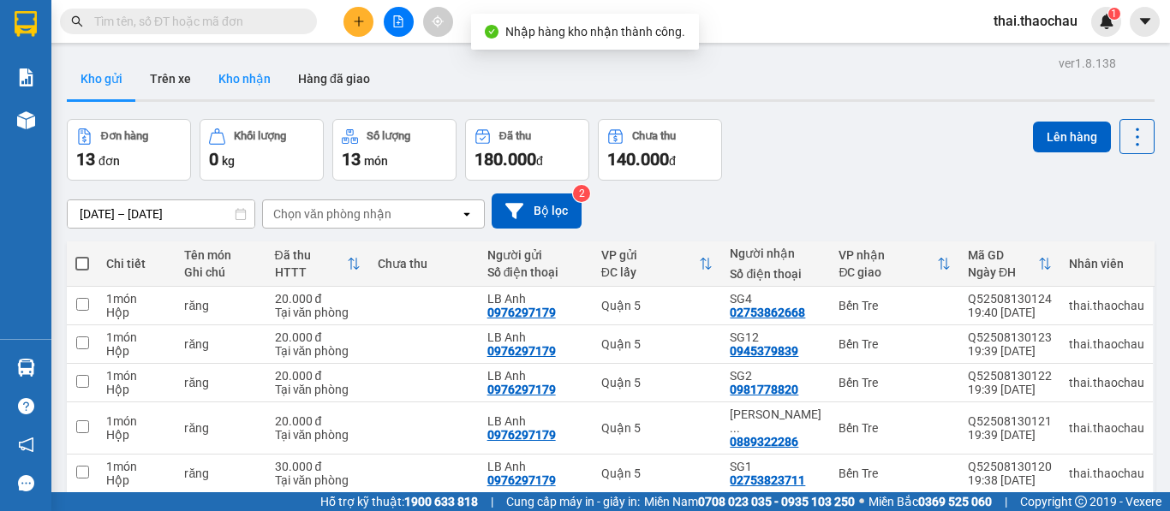
click at [231, 78] on button "Kho nhận" at bounding box center [245, 78] width 80 height 41
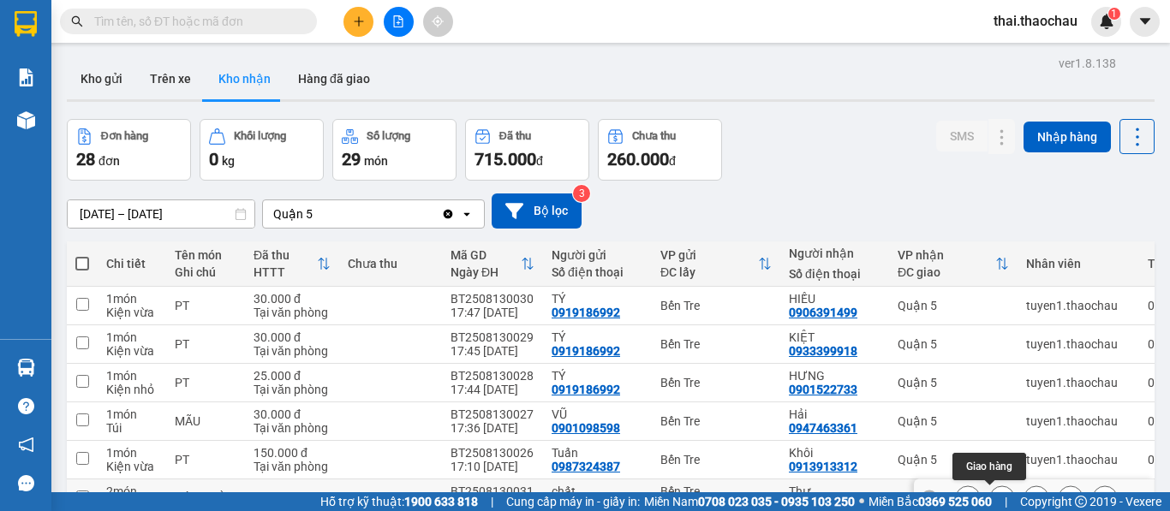
click at [996, 493] on icon at bounding box center [1002, 499] width 12 height 12
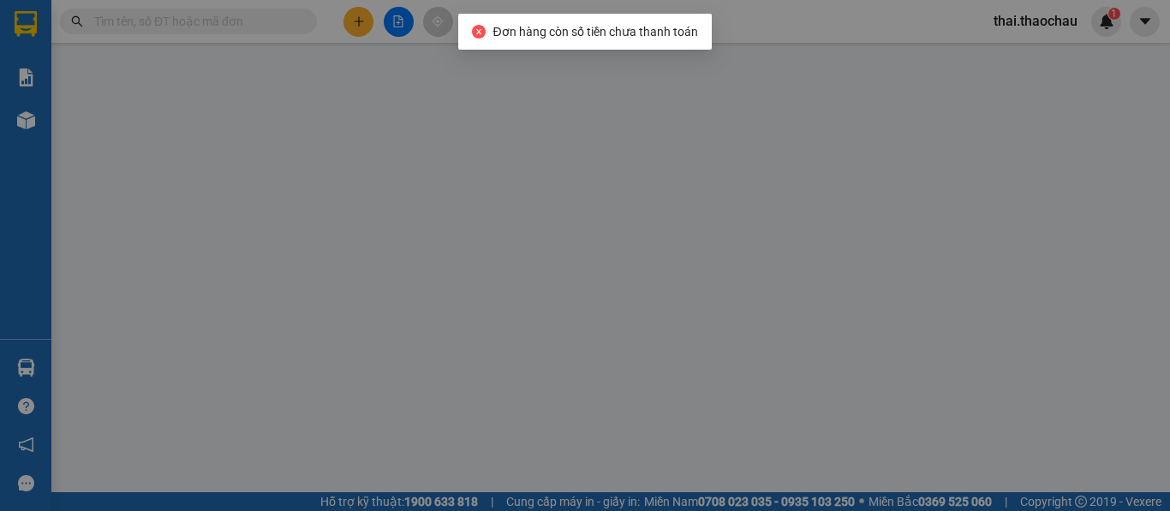
type input "0972258248"
type input "chất"
type input "của bđ"
type input "0901875868"
type input "Thư"
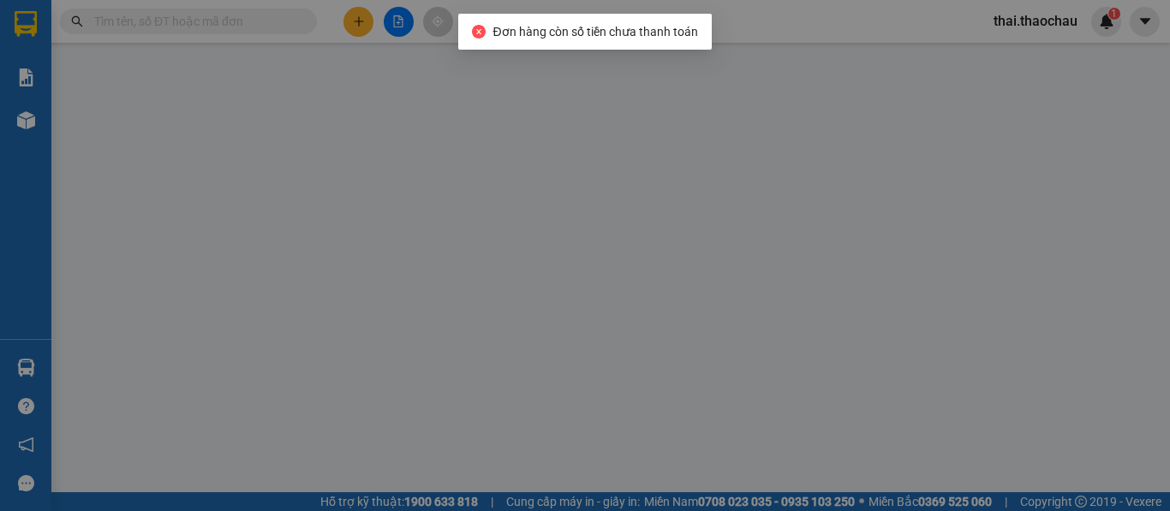
type input "50.000"
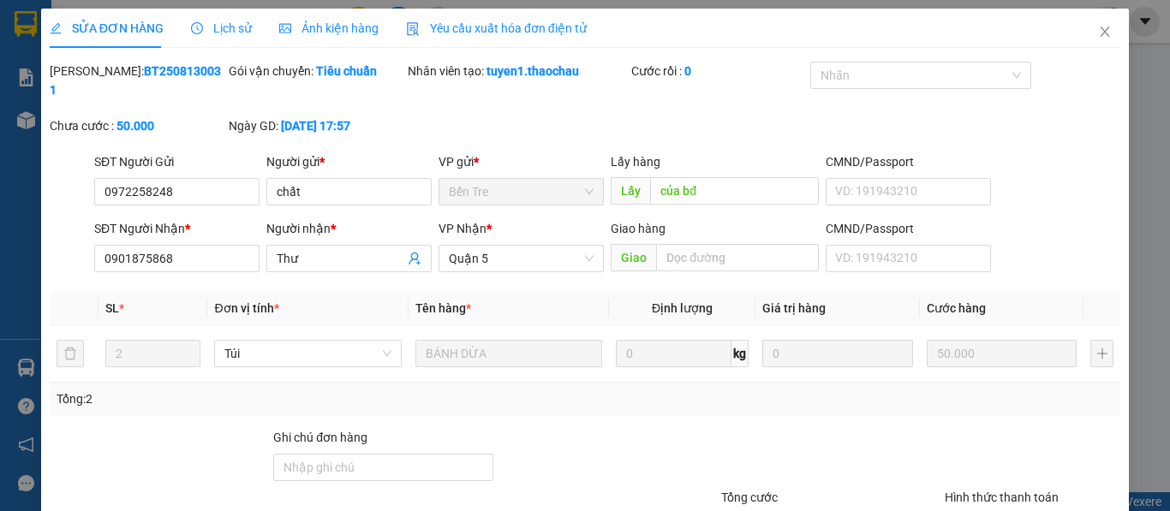
type input "0"
drag, startPoint x: 639, startPoint y: 462, endPoint x: 651, endPoint y: 467, distance: 13.0
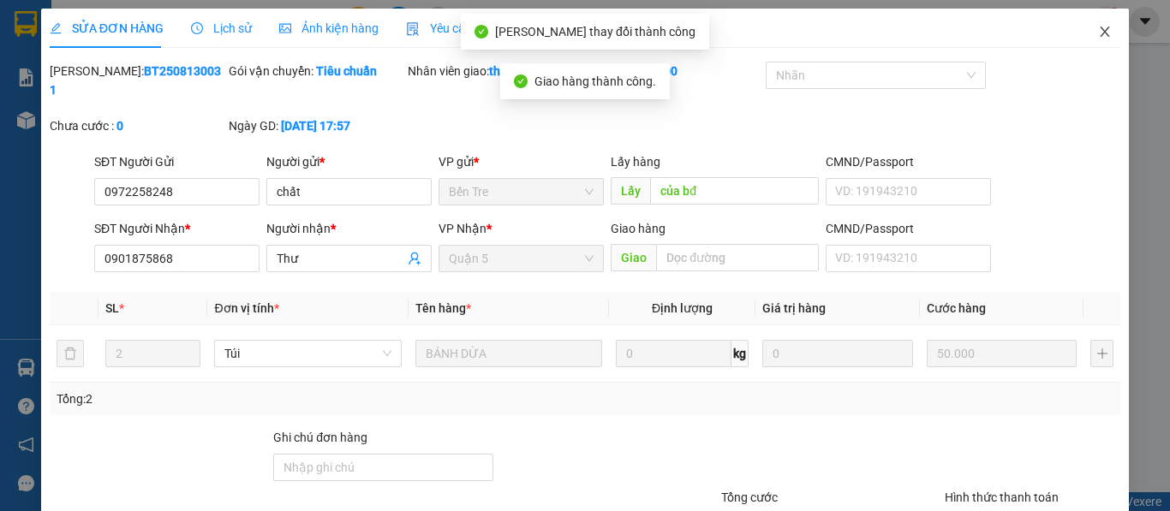
click at [1098, 30] on icon "close" at bounding box center [1105, 32] width 14 height 14
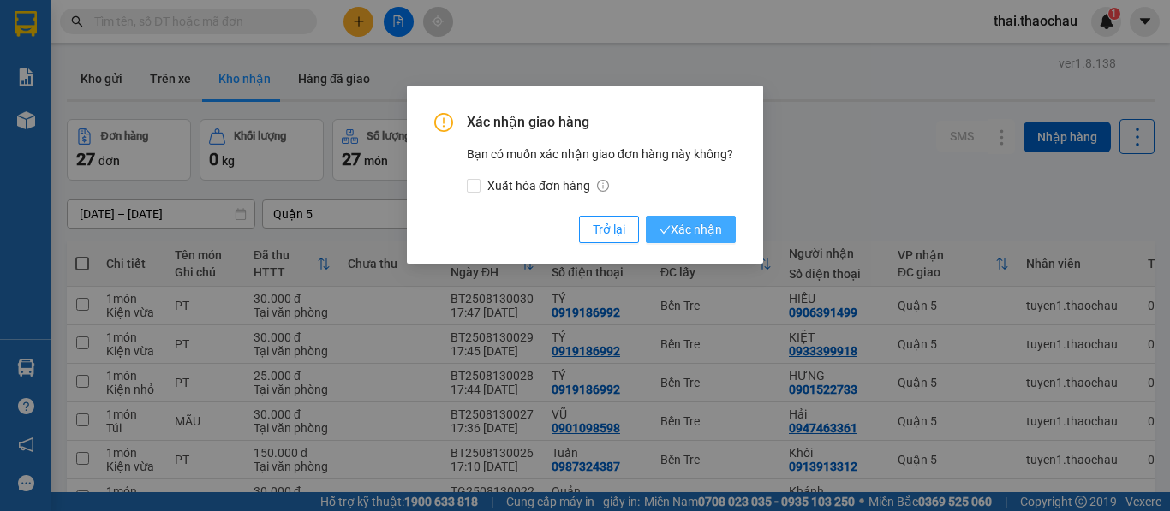
click at [666, 233] on icon "check" at bounding box center [665, 229] width 11 height 11
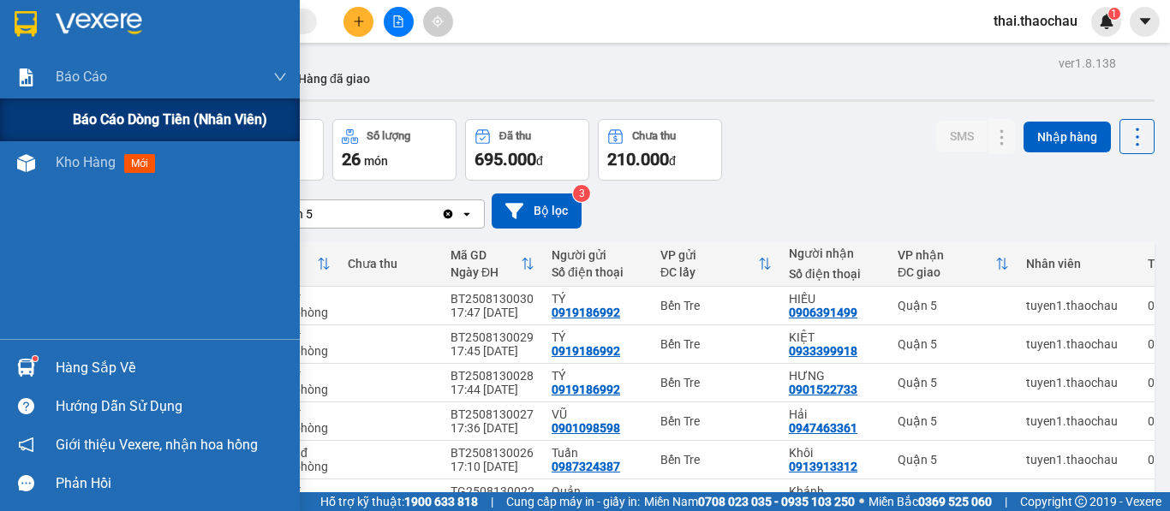
click at [147, 109] on span "Báo cáo dòng tiền (nhân viên)" at bounding box center [170, 119] width 194 height 21
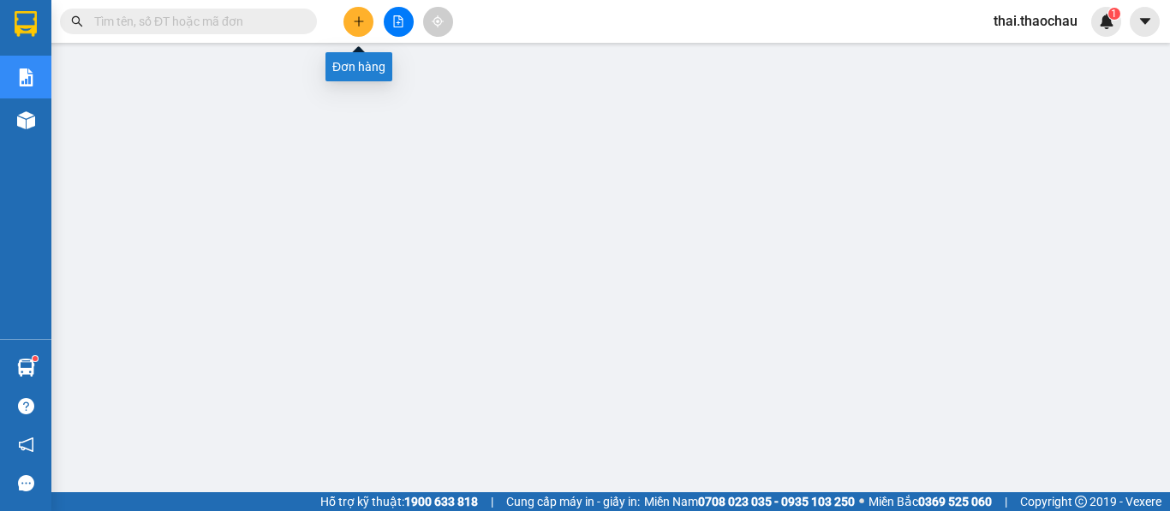
click at [358, 22] on icon "plus" at bounding box center [359, 21] width 12 height 12
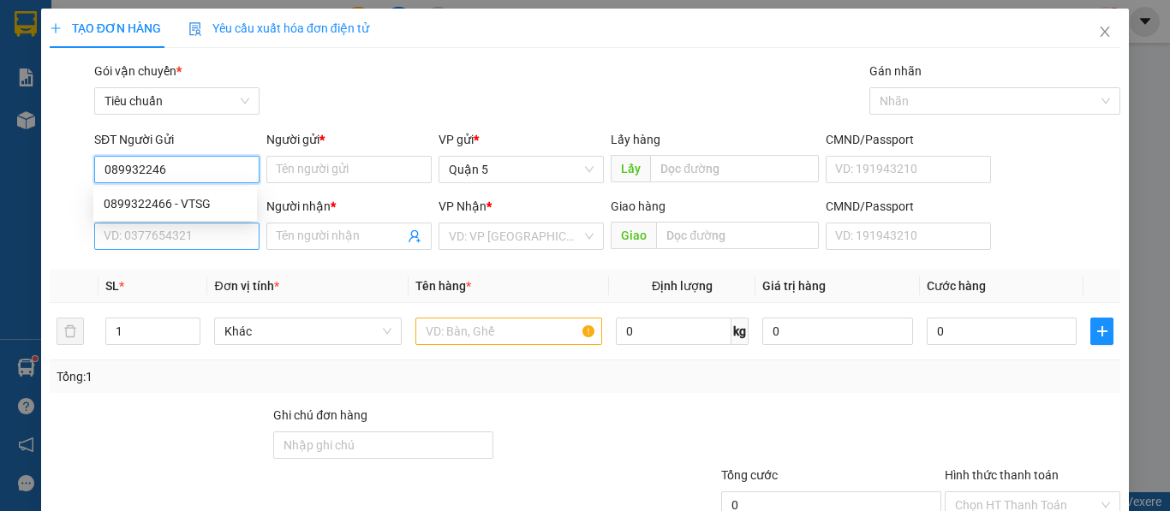
type input "0899322466"
click at [221, 210] on div "0899322466 - VTSG" at bounding box center [175, 203] width 143 height 19
type input "VTSG"
type input "0899322466"
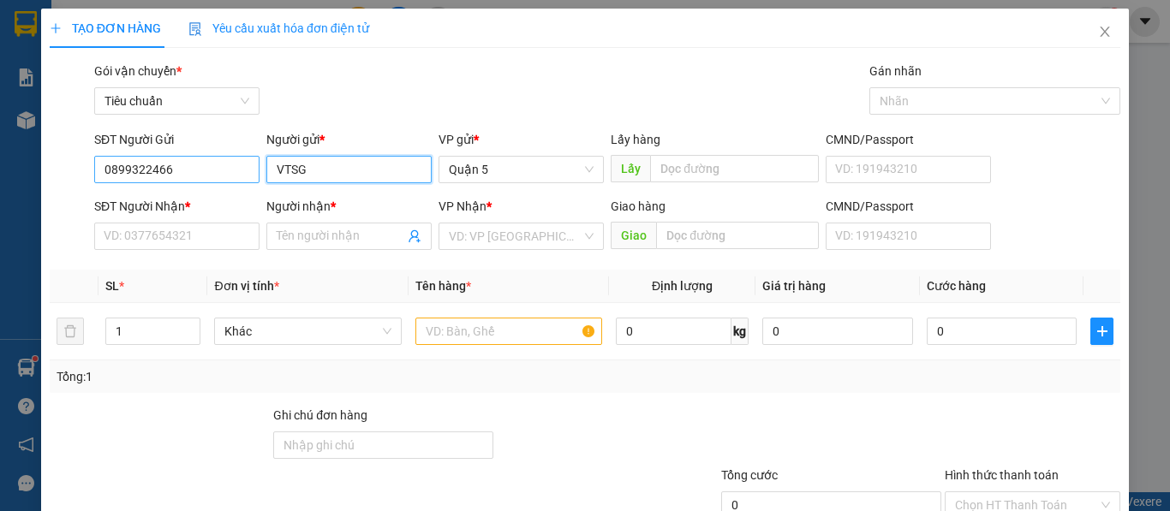
drag, startPoint x: 348, startPoint y: 166, endPoint x: 225, endPoint y: 164, distance: 122.5
click at [225, 164] on div "SĐT Người Gửi 0899322466 Người gửi * VTSG VTSG VP gửi * Quận 5 Lấy hàng Lấy CMN…" at bounding box center [607, 160] width 1033 height 60
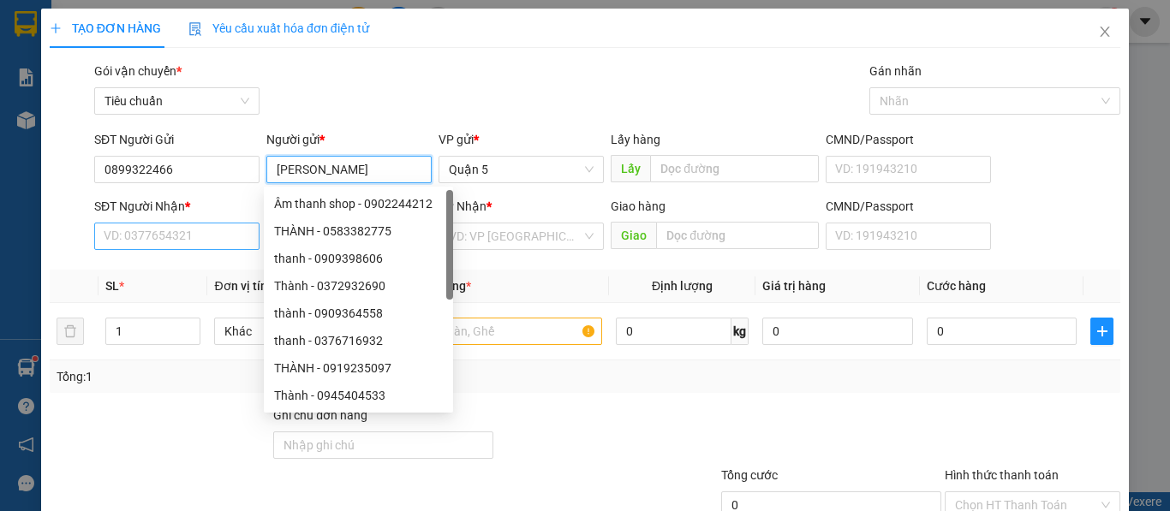
type input "[PERSON_NAME]"
click at [114, 223] on input "SĐT Người Nhận *" at bounding box center [176, 236] width 165 height 27
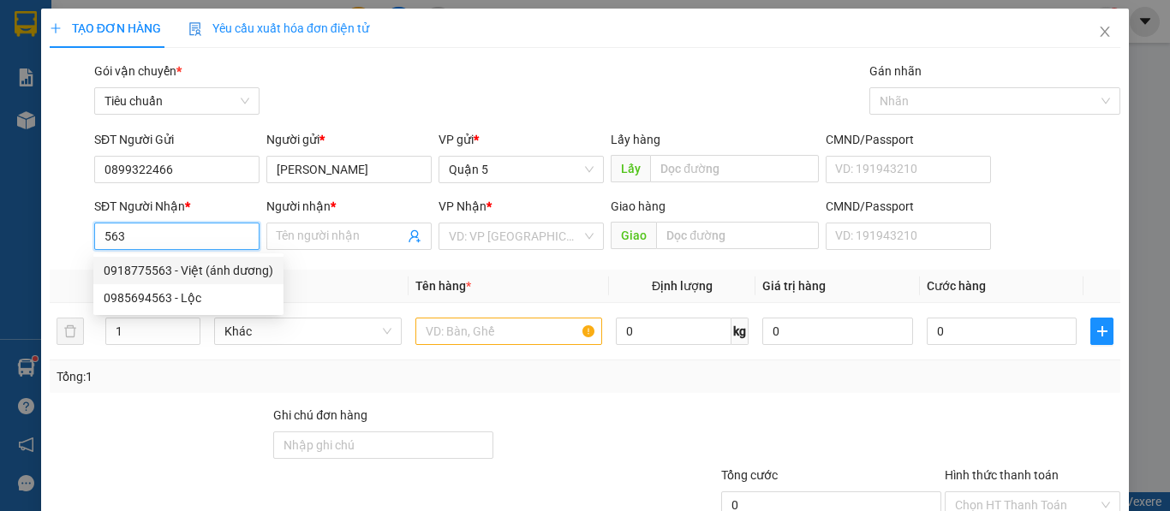
click at [230, 265] on div "0918775563 - Việt (ánh dương)" at bounding box center [189, 270] width 170 height 19
type input "0918775563"
type input "Việt (ánh dương)"
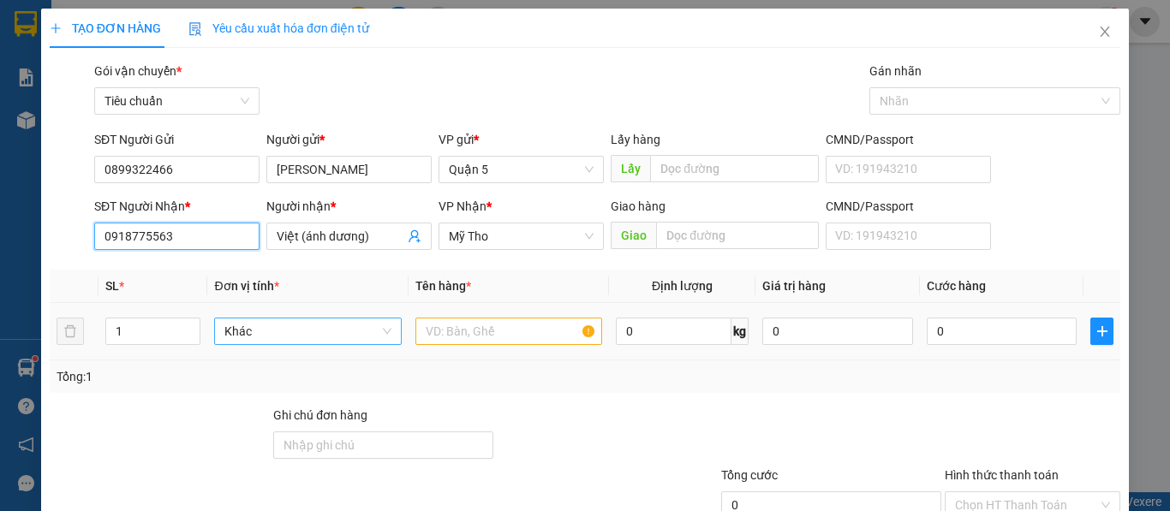
click at [359, 330] on span "Khác" at bounding box center [307, 332] width 166 height 26
type input "0918775563"
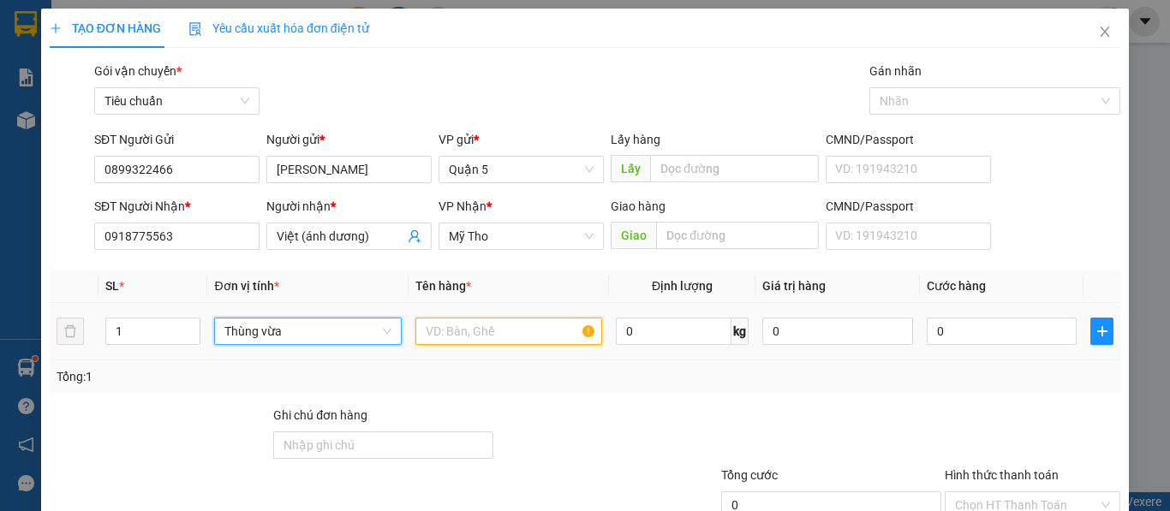
click at [446, 326] on input "text" at bounding box center [508, 331] width 187 height 27
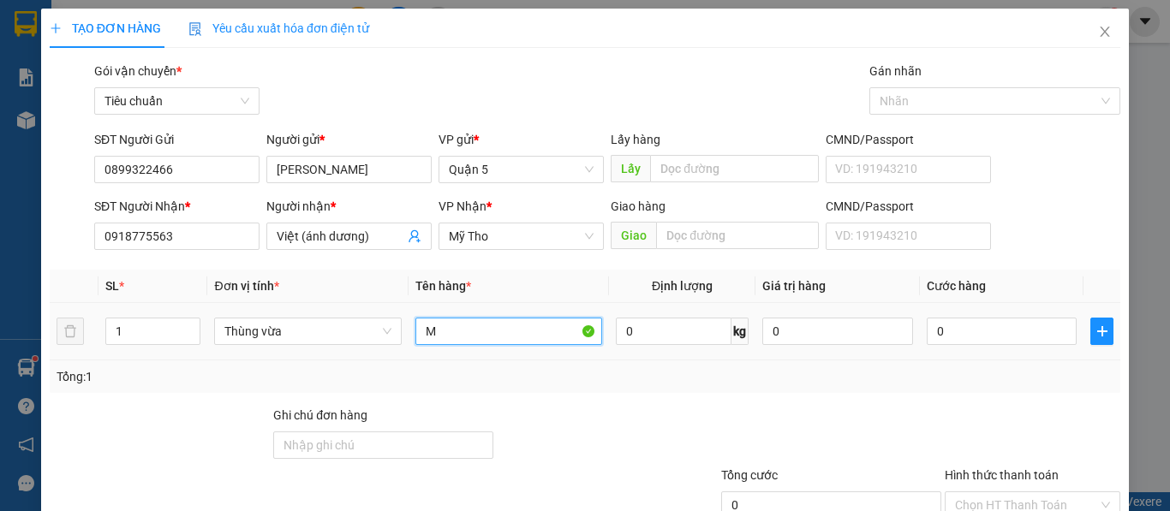
paste input "áy"
type input "[PERSON_NAME]"
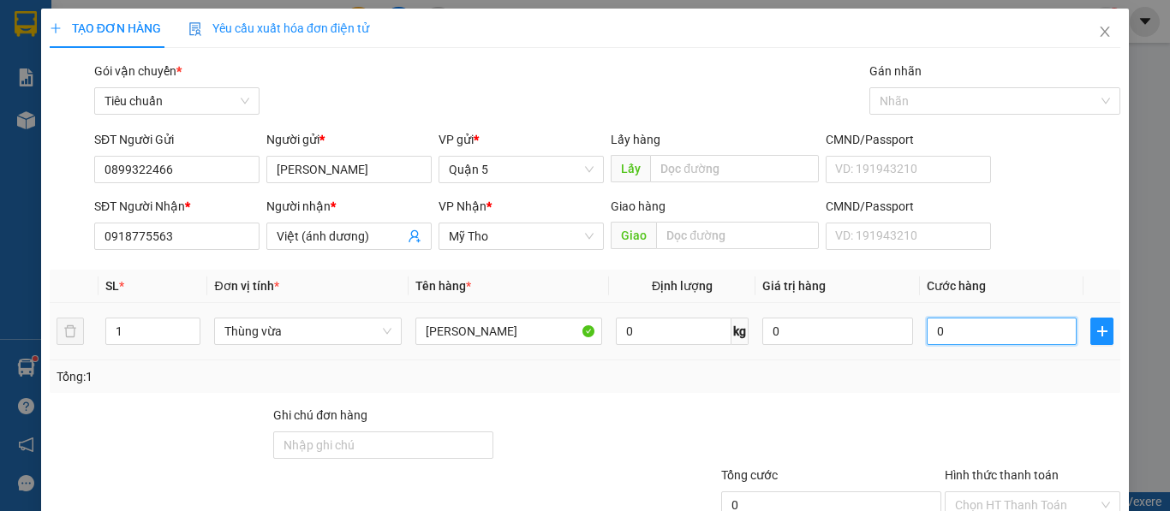
click at [990, 341] on input "0" at bounding box center [1002, 331] width 151 height 27
type input "5"
type input "50"
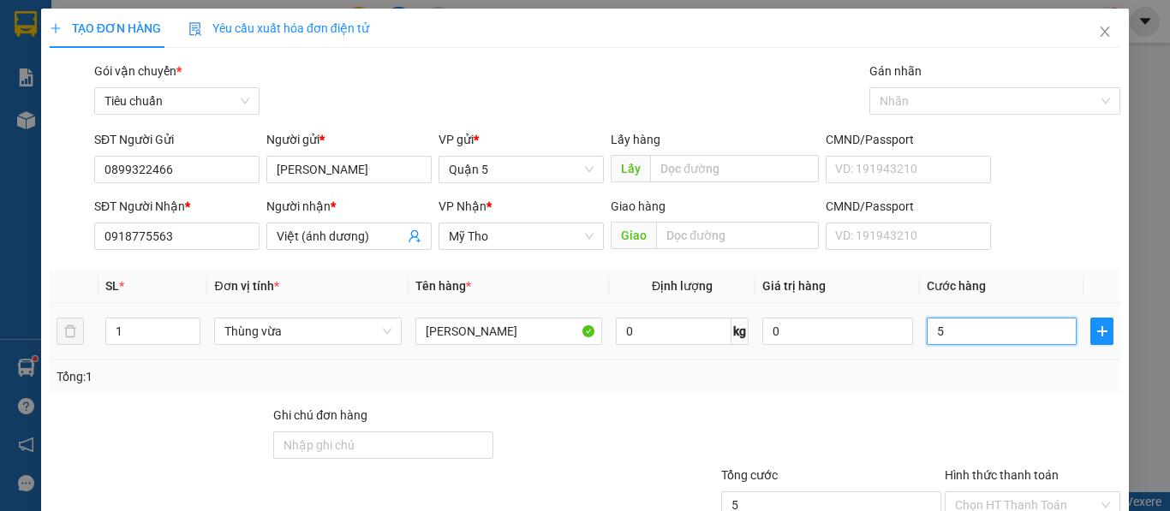
type input "50"
type input "50.000"
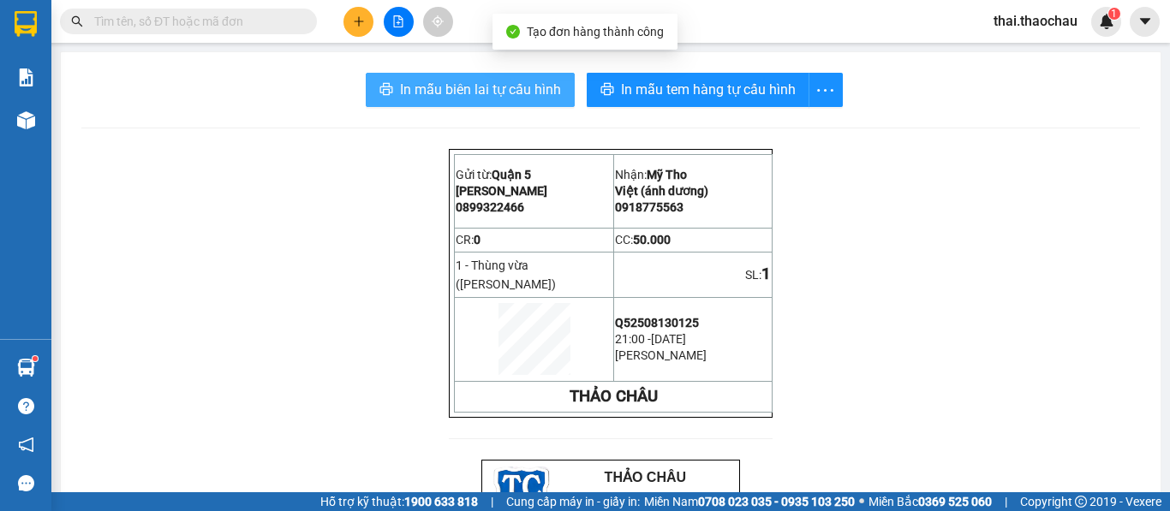
click at [459, 105] on button "In mẫu biên lai tự cấu hình" at bounding box center [470, 90] width 209 height 34
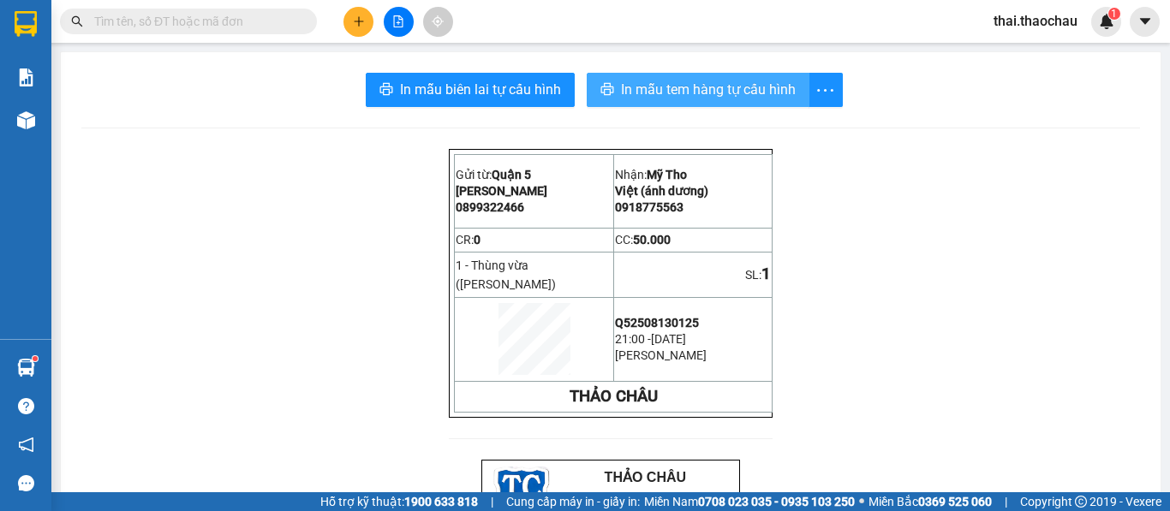
click at [646, 81] on span "In mẫu tem hàng tự cấu hình" at bounding box center [708, 89] width 175 height 21
